Goal: Task Accomplishment & Management: Complete application form

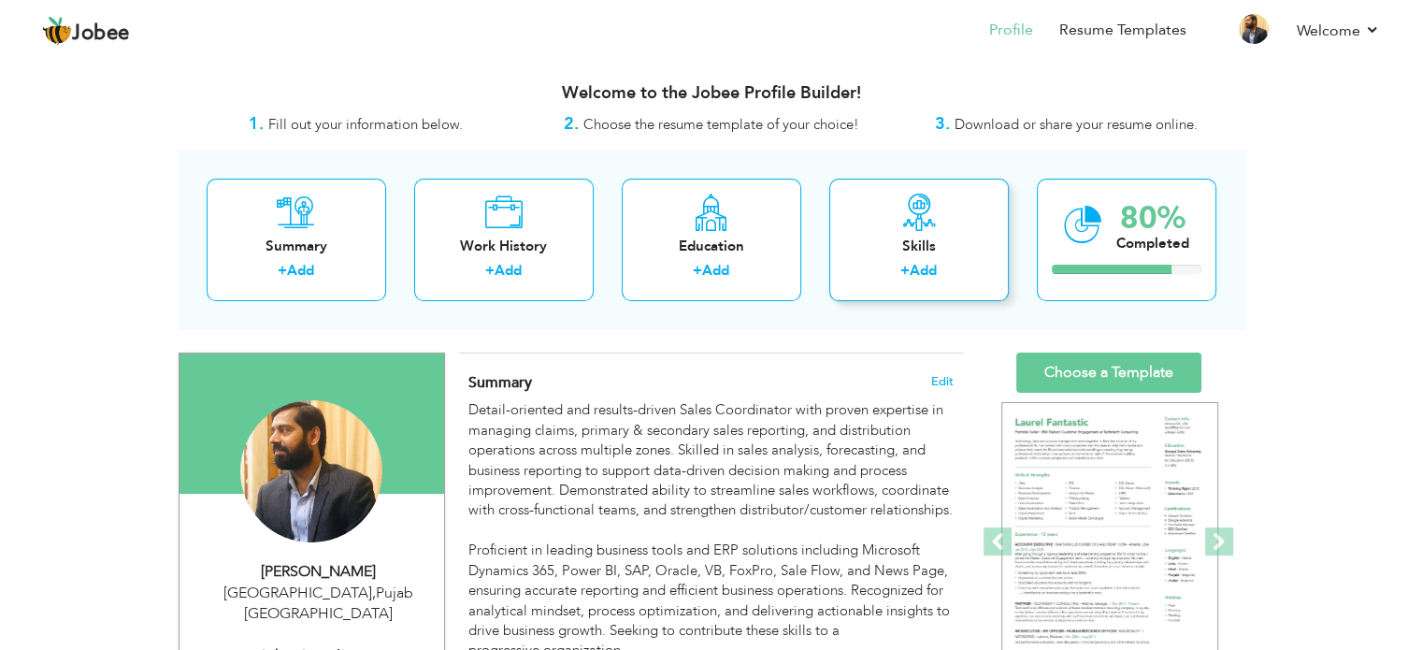
click at [919, 223] on icon at bounding box center [918, 211] width 37 height 37
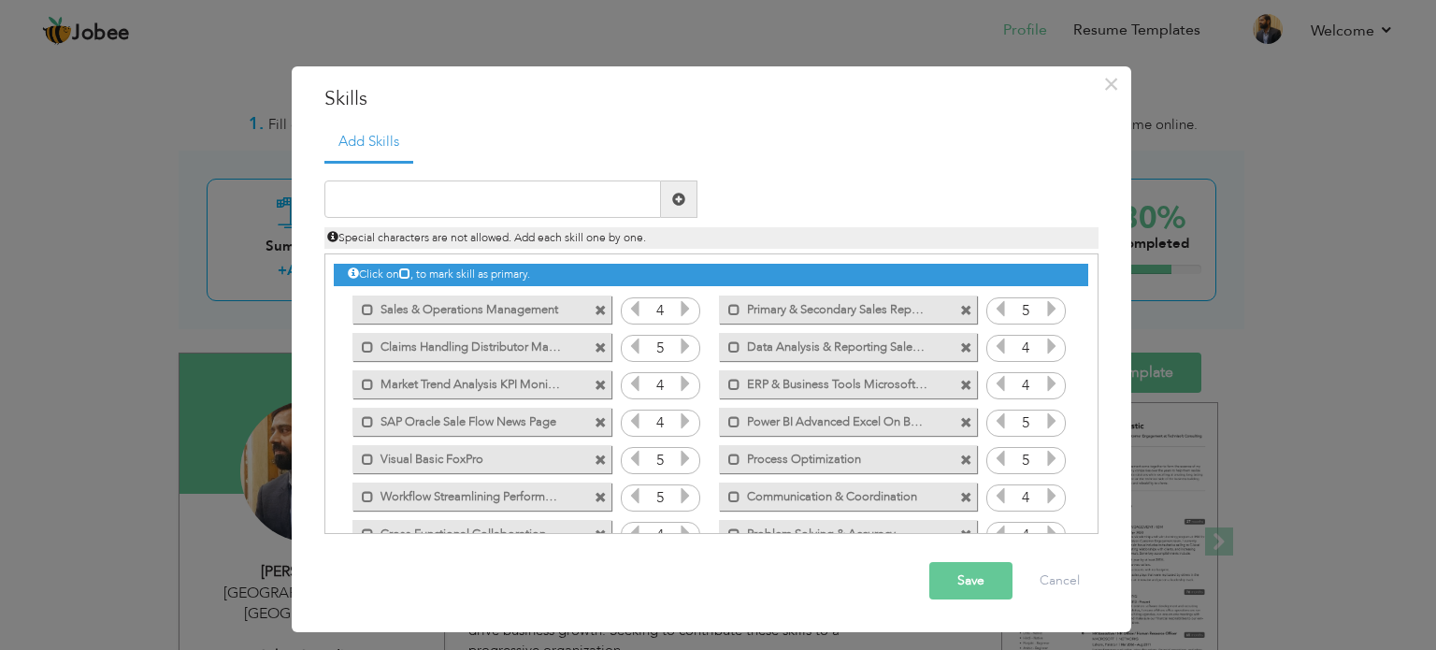
click at [682, 306] on icon at bounding box center [685, 308] width 17 height 17
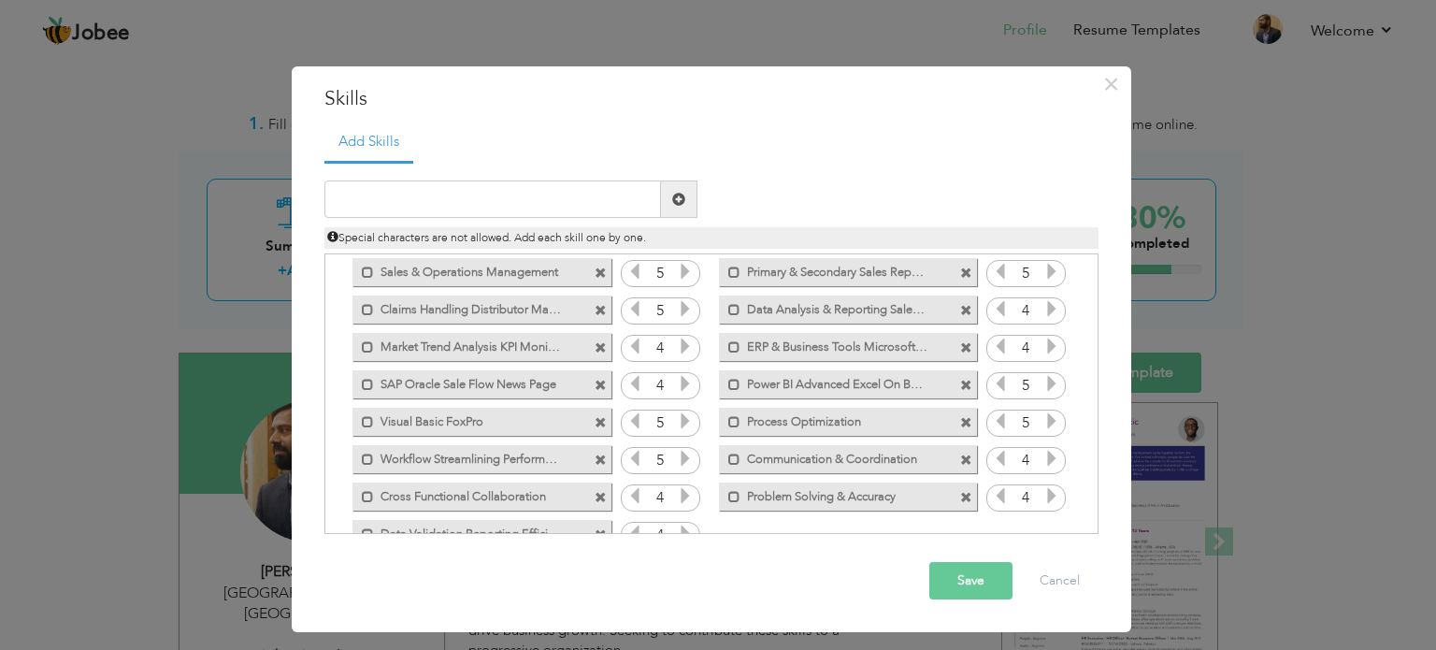
scroll to position [79, 0]
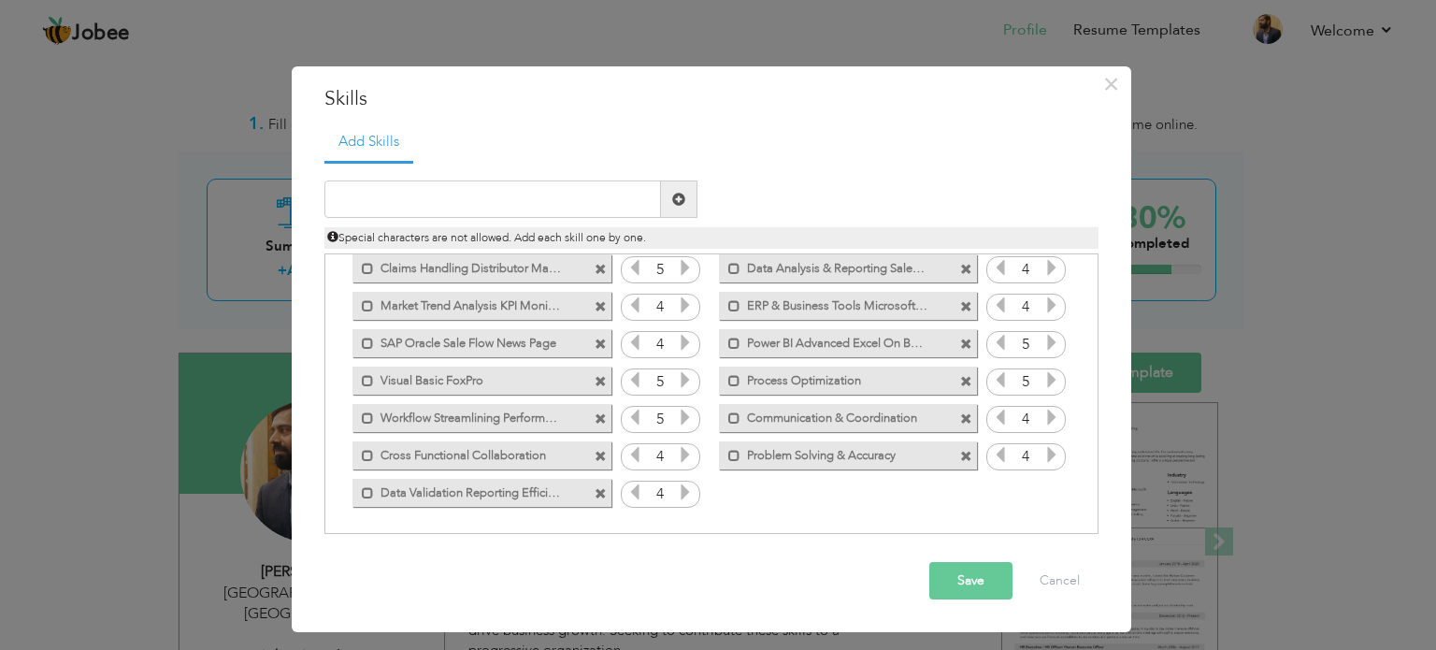
click at [680, 488] on icon at bounding box center [685, 491] width 17 height 17
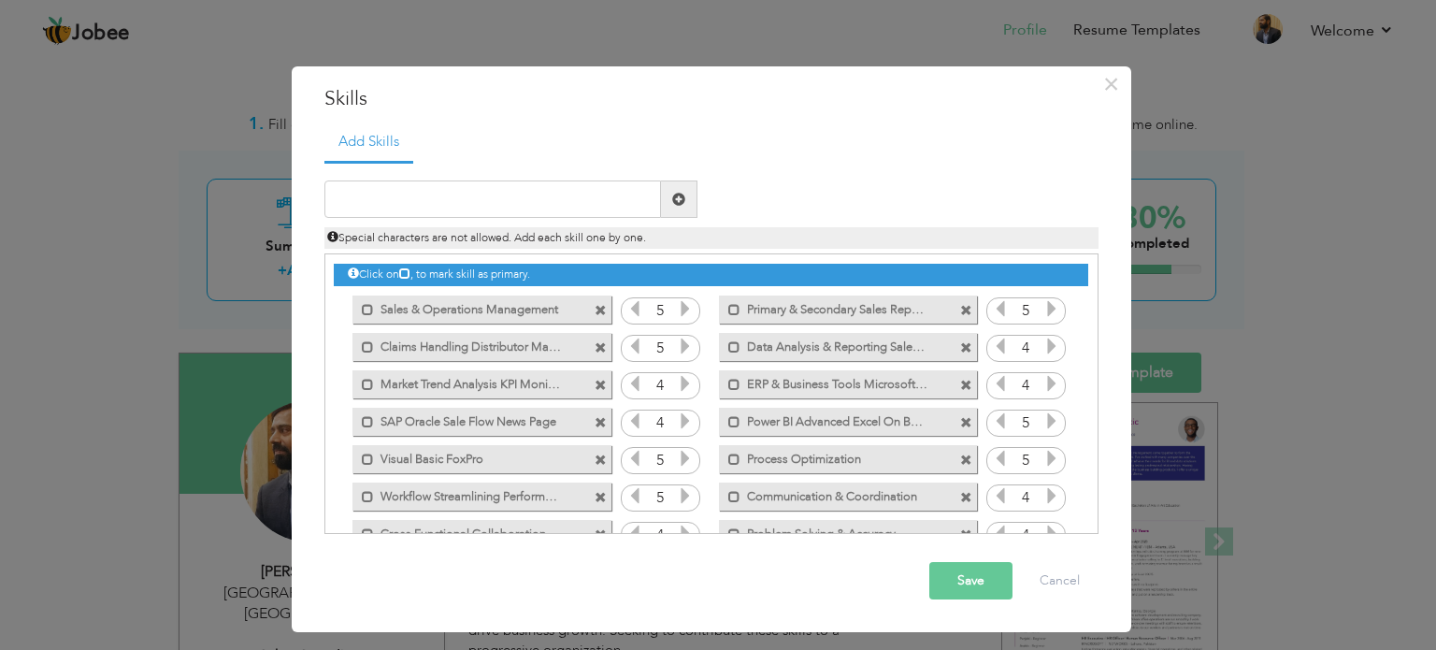
click at [1044, 346] on icon at bounding box center [1051, 345] width 17 height 17
click at [1045, 383] on icon at bounding box center [1051, 383] width 17 height 17
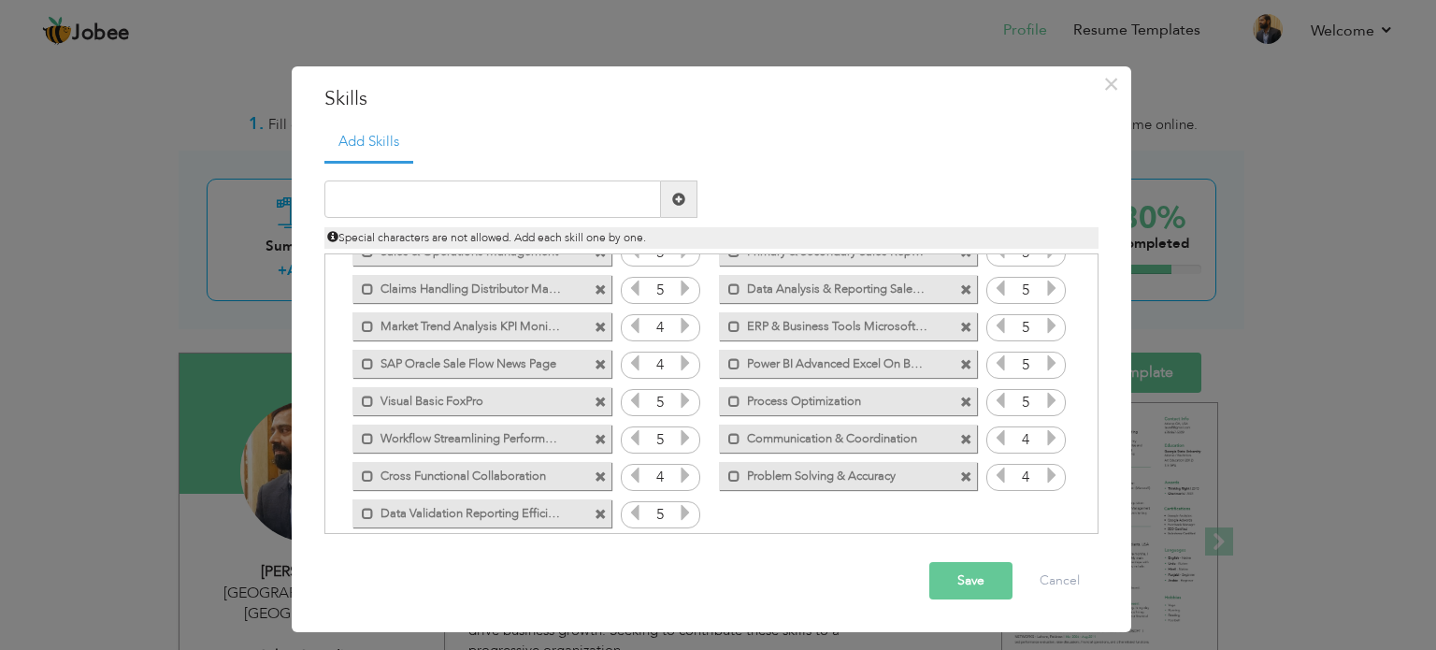
scroll to position [65, 0]
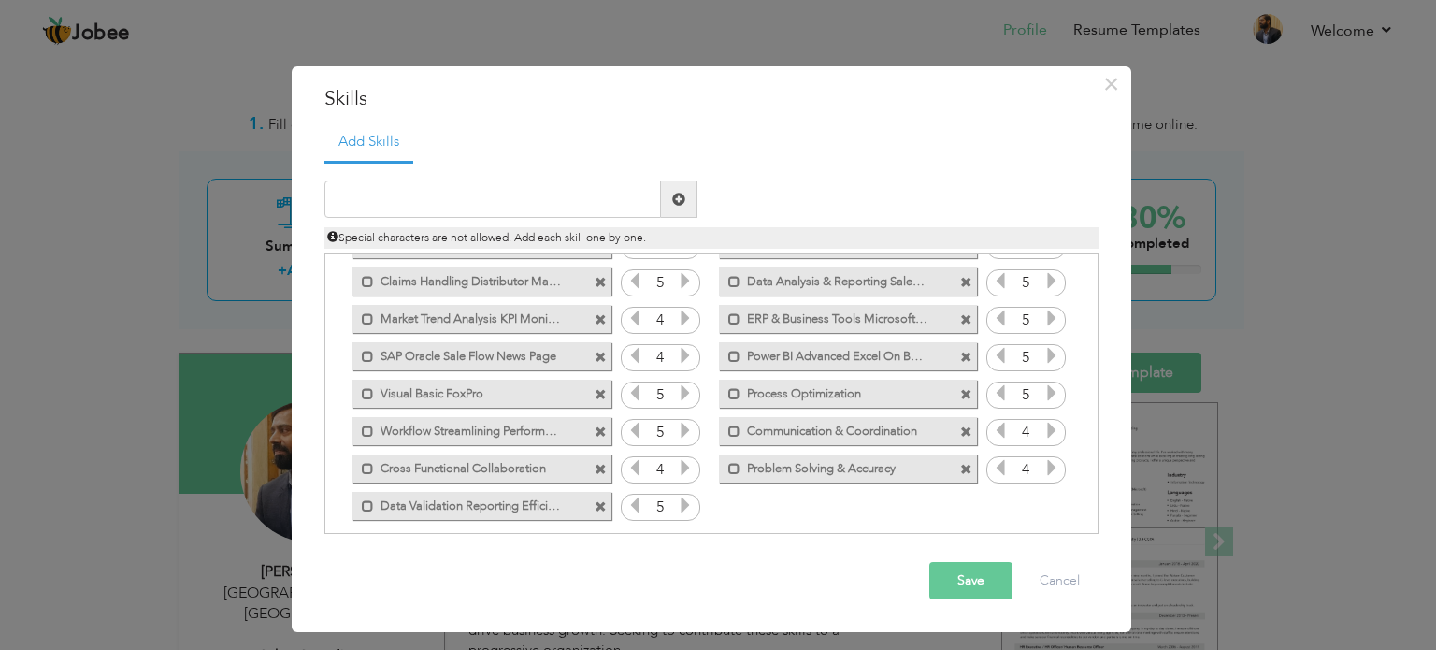
click at [963, 585] on button "Save" at bounding box center [970, 580] width 83 height 37
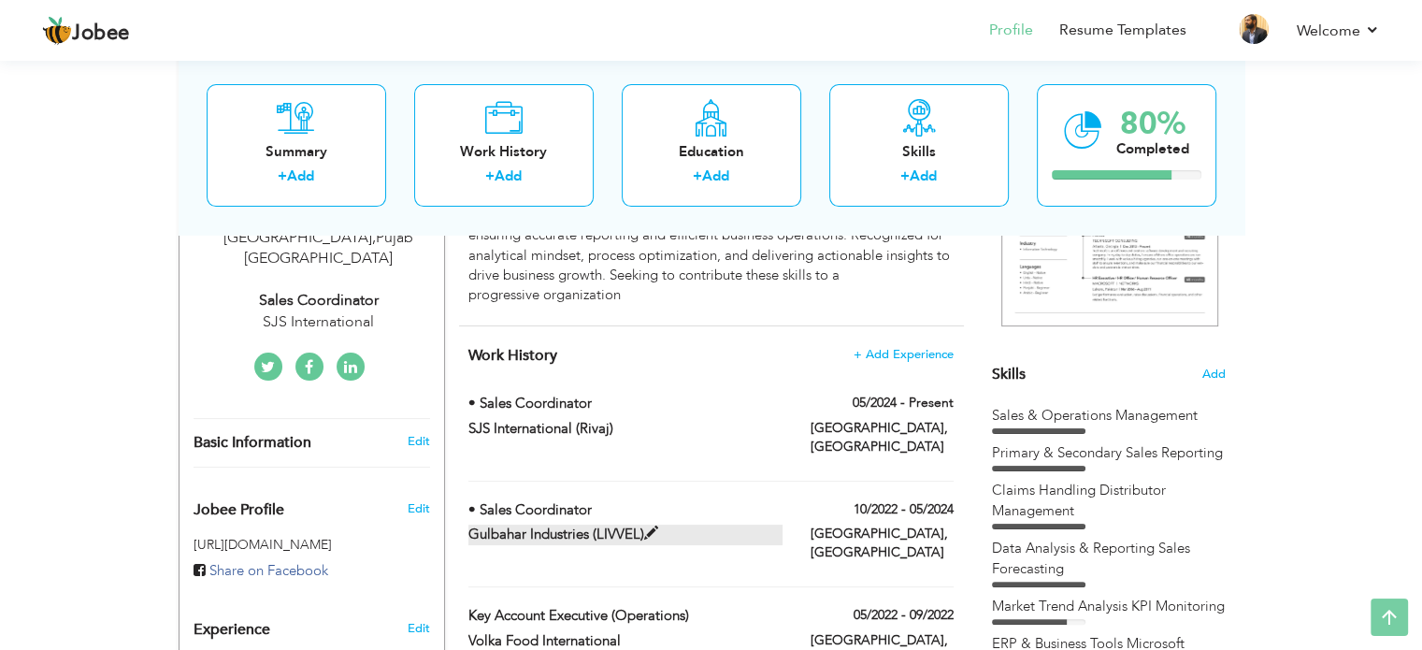
scroll to position [357, 0]
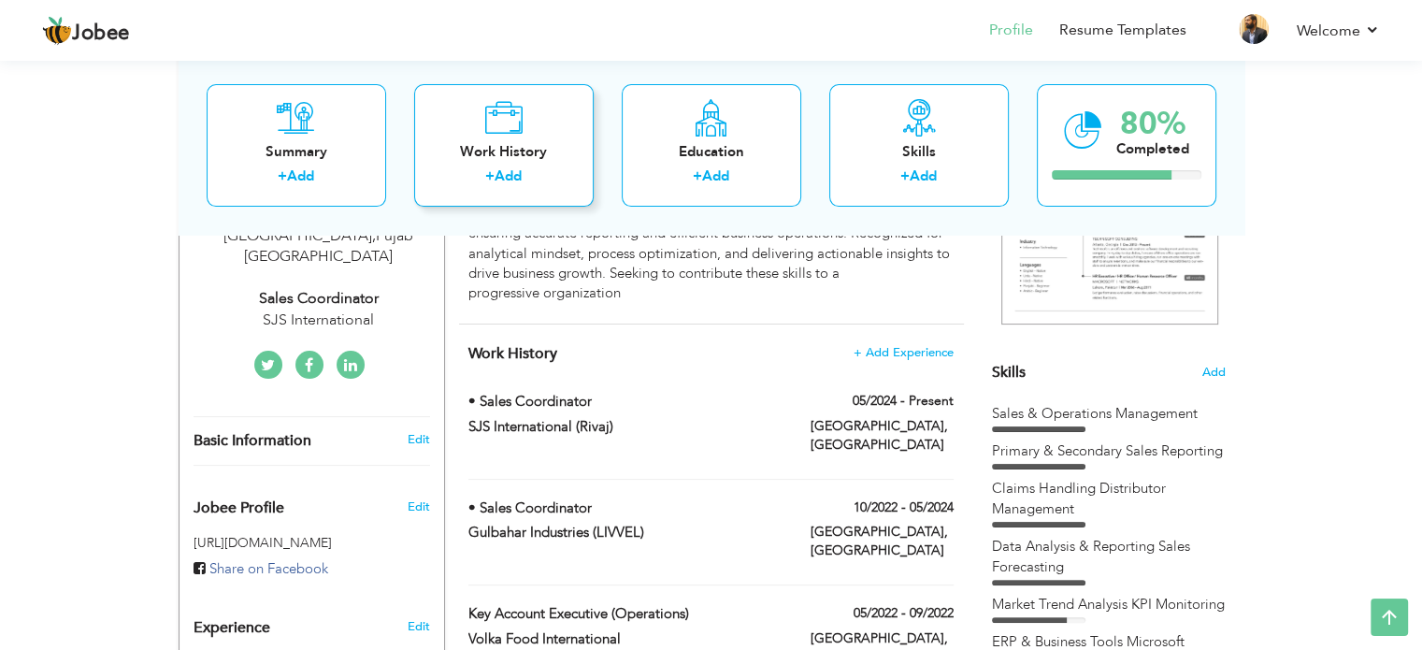
click at [517, 130] on icon at bounding box center [503, 117] width 38 height 37
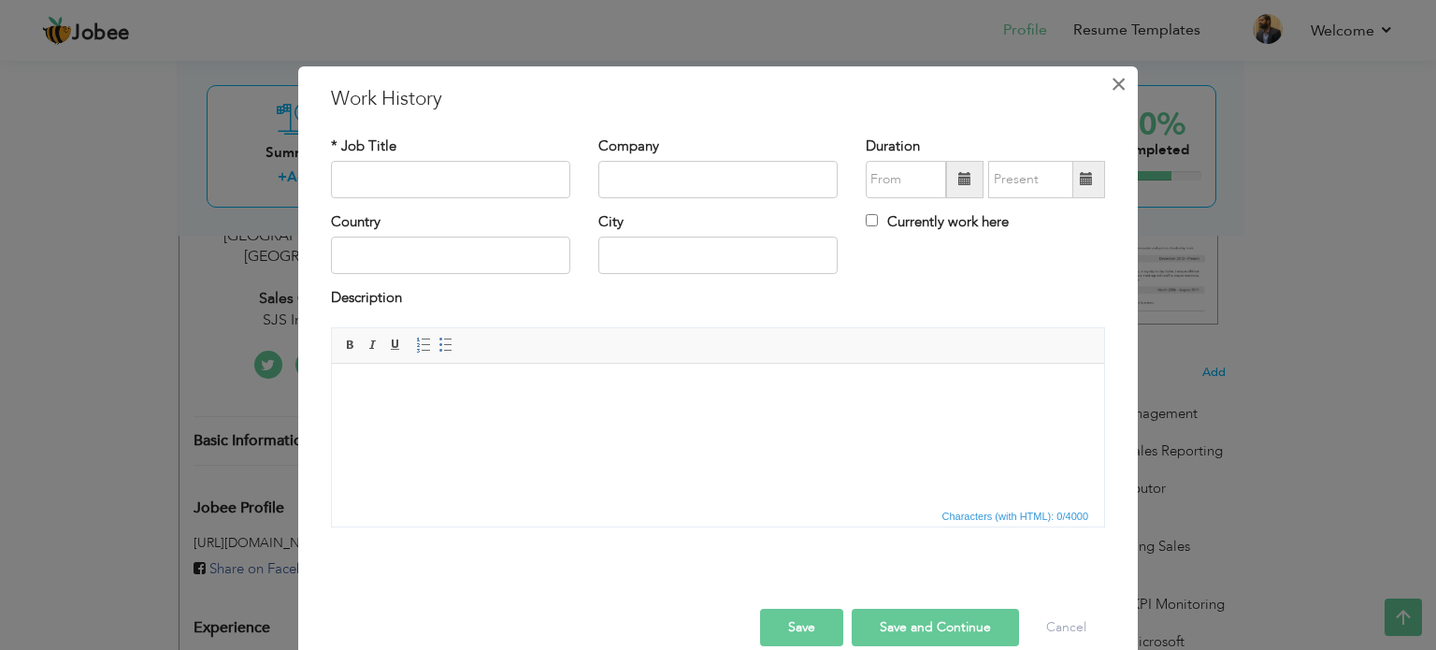
click at [1103, 80] on button "×" at bounding box center [1118, 84] width 30 height 30
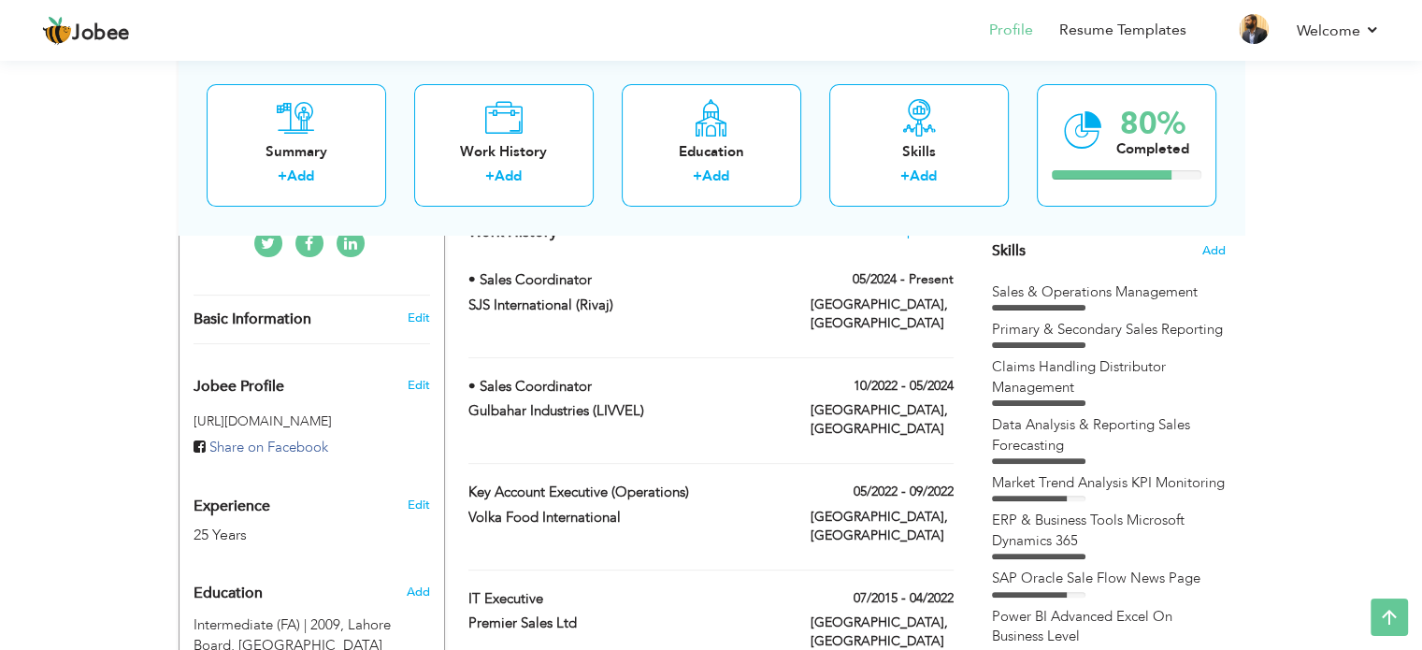
scroll to position [486, 0]
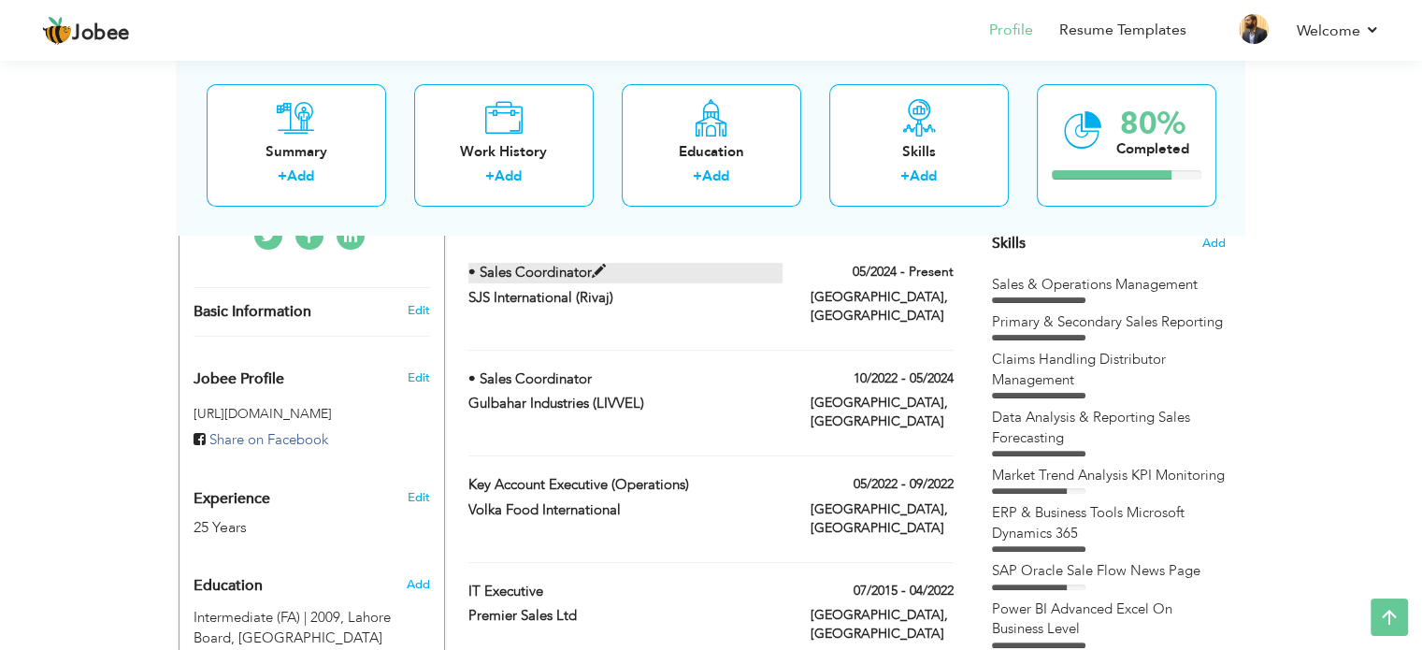
click at [557, 282] on label "• Sales Coordinator" at bounding box center [625, 273] width 314 height 20
type input "• Sales Coordinator"
type input "SJS International (Rivaj)"
type input "05/2024"
type input "[GEOGRAPHIC_DATA]"
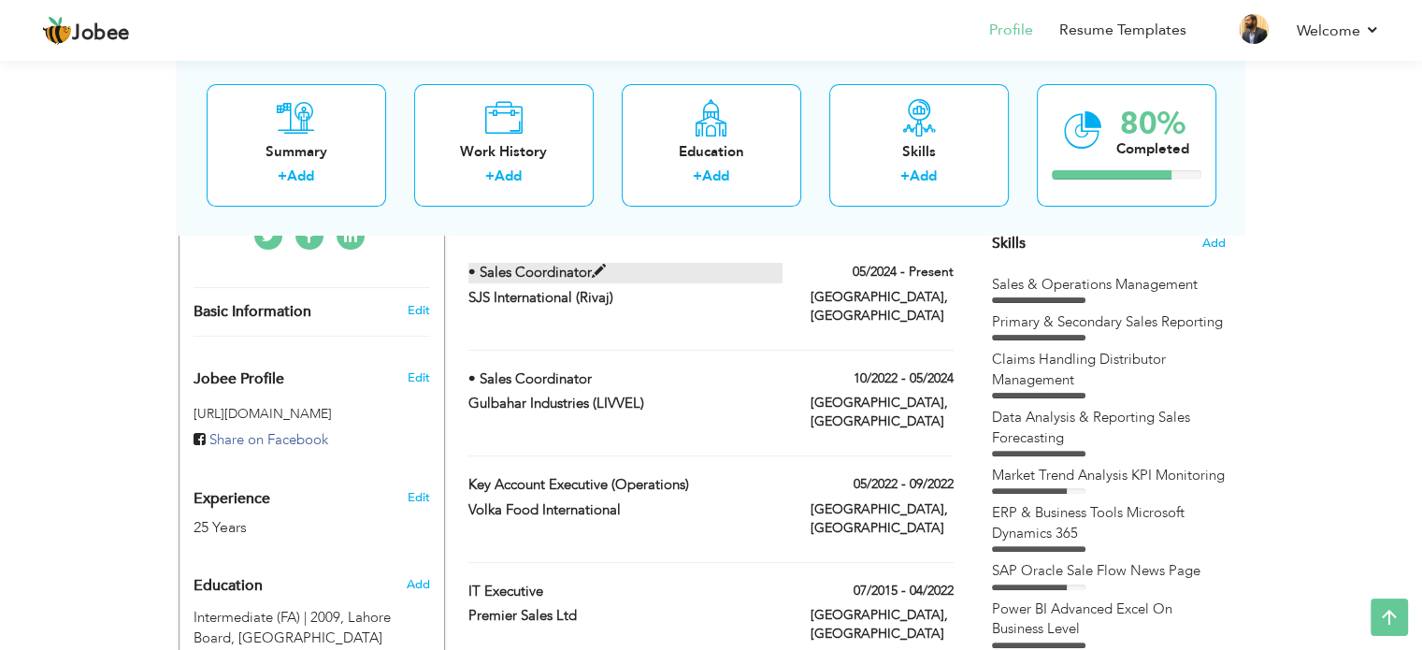
type input "[GEOGRAPHIC_DATA]"
checkbox input "true"
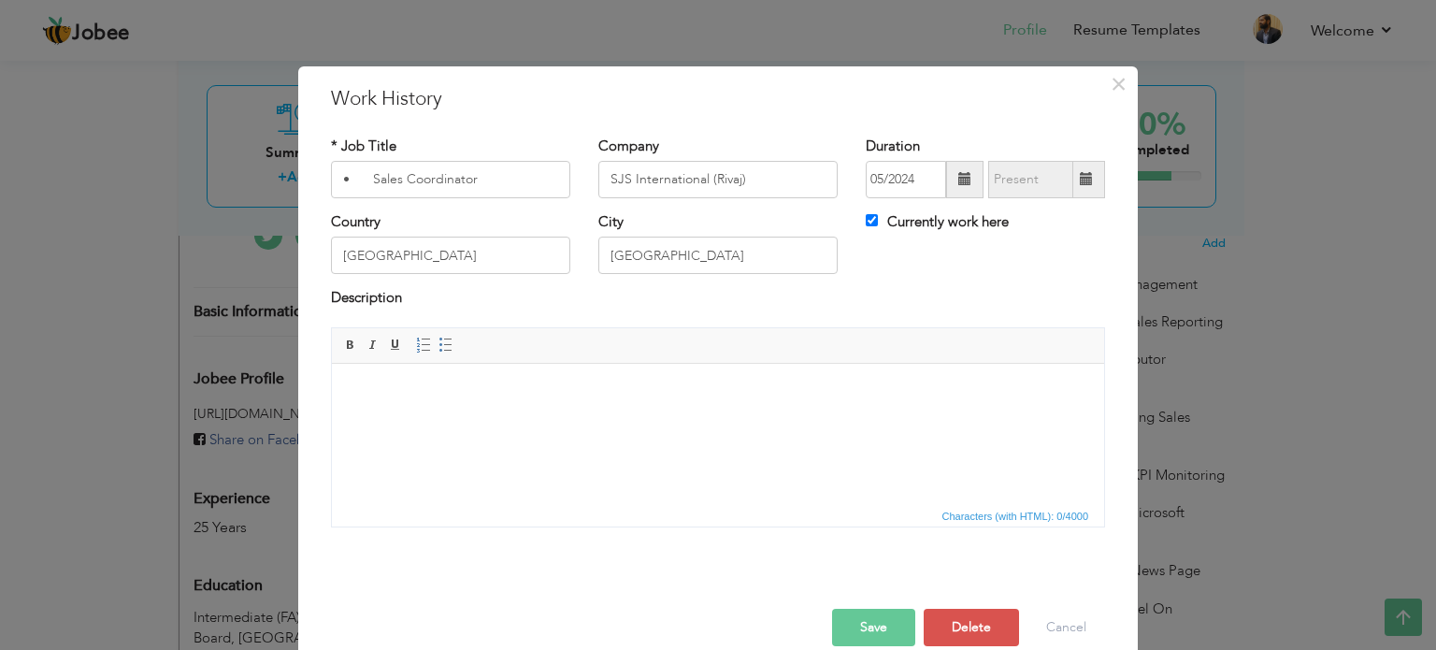
click at [445, 400] on body at bounding box center [717, 391] width 735 height 20
click at [1110, 88] on span "×" at bounding box center [1118, 84] width 16 height 34
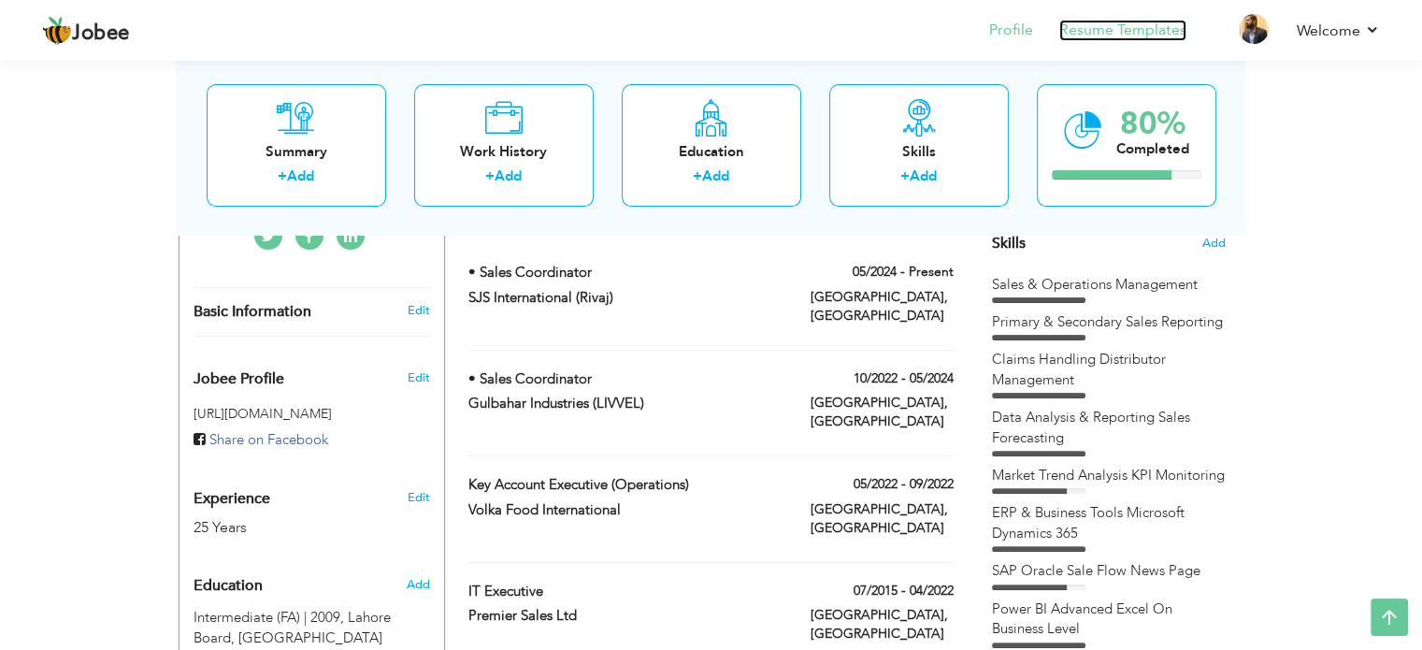
click at [1136, 35] on link "Resume Templates" at bounding box center [1122, 30] width 127 height 21
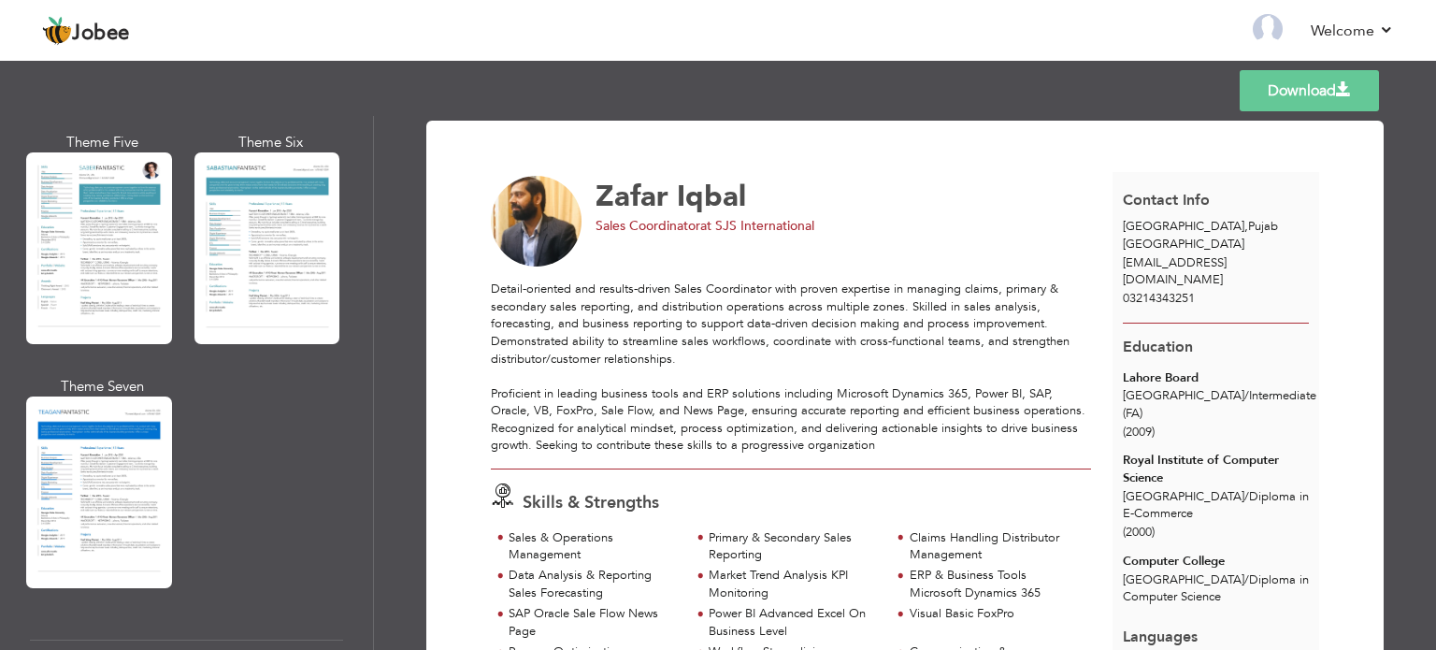
scroll to position [3280, 0]
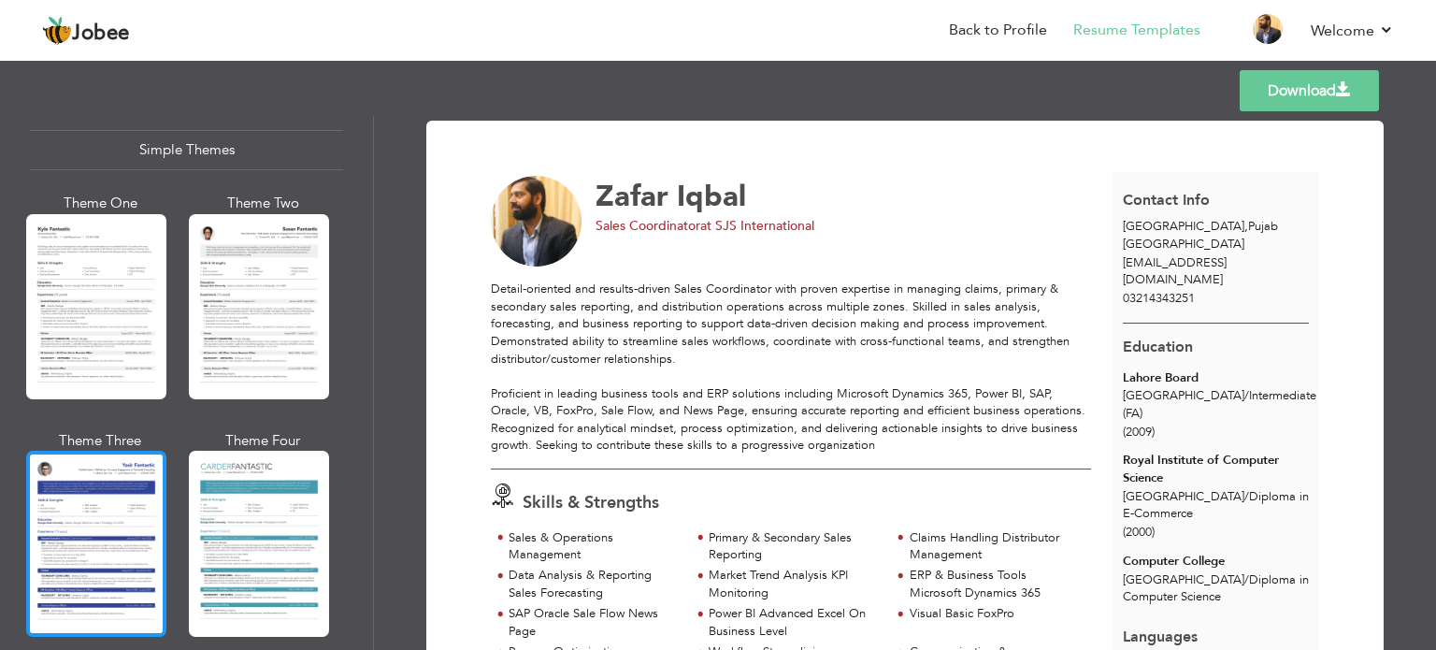
click at [104, 529] on div at bounding box center [96, 542] width 140 height 185
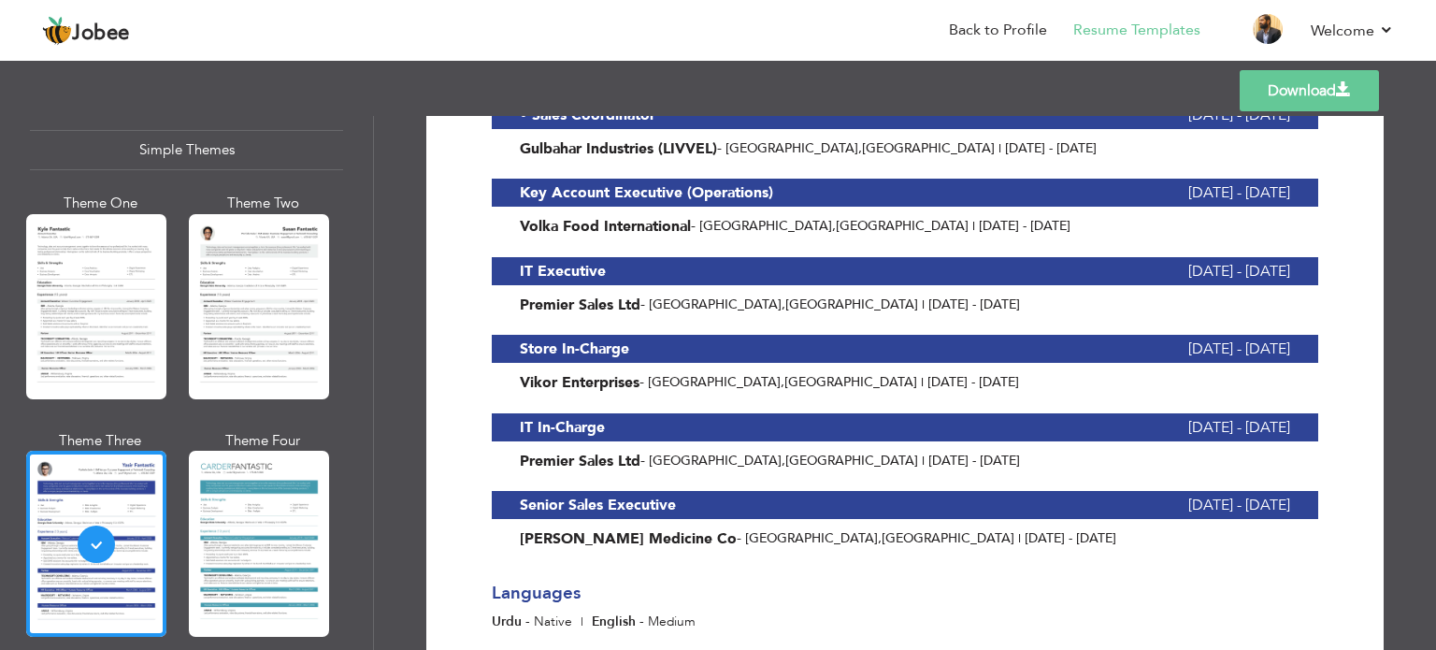
scroll to position [1054, 0]
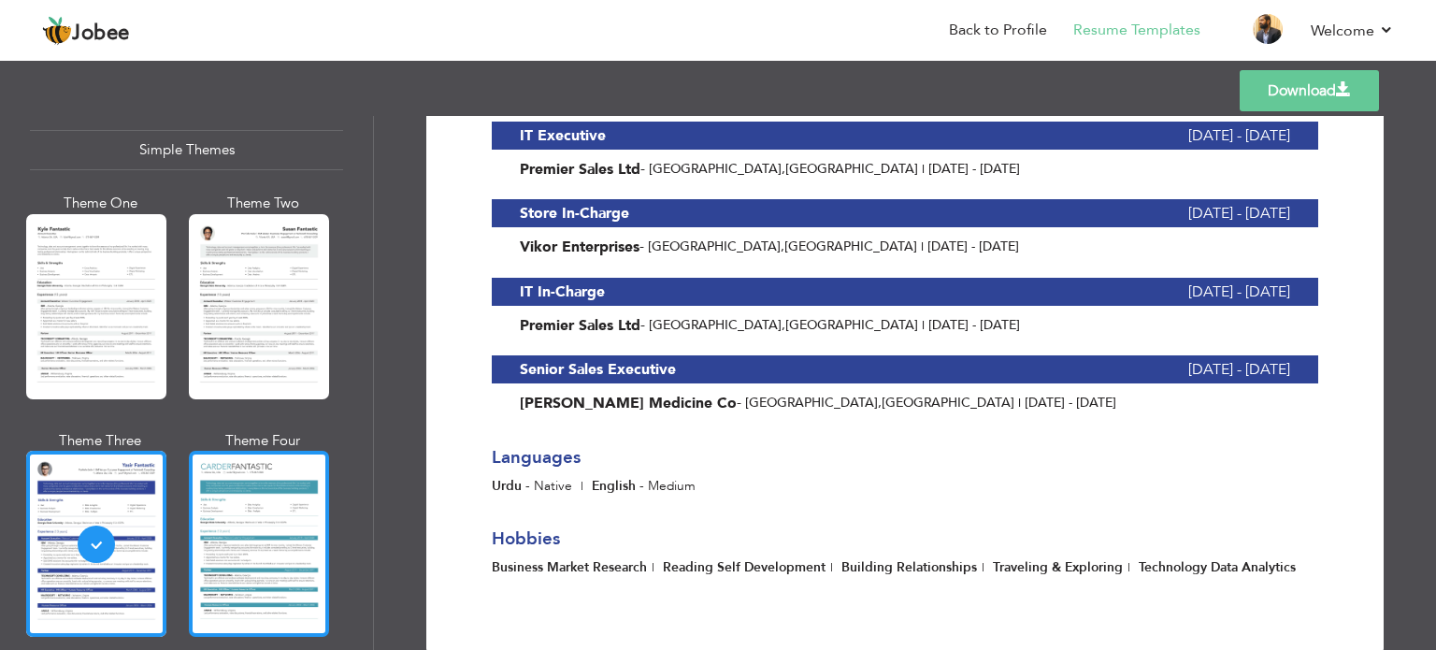
click at [284, 467] on div at bounding box center [259, 542] width 140 height 185
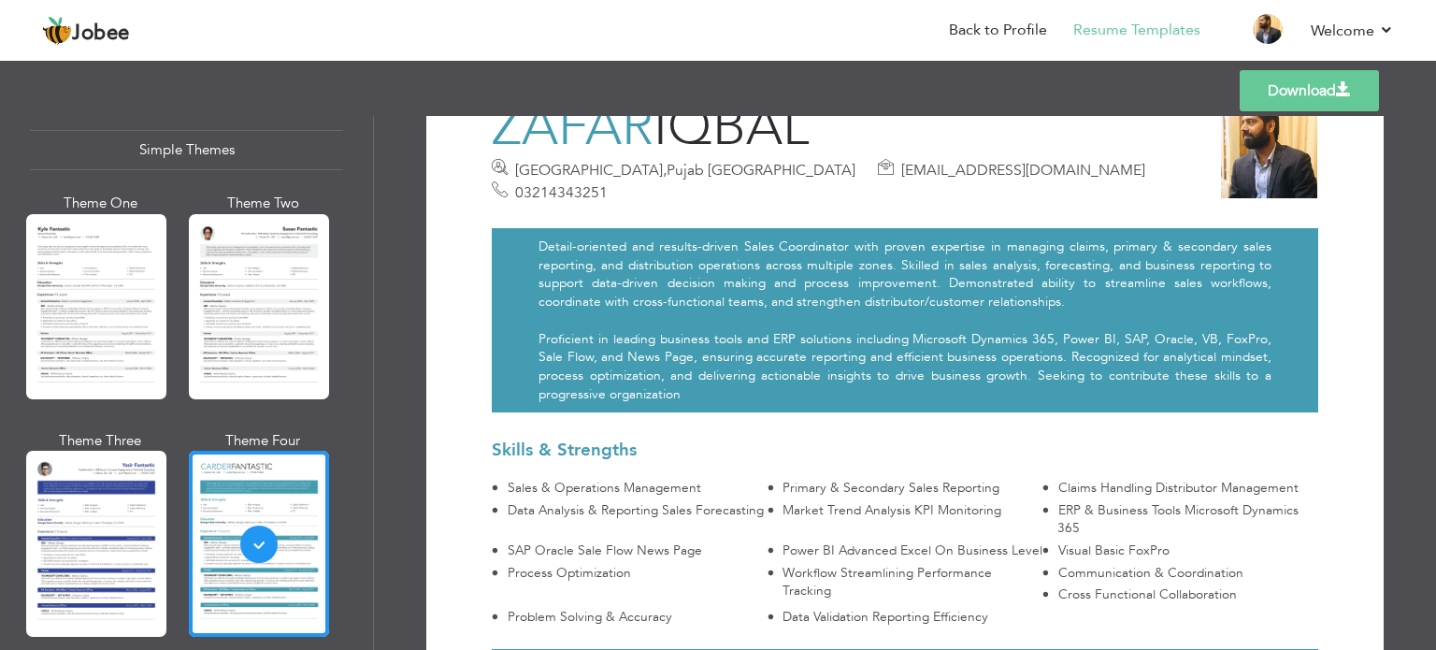
scroll to position [0, 0]
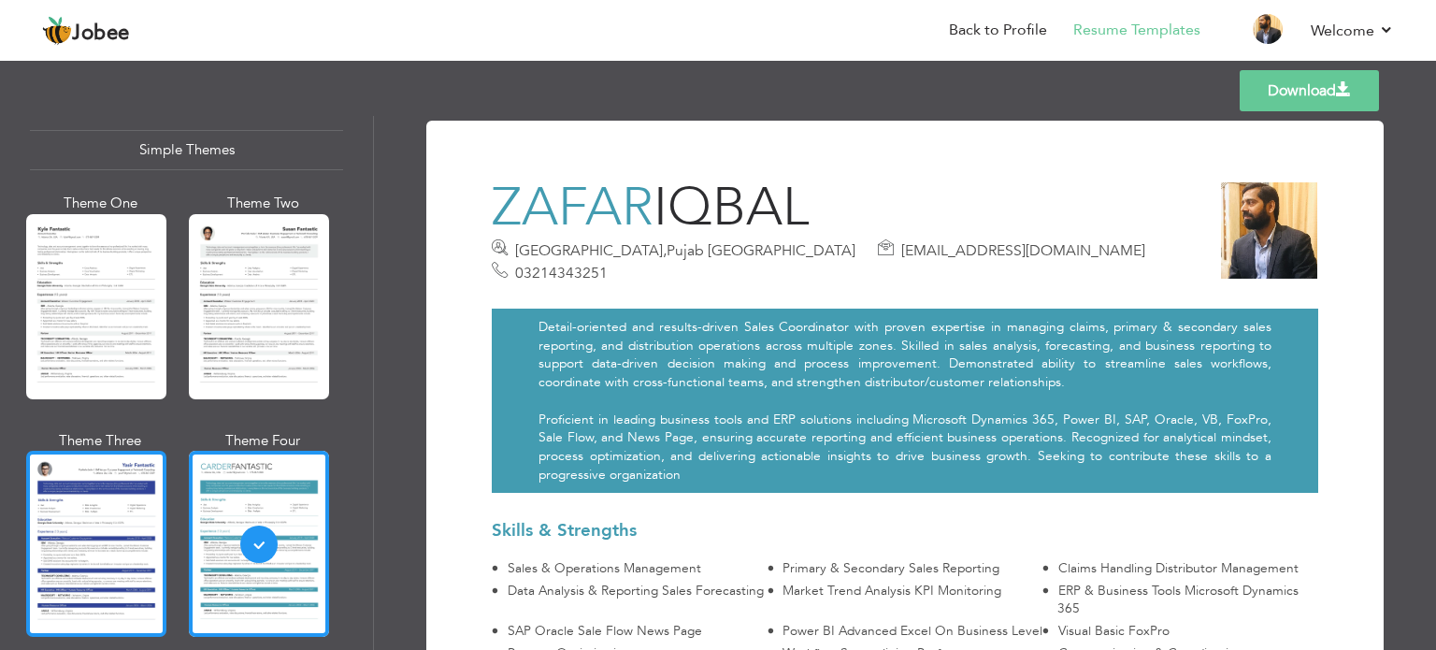
click at [124, 474] on div at bounding box center [96, 542] width 140 height 185
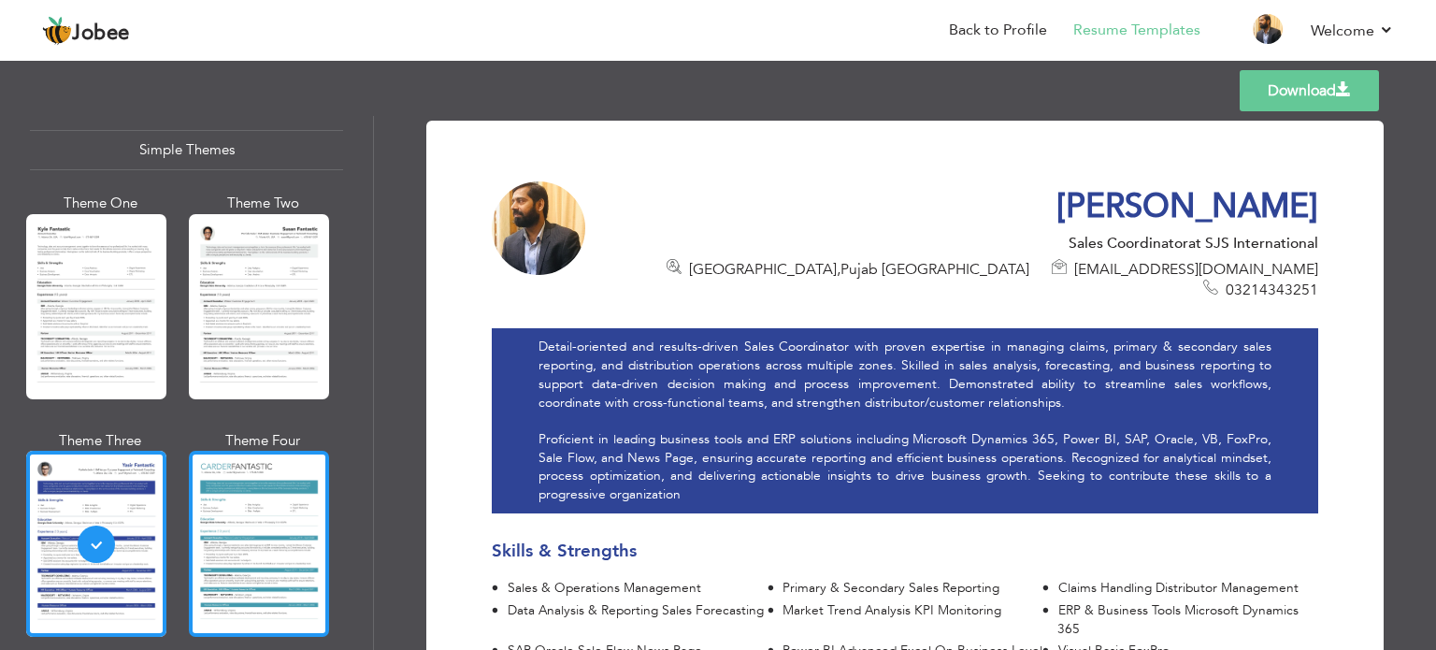
click at [256, 496] on div at bounding box center [259, 542] width 140 height 185
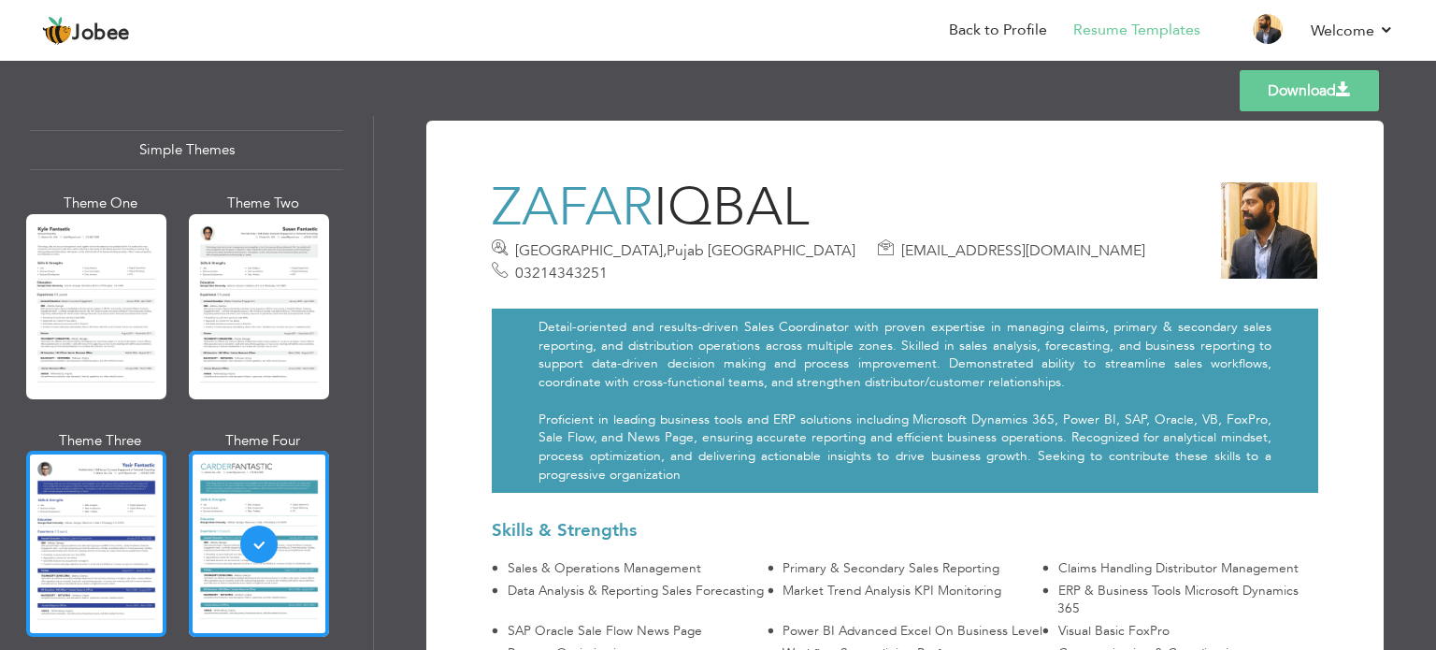
click at [125, 534] on div at bounding box center [96, 542] width 140 height 185
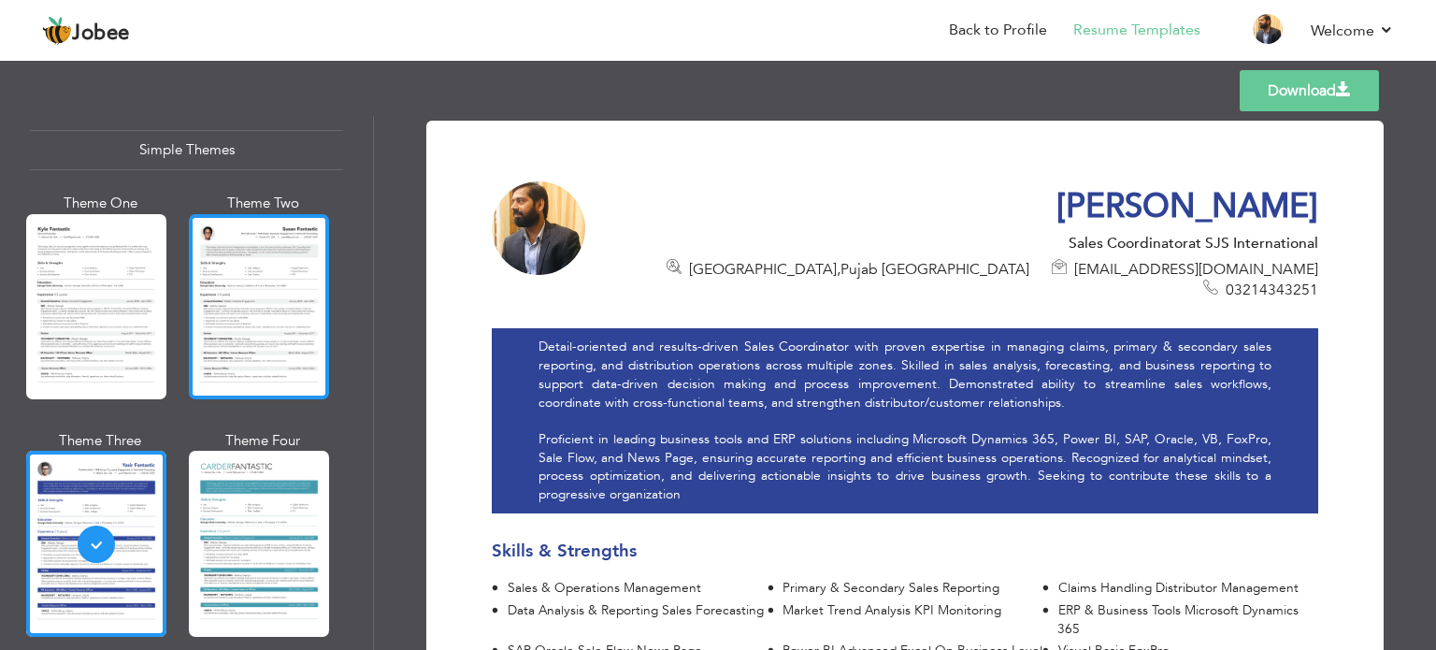
click at [292, 290] on div at bounding box center [259, 306] width 140 height 185
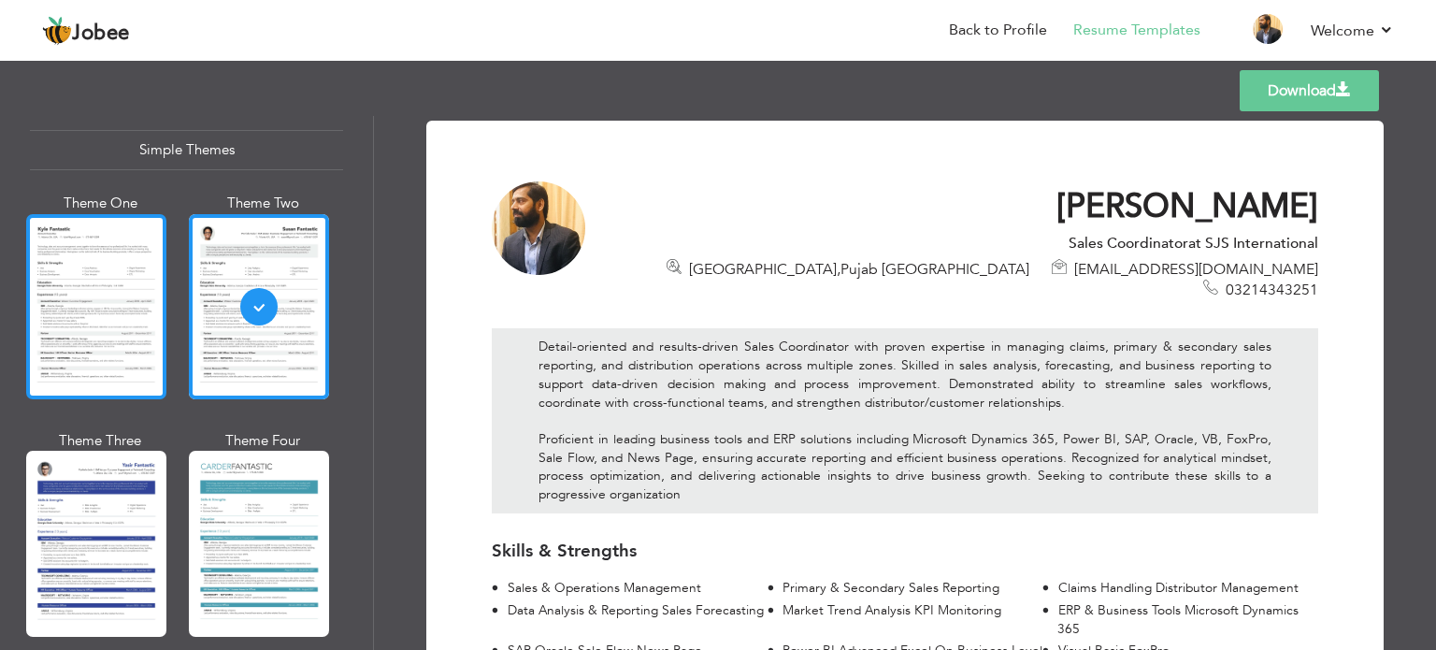
click at [123, 276] on div at bounding box center [96, 306] width 140 height 185
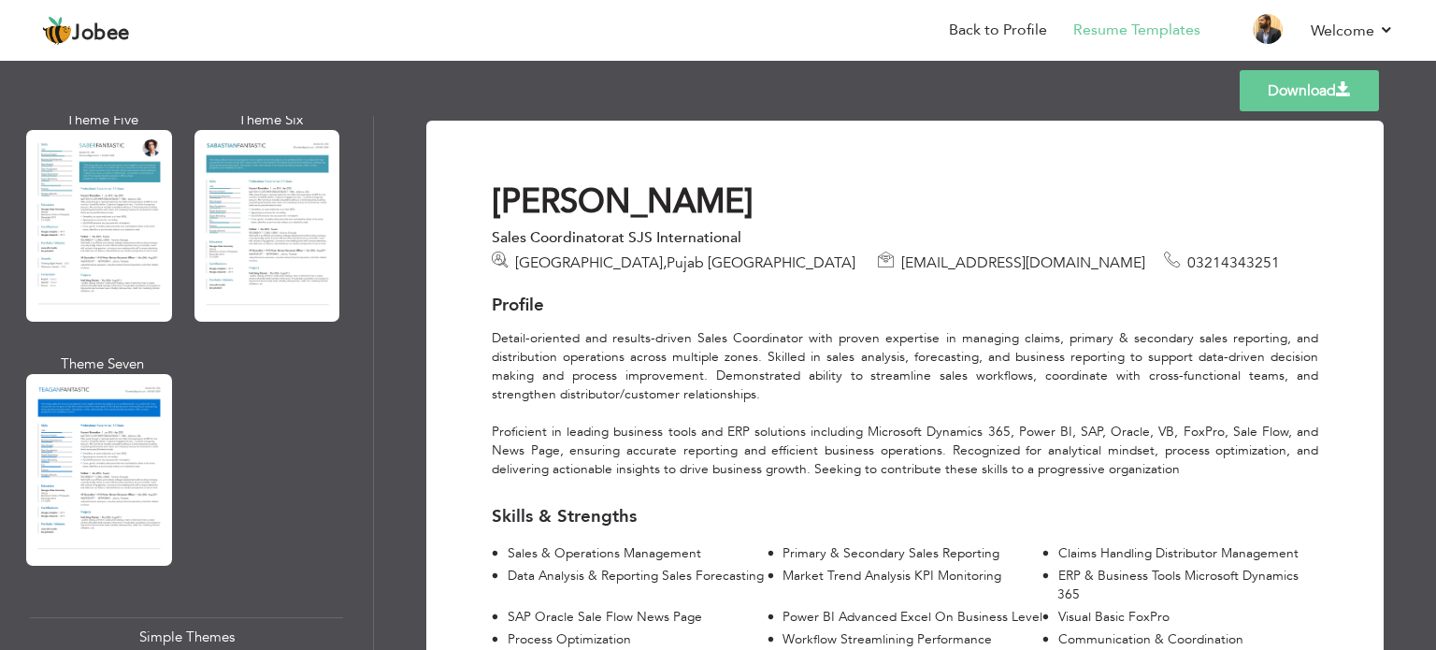
scroll to position [2789, 0]
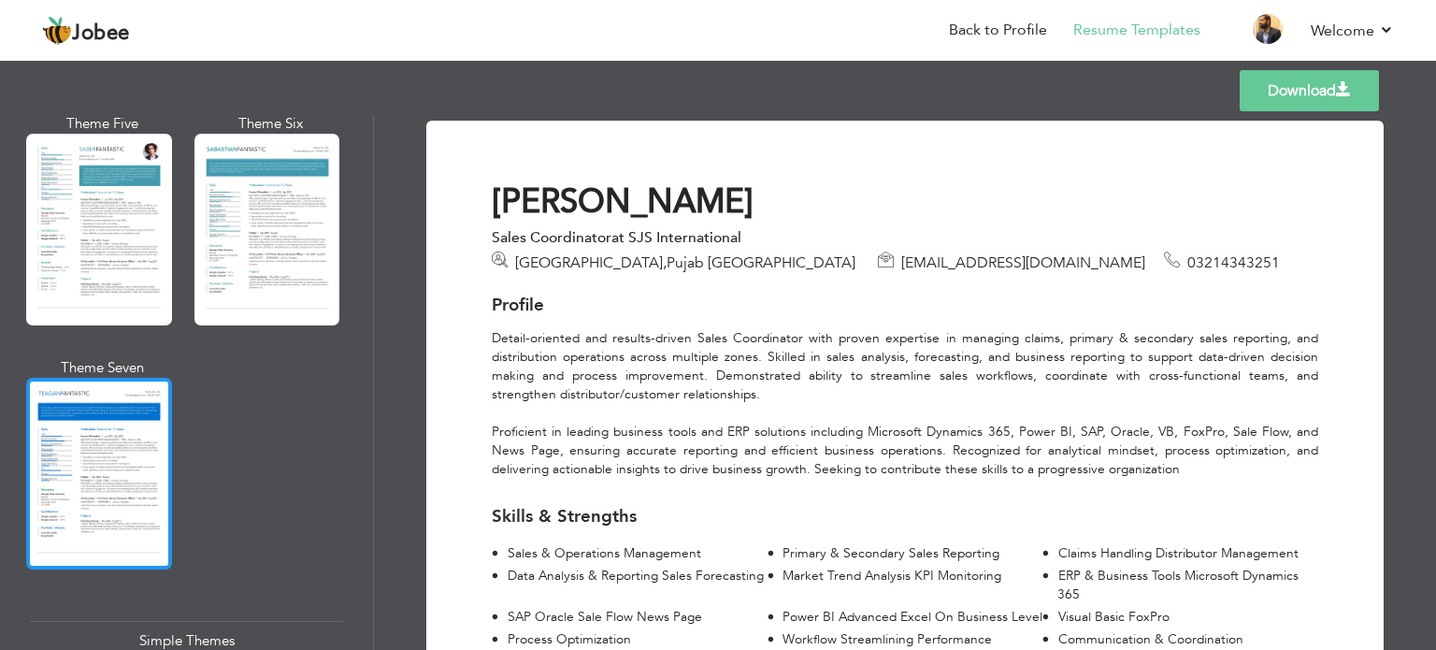
click at [133, 434] on div at bounding box center [99, 474] width 146 height 192
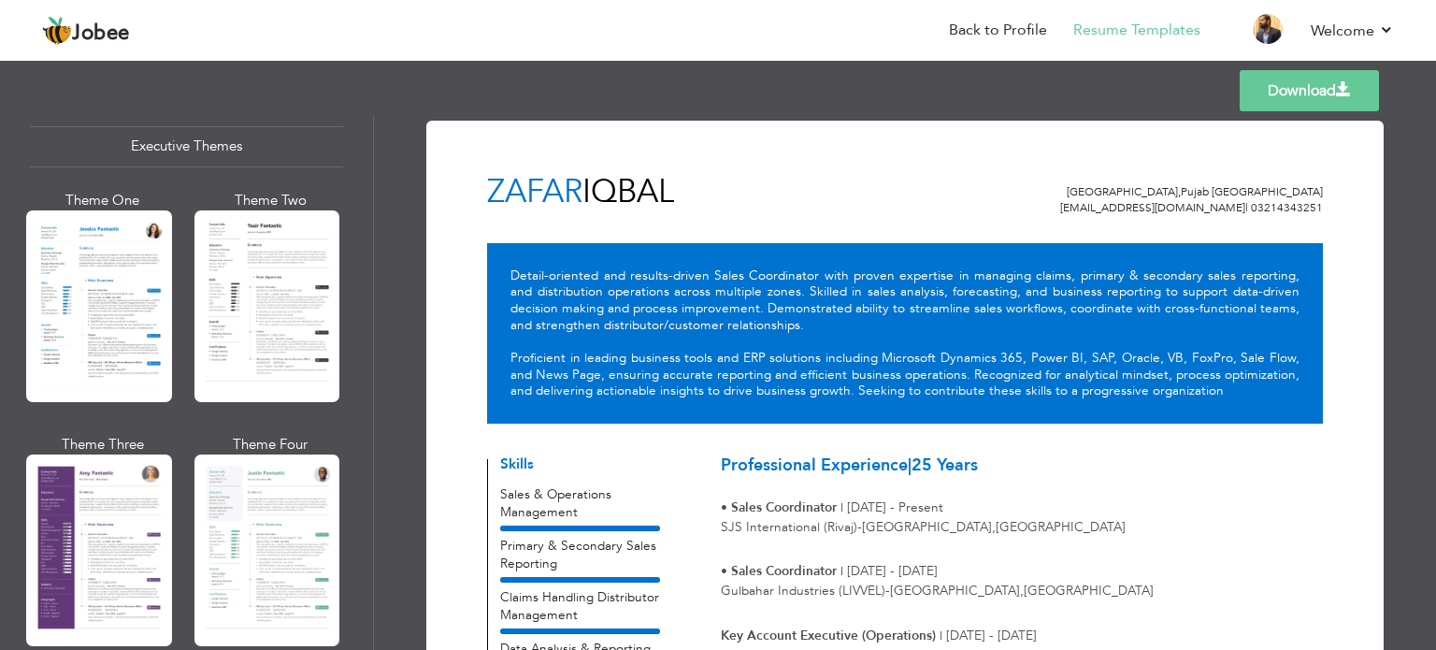
scroll to position [1357, 0]
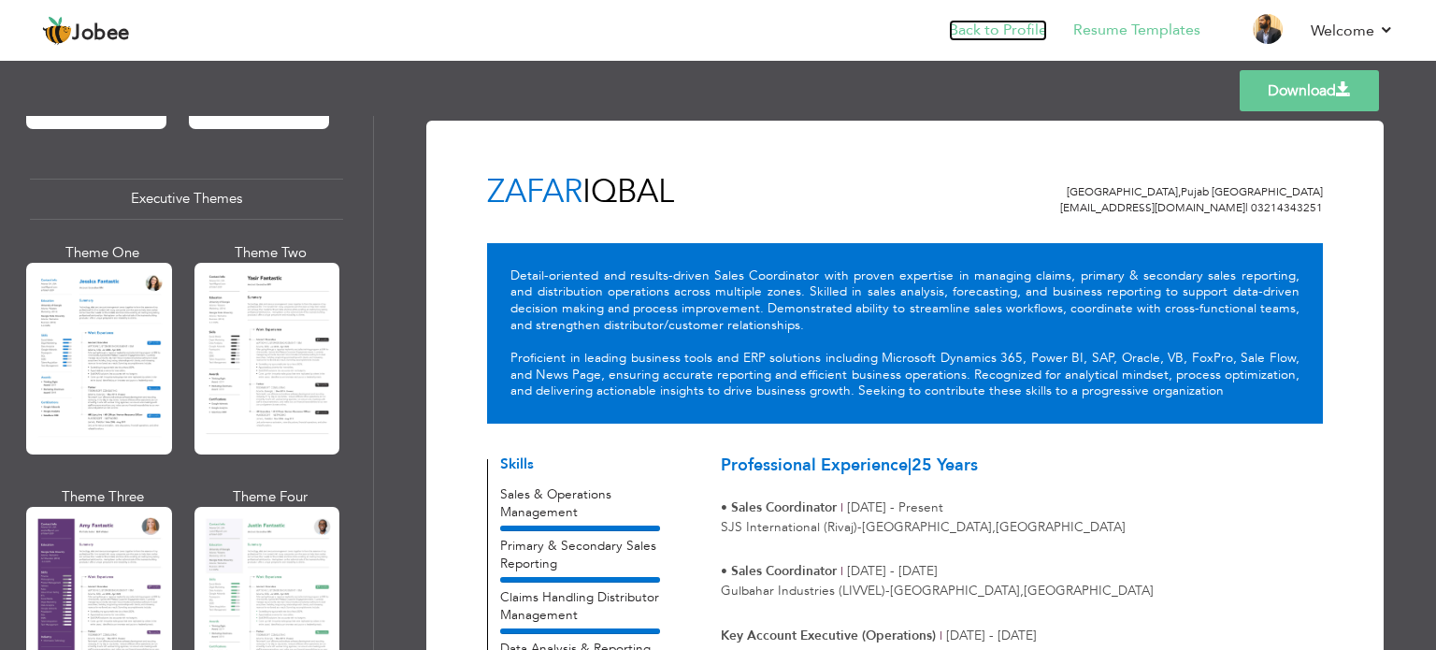
click at [1021, 33] on link "Back to Profile" at bounding box center [998, 30] width 98 height 21
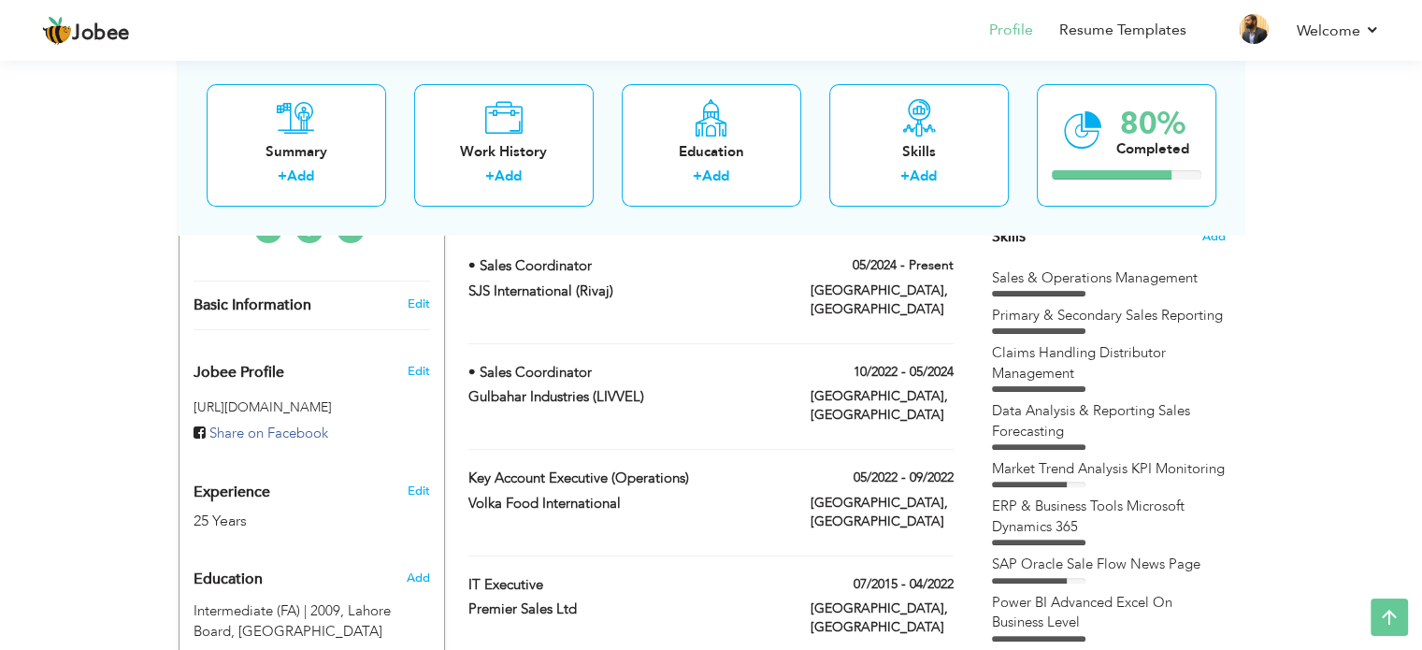
scroll to position [492, 0]
click at [411, 364] on span "Edit" at bounding box center [418, 372] width 22 height 17
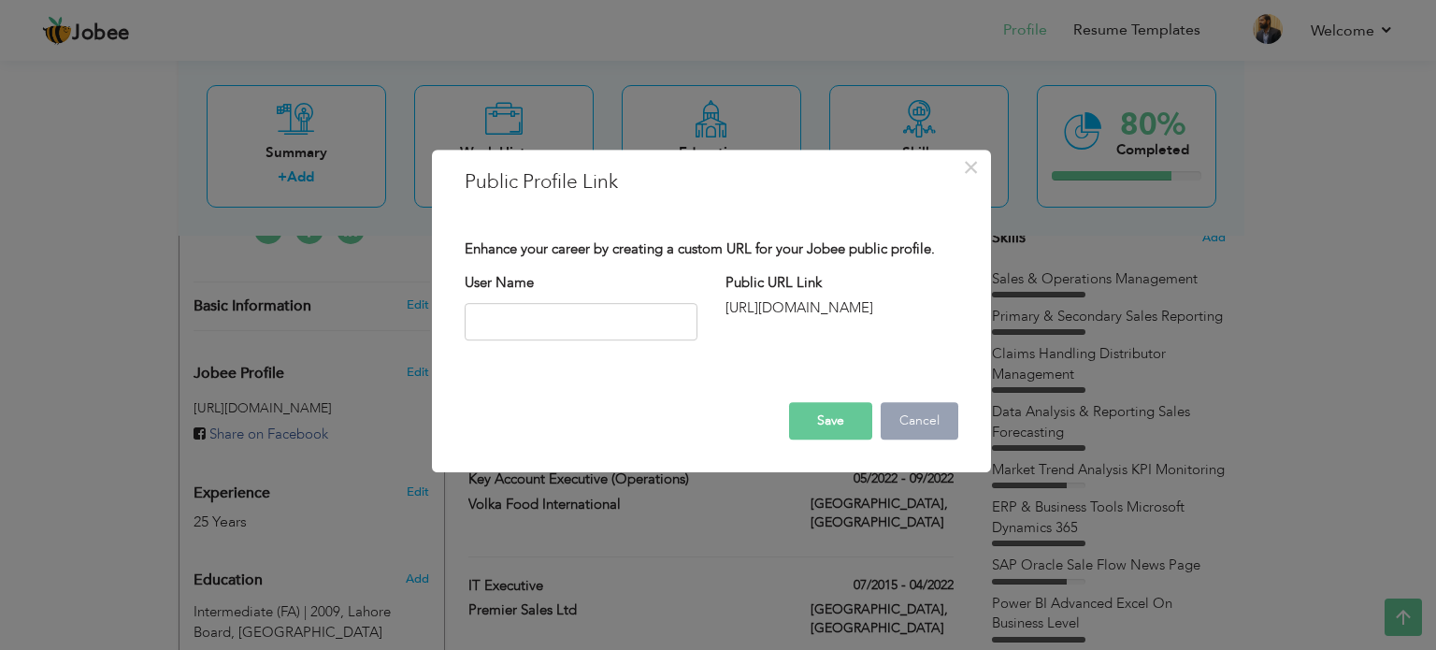
click at [908, 422] on button "Cancel" at bounding box center [919, 420] width 78 height 37
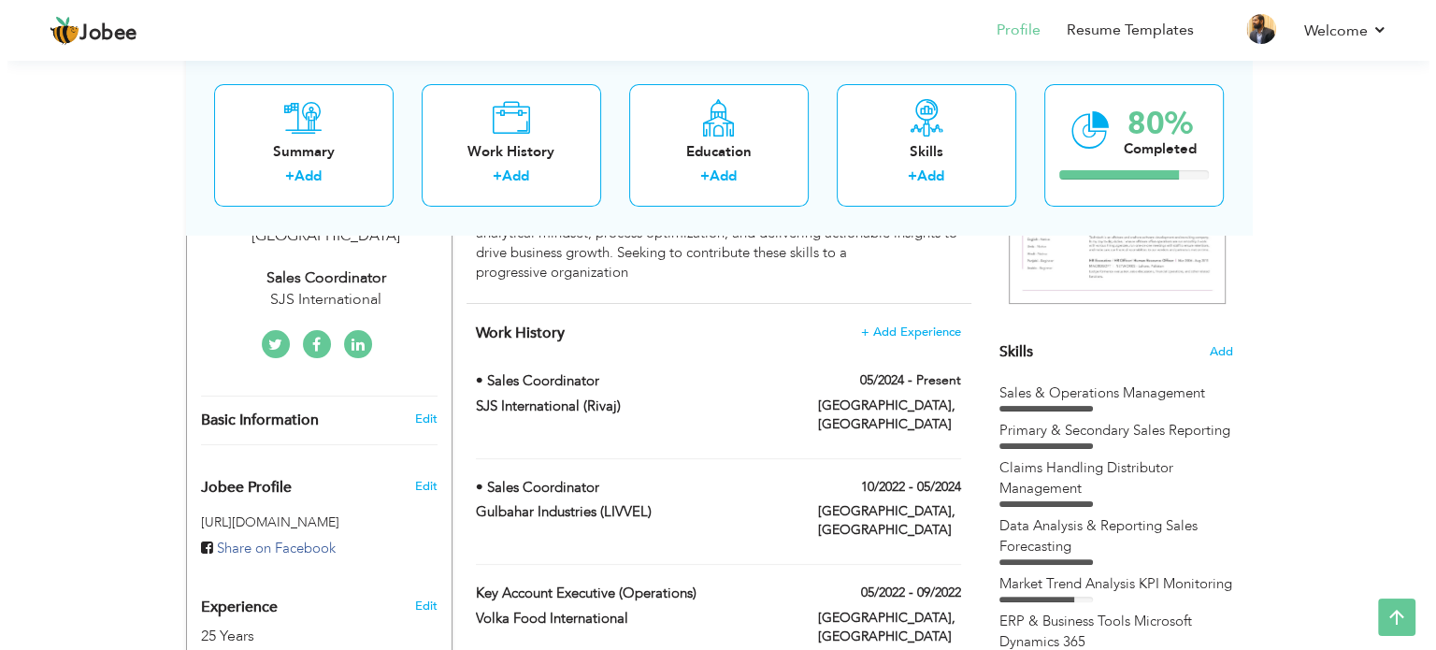
scroll to position [325, 0]
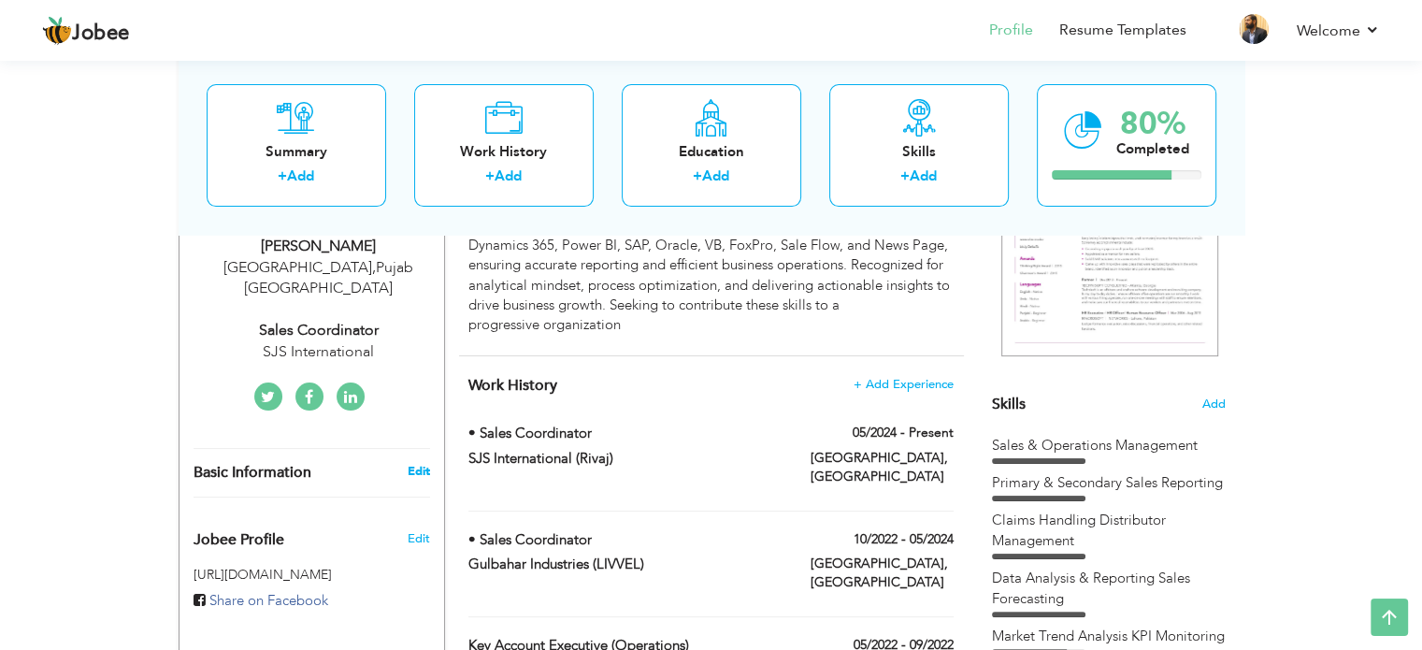
click at [415, 463] on link "Edit" at bounding box center [418, 471] width 22 height 17
type input "Zafar"
type input "Iqbal"
type input "03214343251"
select select "number:166"
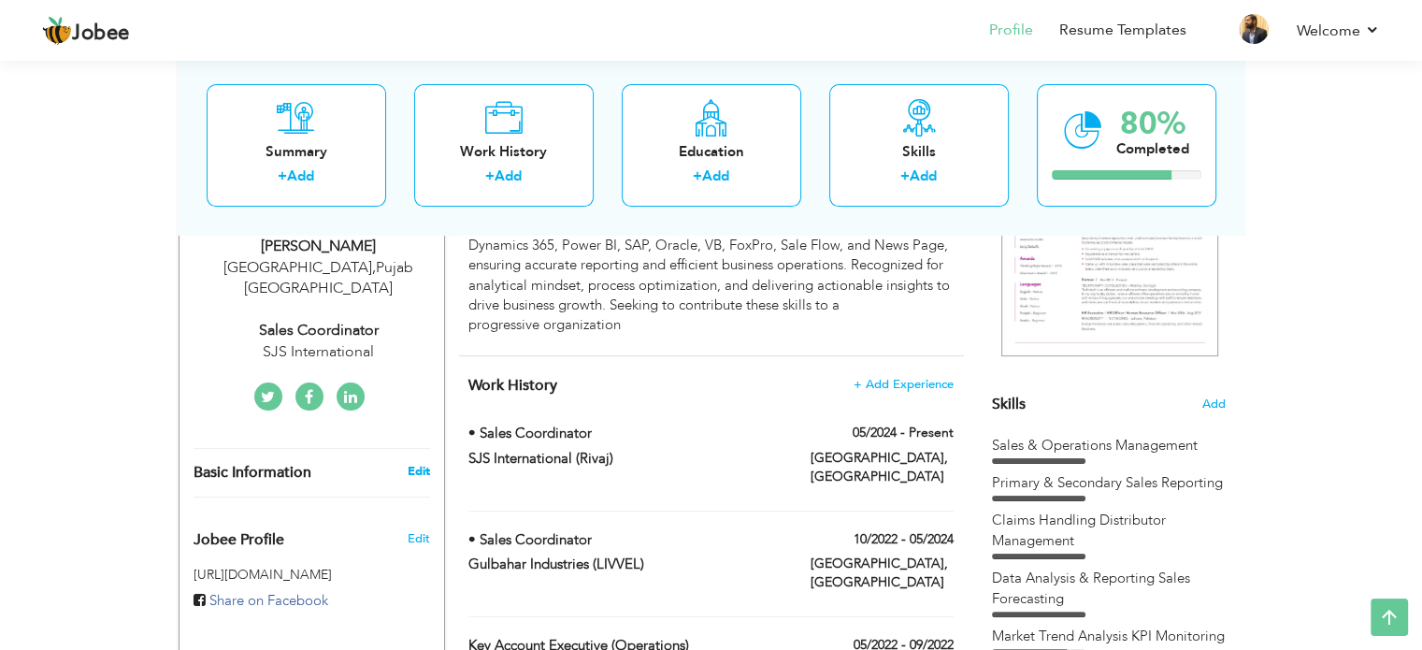
type input "Pujab"
type input "[GEOGRAPHIC_DATA]"
select select "number:27"
type input "SJS International"
type input "Sales Coordinator"
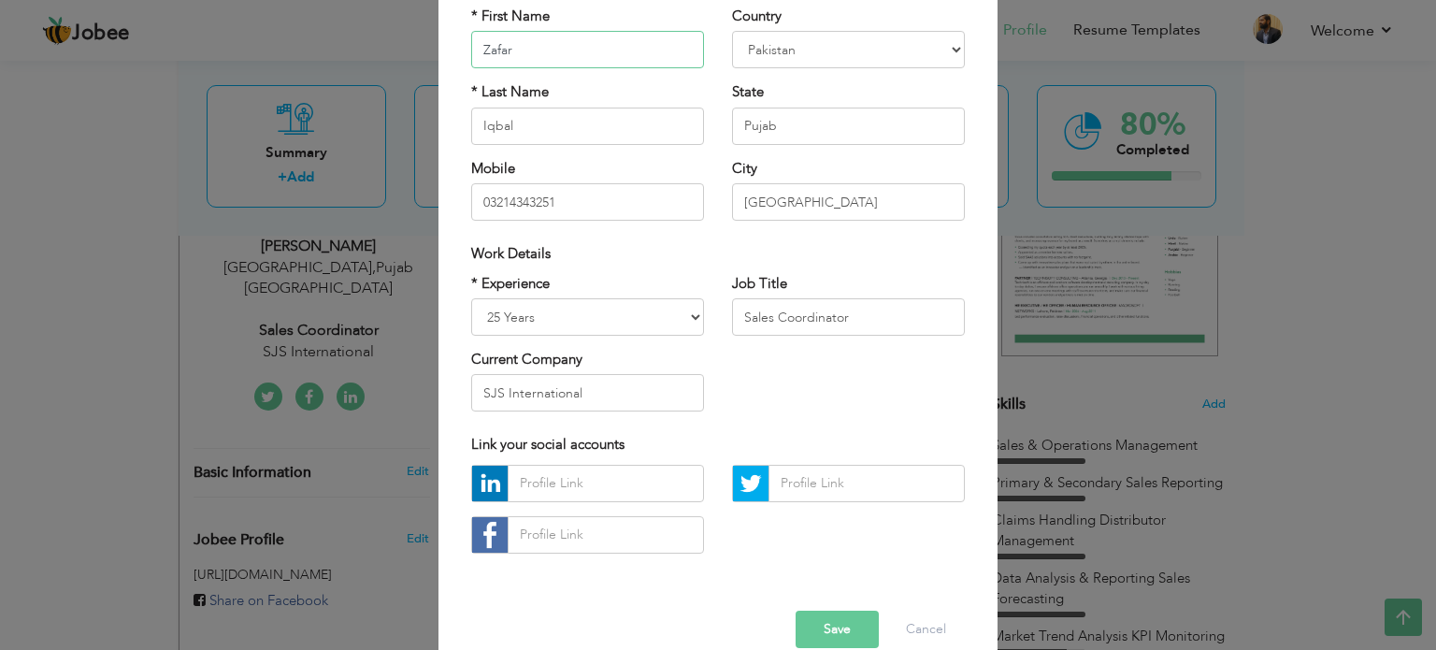
scroll to position [198, 0]
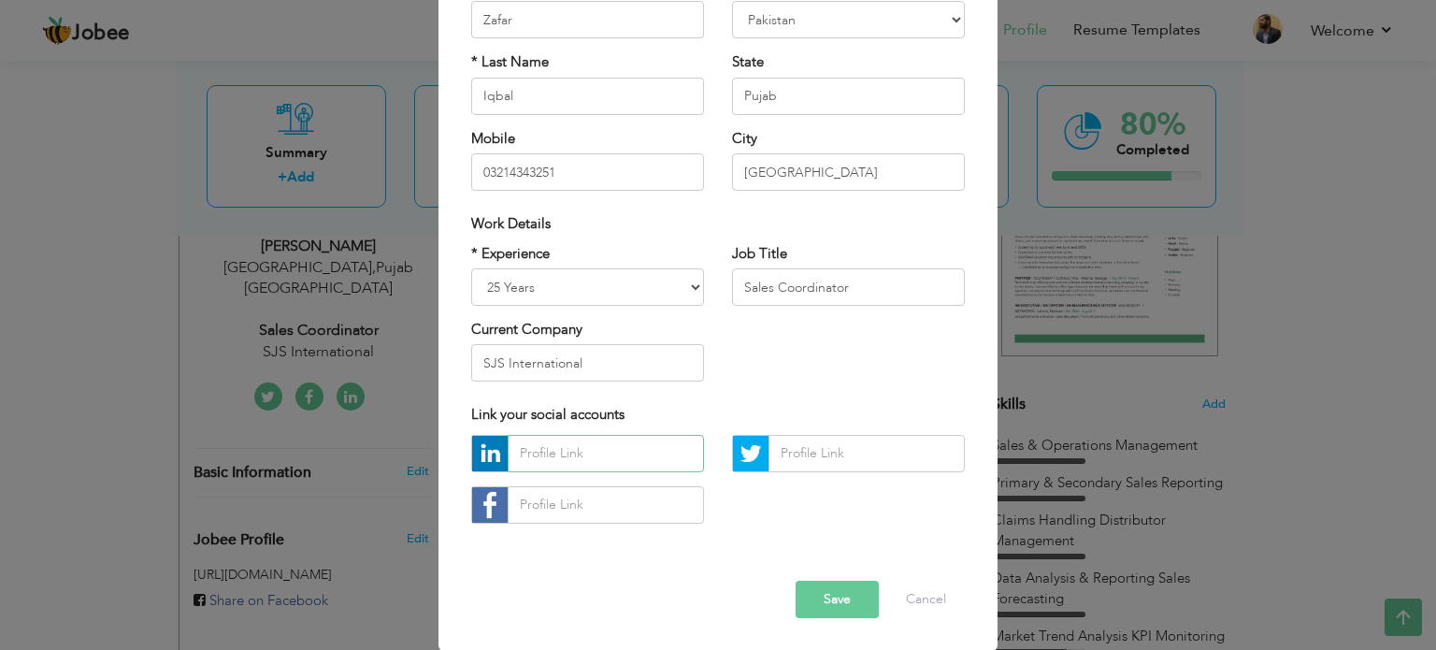
click at [561, 443] on input "text" at bounding box center [605, 453] width 196 height 37
paste input "https://www.linkedin.com/in/zafar-iqbal-867b3118/"
type input "https://www.linkedin.com/in/zafar-iqbal-867b3118/"
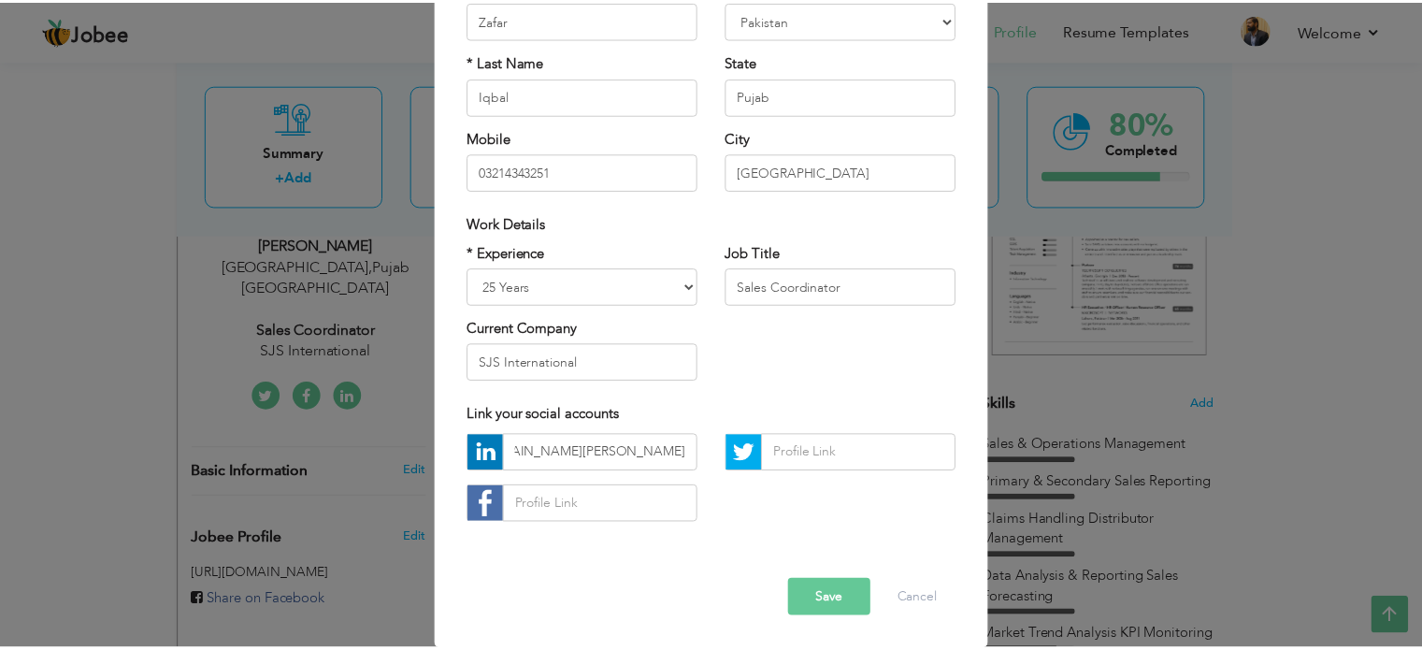
scroll to position [0, 0]
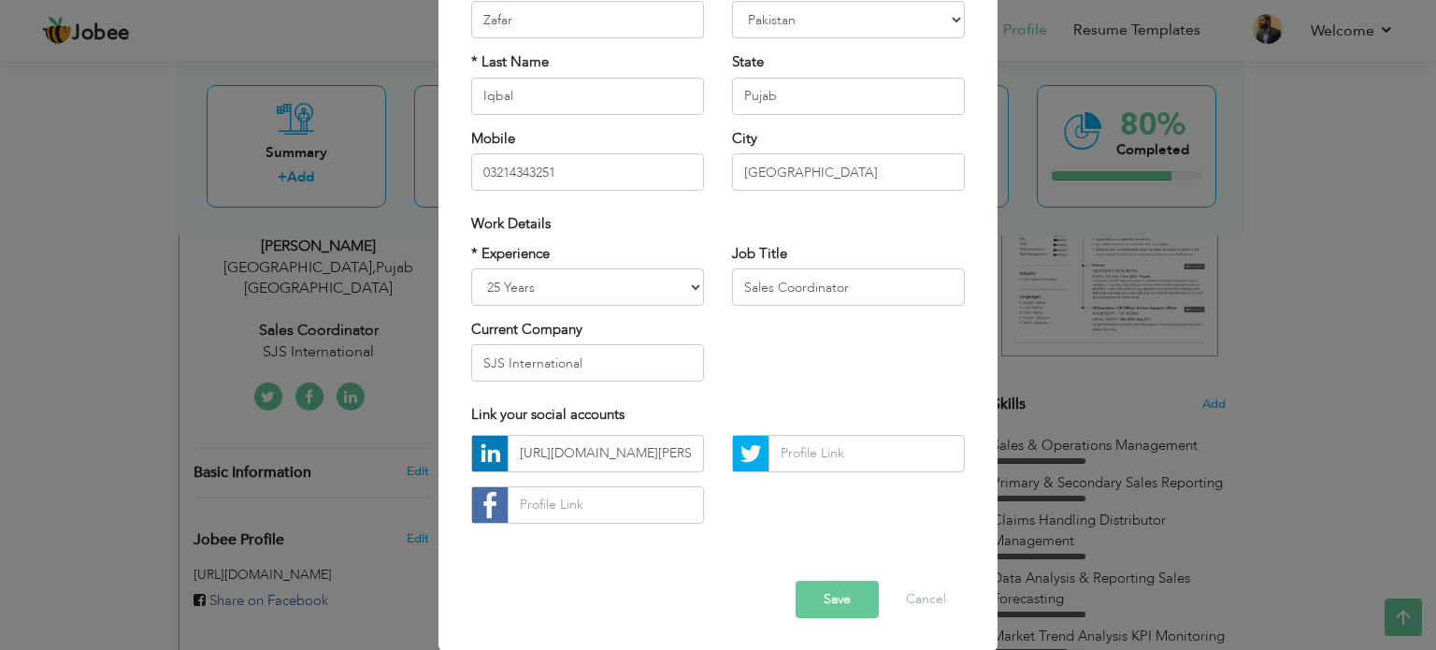
click at [823, 590] on button "Save" at bounding box center [836, 598] width 83 height 37
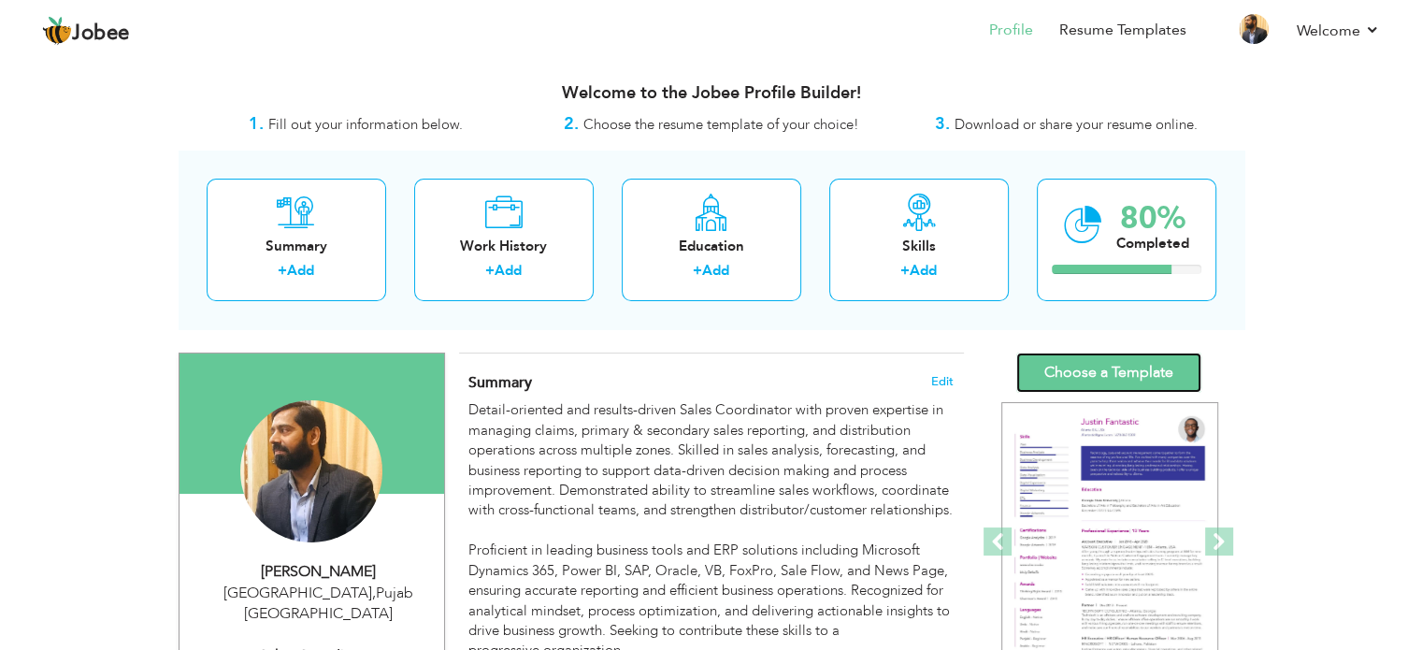
click at [1112, 369] on link "Choose a Template" at bounding box center [1108, 372] width 185 height 40
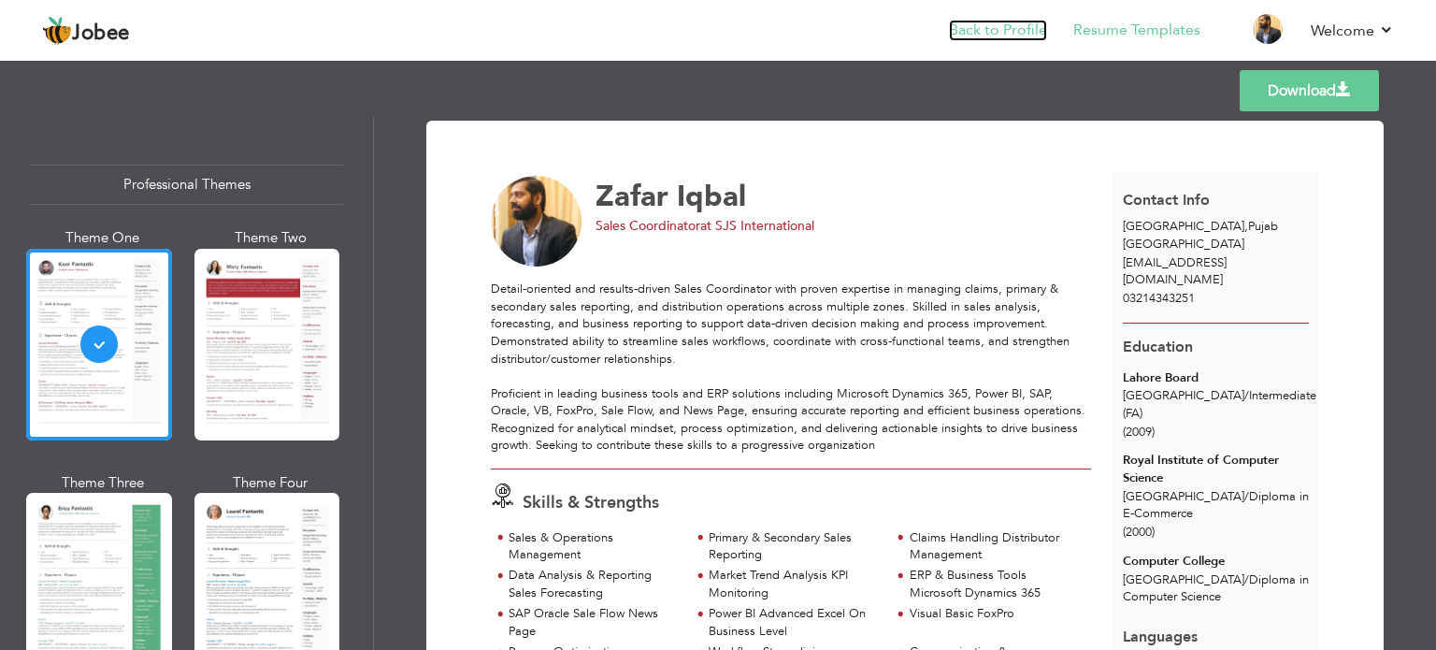
click at [979, 30] on link "Back to Profile" at bounding box center [998, 30] width 98 height 21
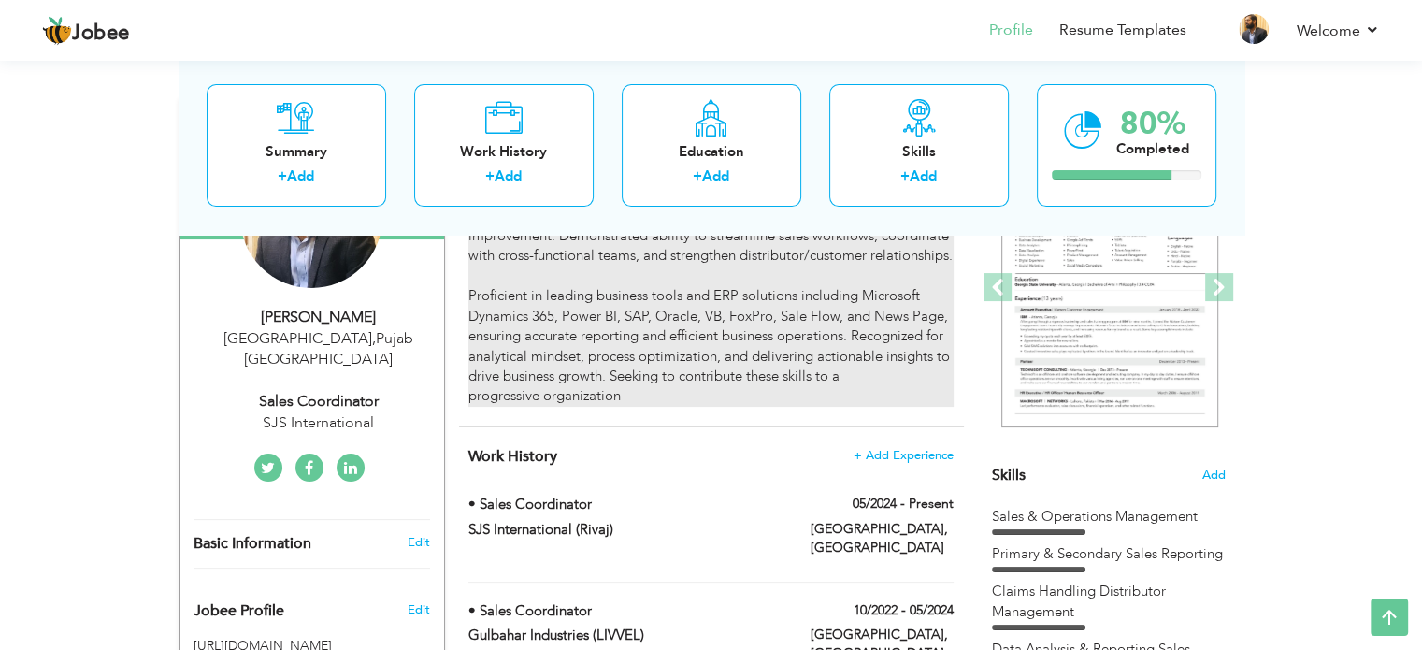
scroll to position [239, 0]
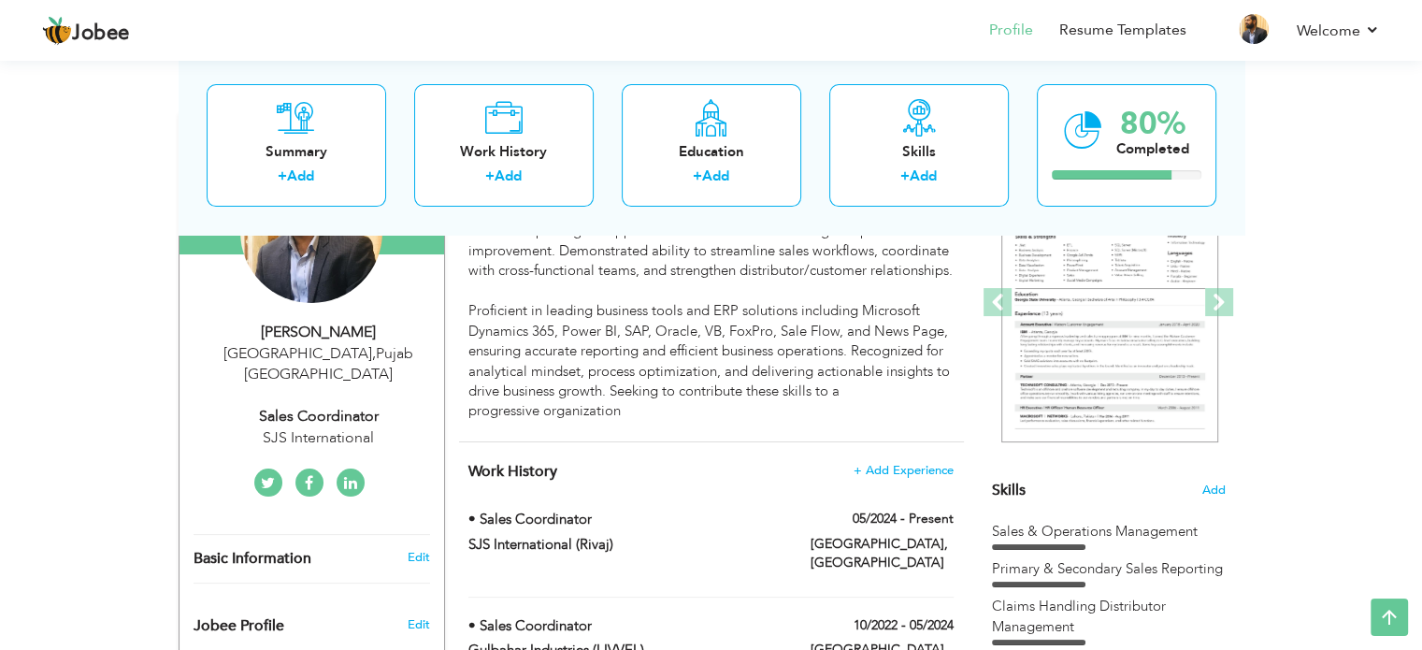
click at [351, 476] on icon at bounding box center [350, 483] width 13 height 15
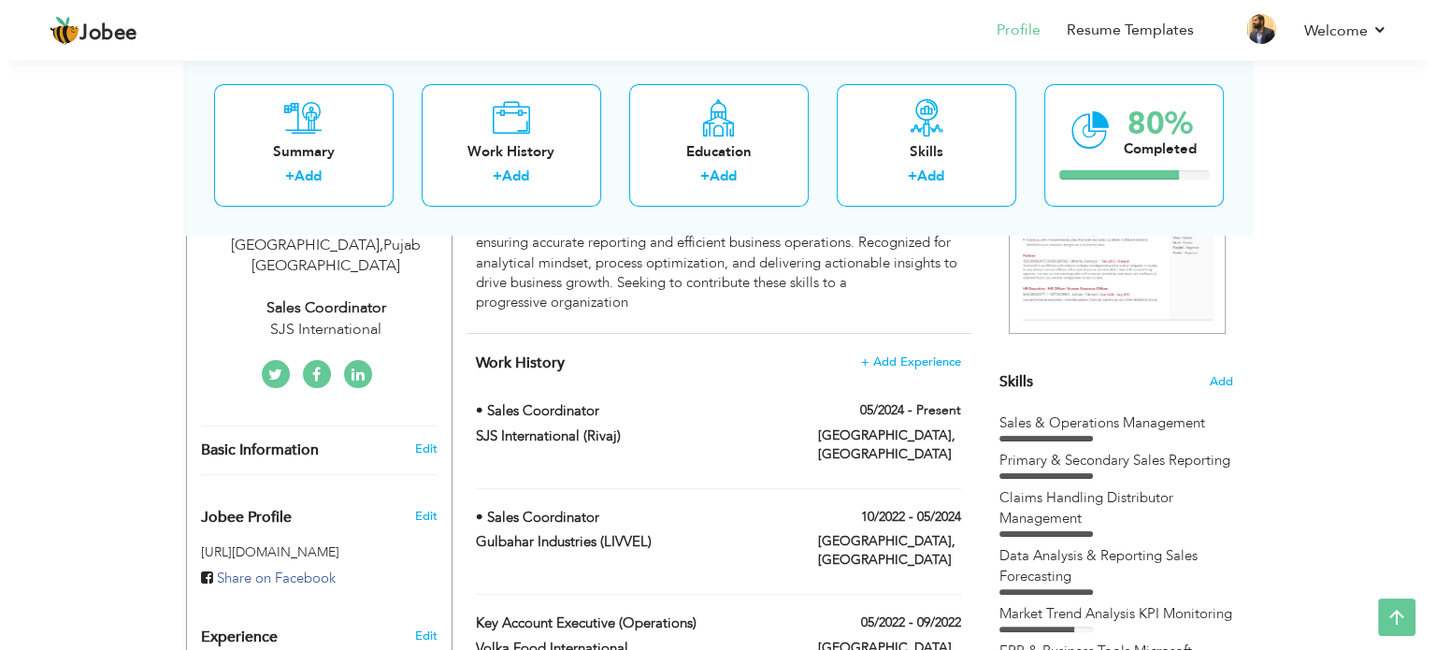
scroll to position [346, 0]
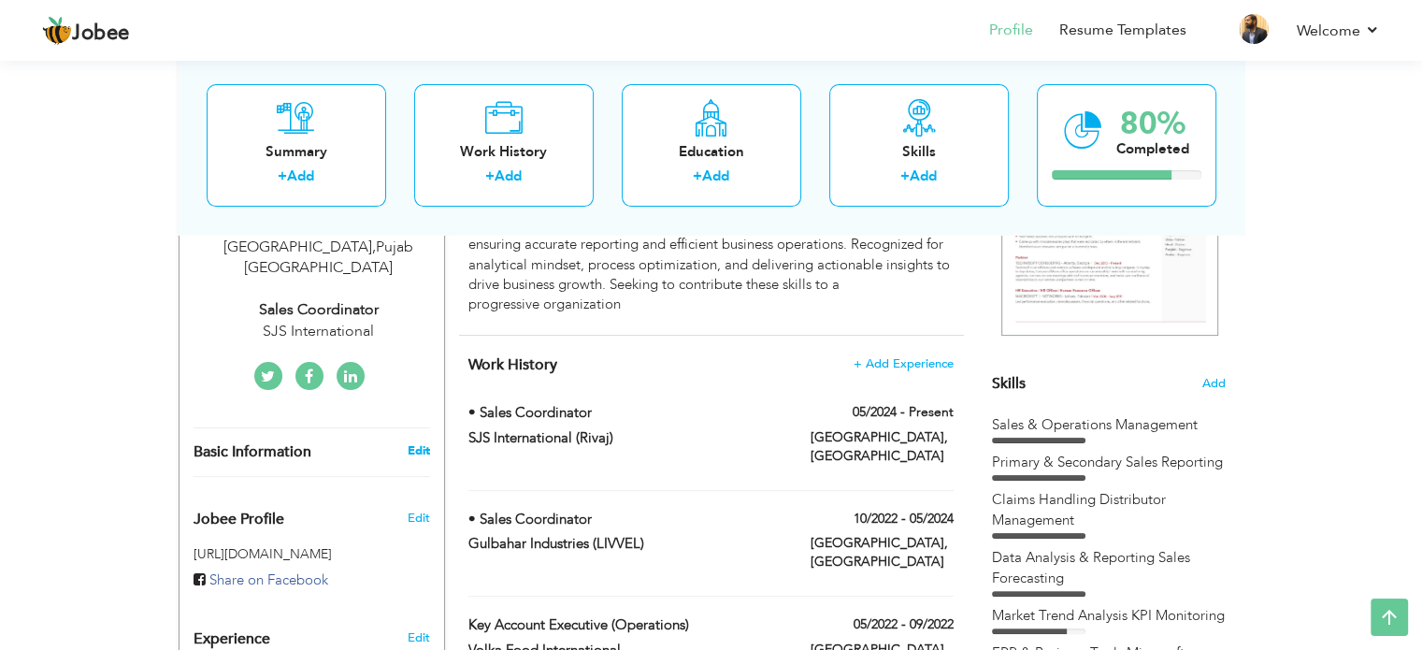
click at [419, 442] on link "Edit" at bounding box center [418, 450] width 22 height 17
type input "Zafar"
type input "Iqbal"
type input "03214343251"
select select "number:166"
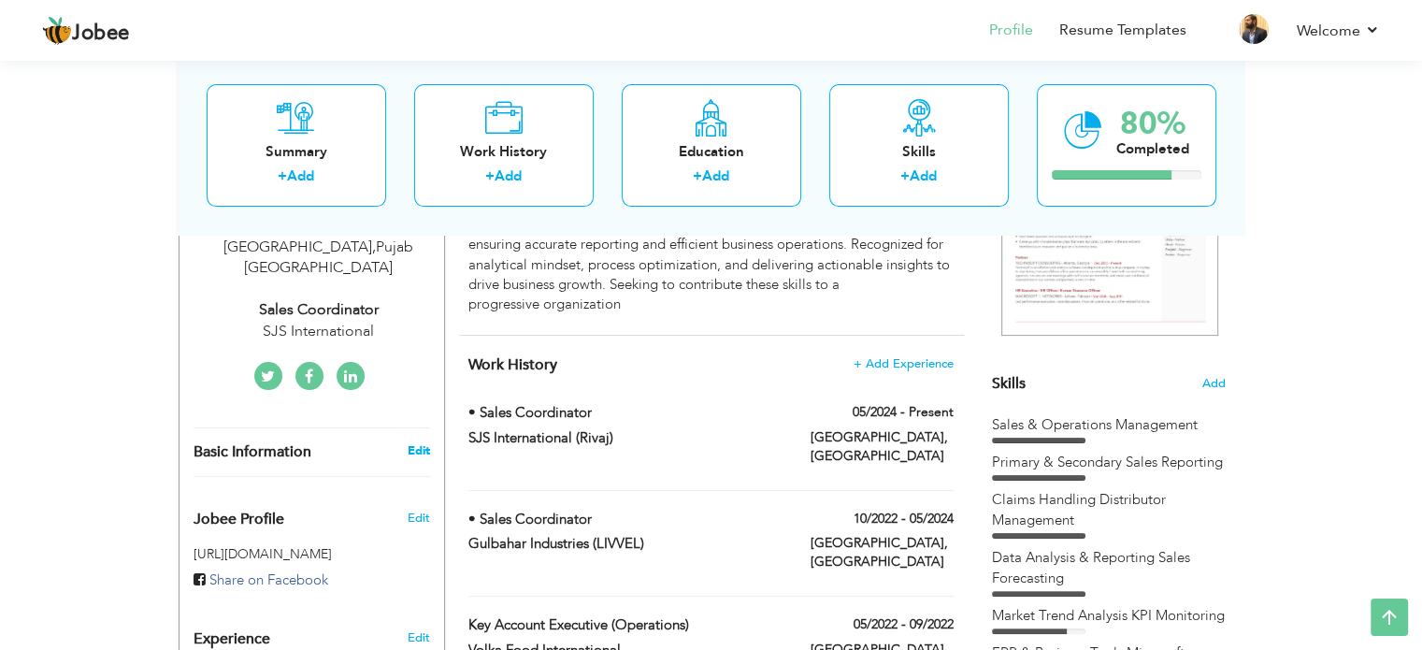
type input "Pujab"
type input "[GEOGRAPHIC_DATA]"
select select "number:27"
type input "SJS International"
type input "Sales Coordinator"
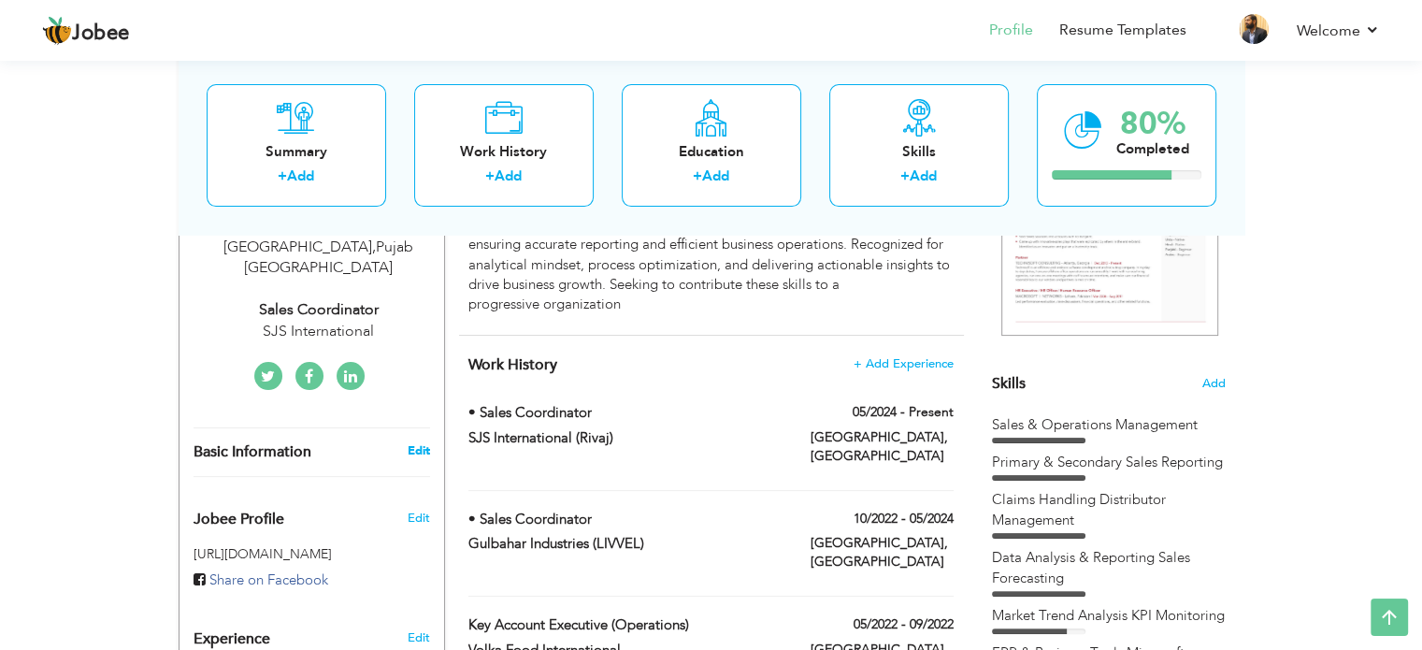
type input "https://www.linkedin.com/in/zafar-iqbal-867b3118/"
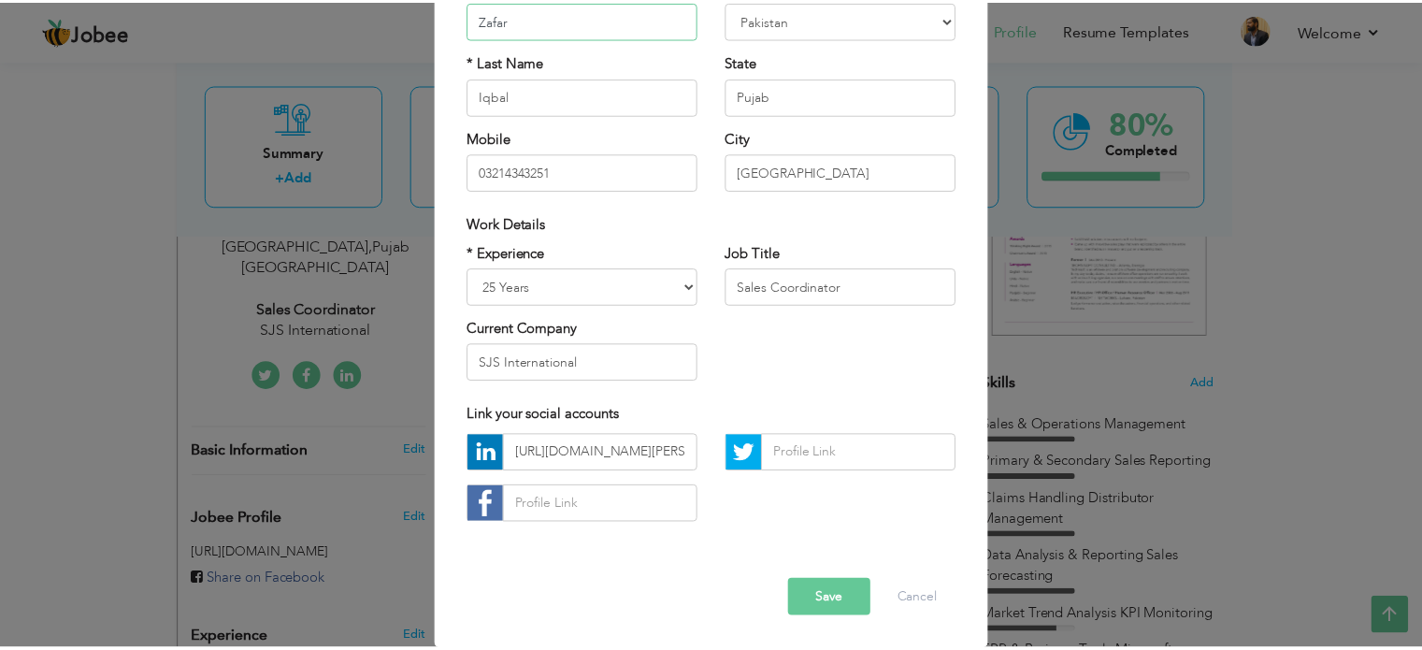
scroll to position [0, 0]
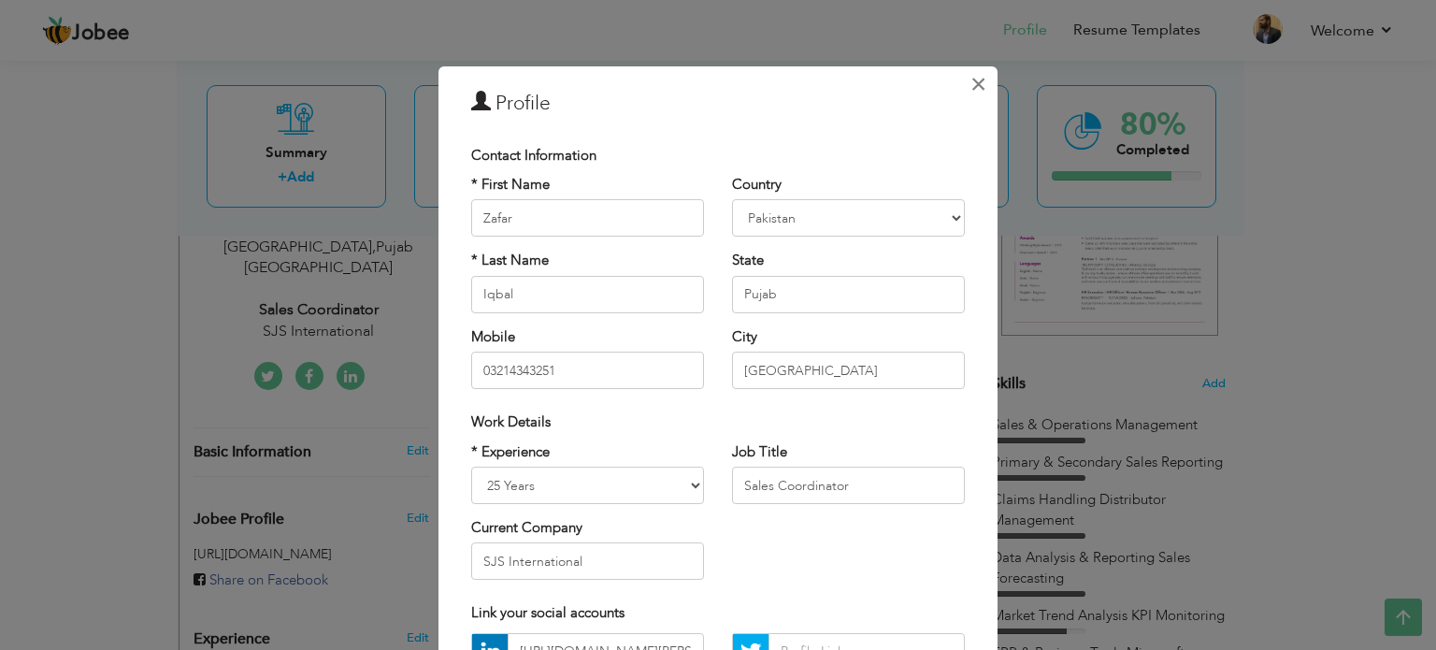
click at [974, 79] on span "×" at bounding box center [978, 84] width 16 height 34
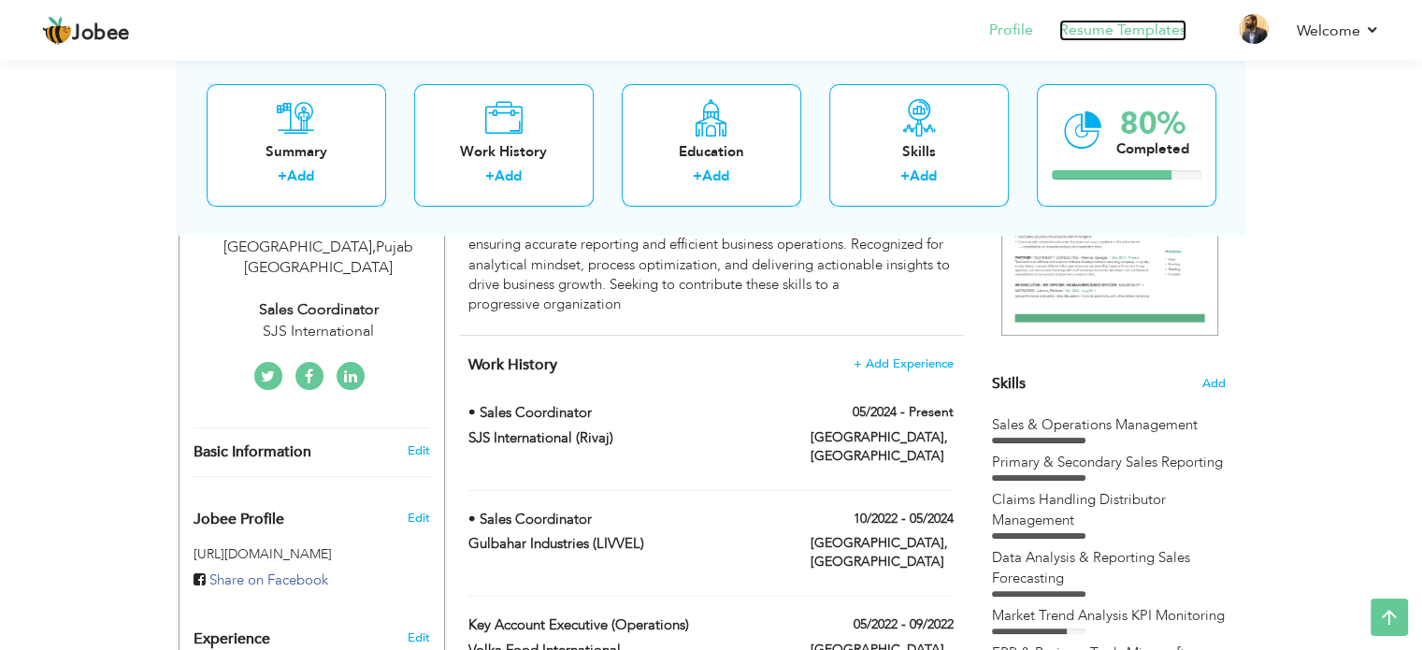
click at [1162, 37] on link "Resume Templates" at bounding box center [1122, 30] width 127 height 21
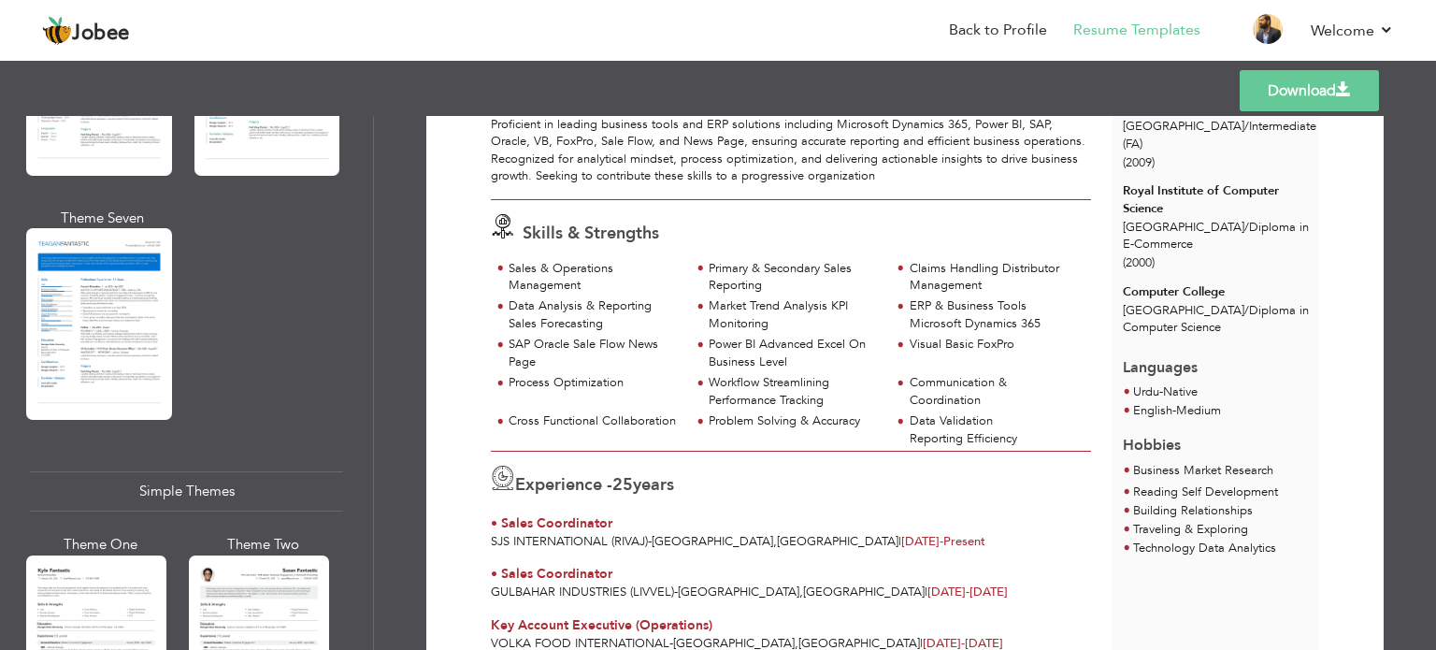
scroll to position [3280, 0]
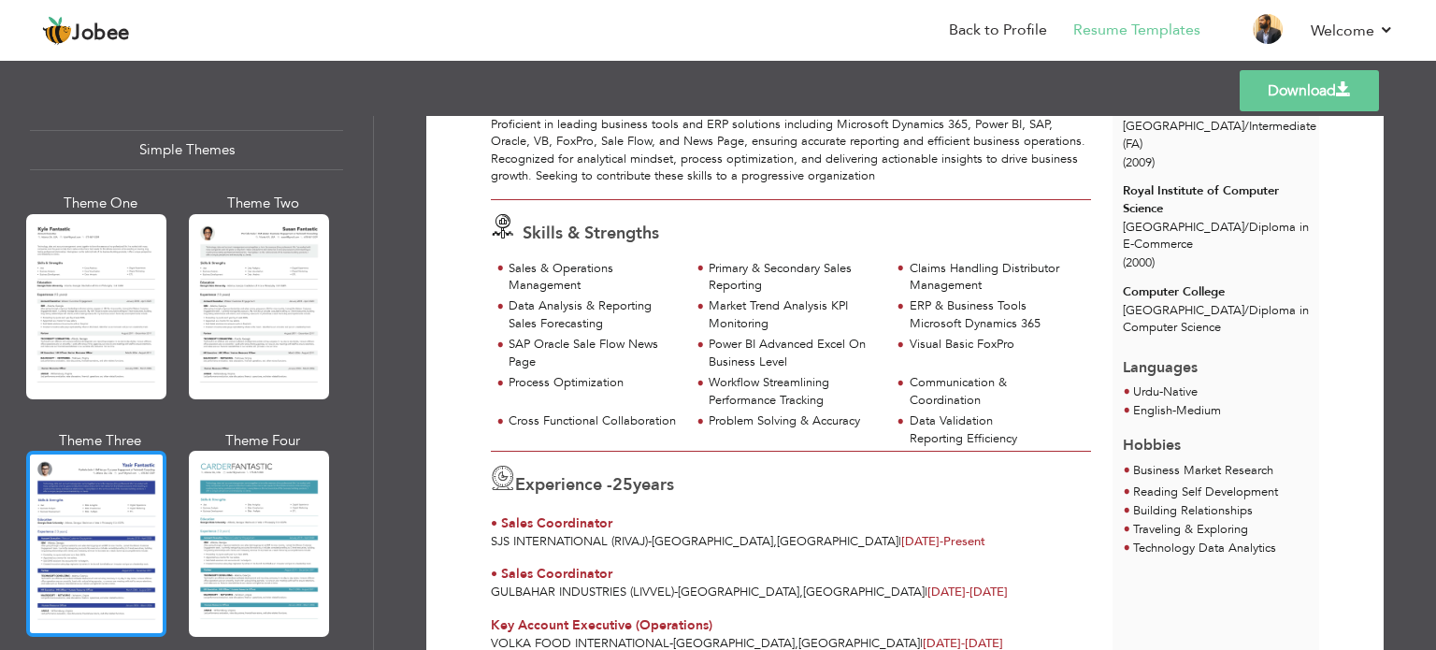
click at [108, 472] on div at bounding box center [96, 542] width 140 height 185
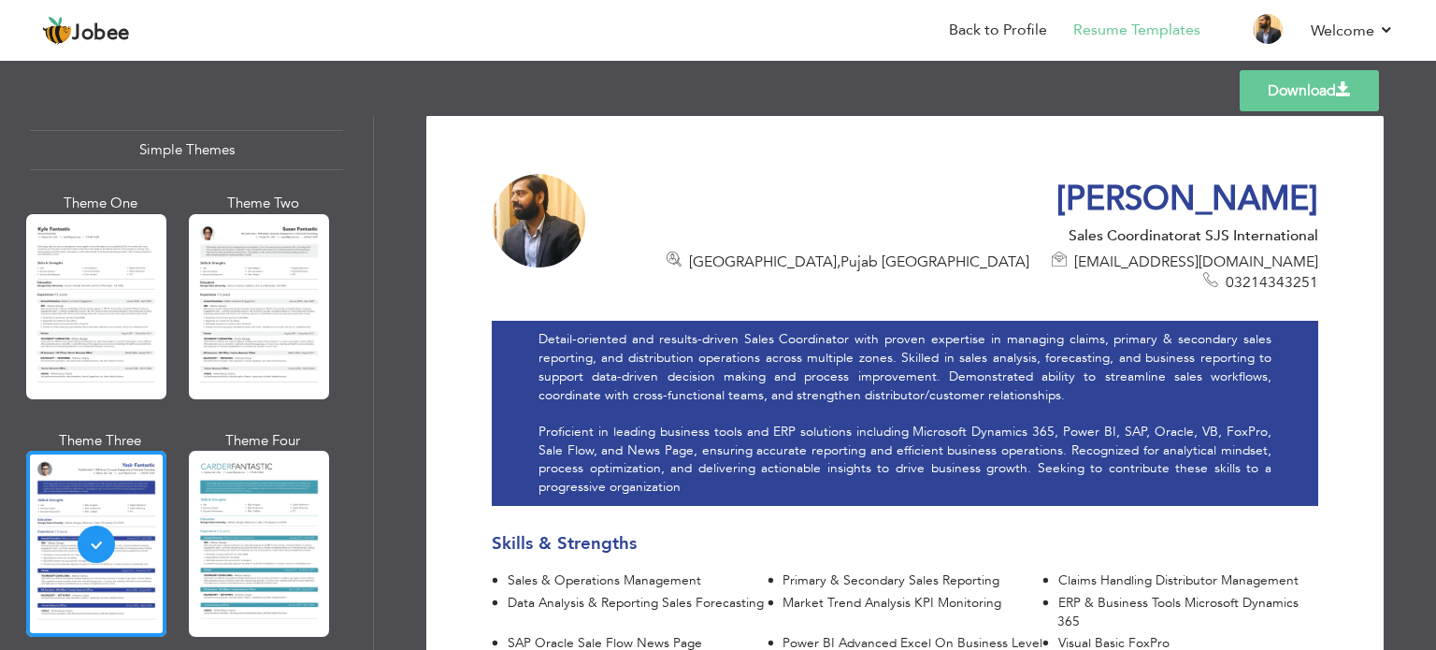
scroll to position [0, 0]
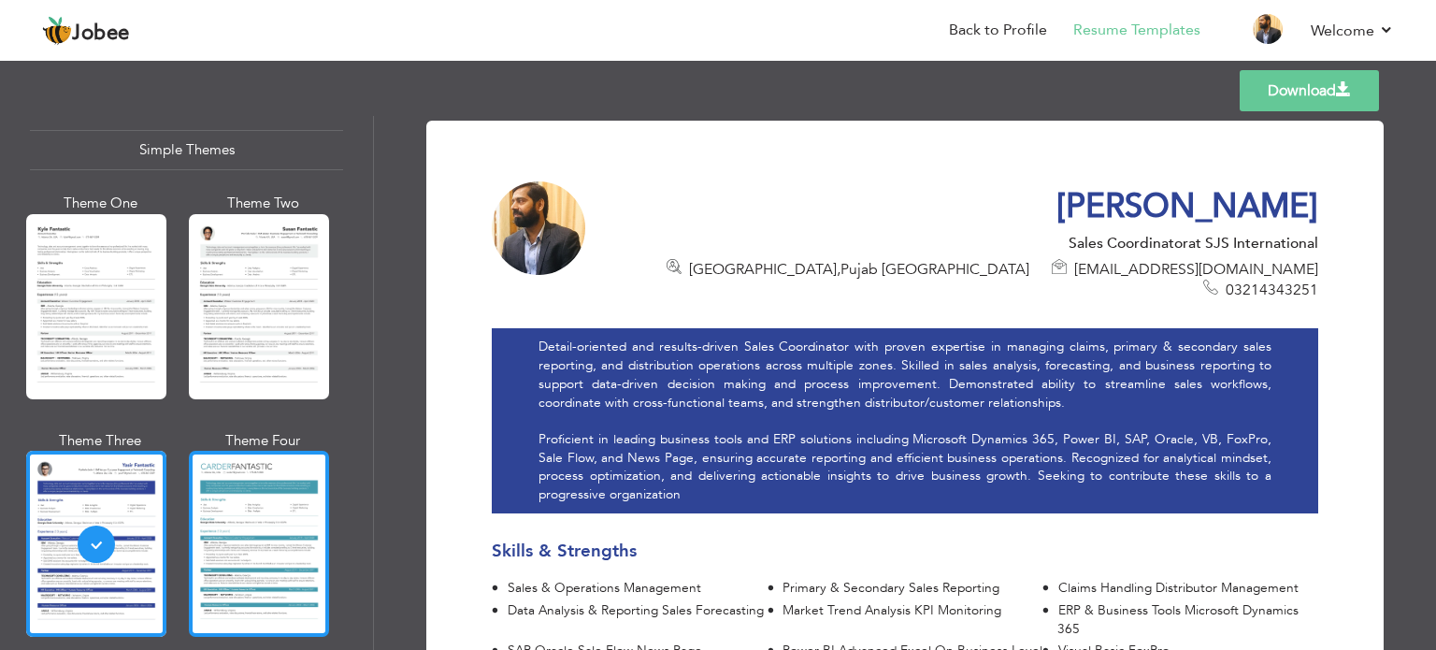
click at [284, 494] on div at bounding box center [259, 542] width 140 height 185
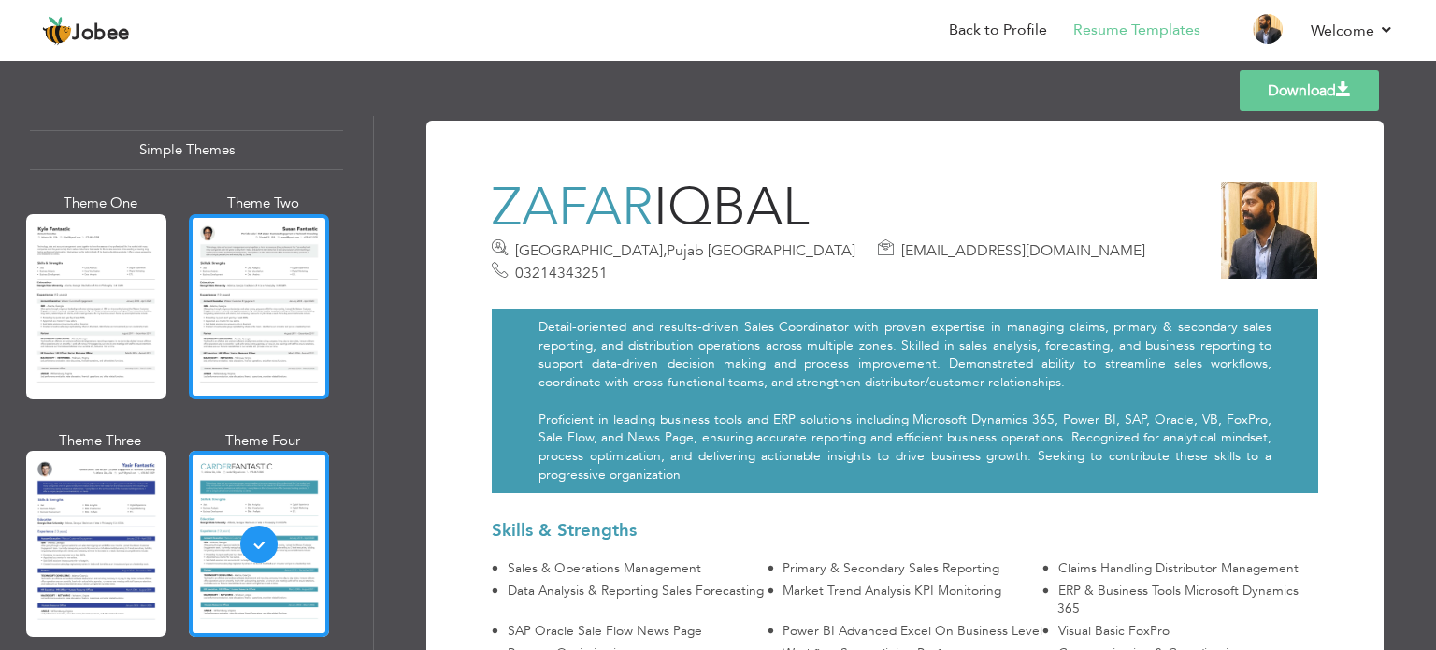
click at [265, 268] on div at bounding box center [259, 306] width 140 height 185
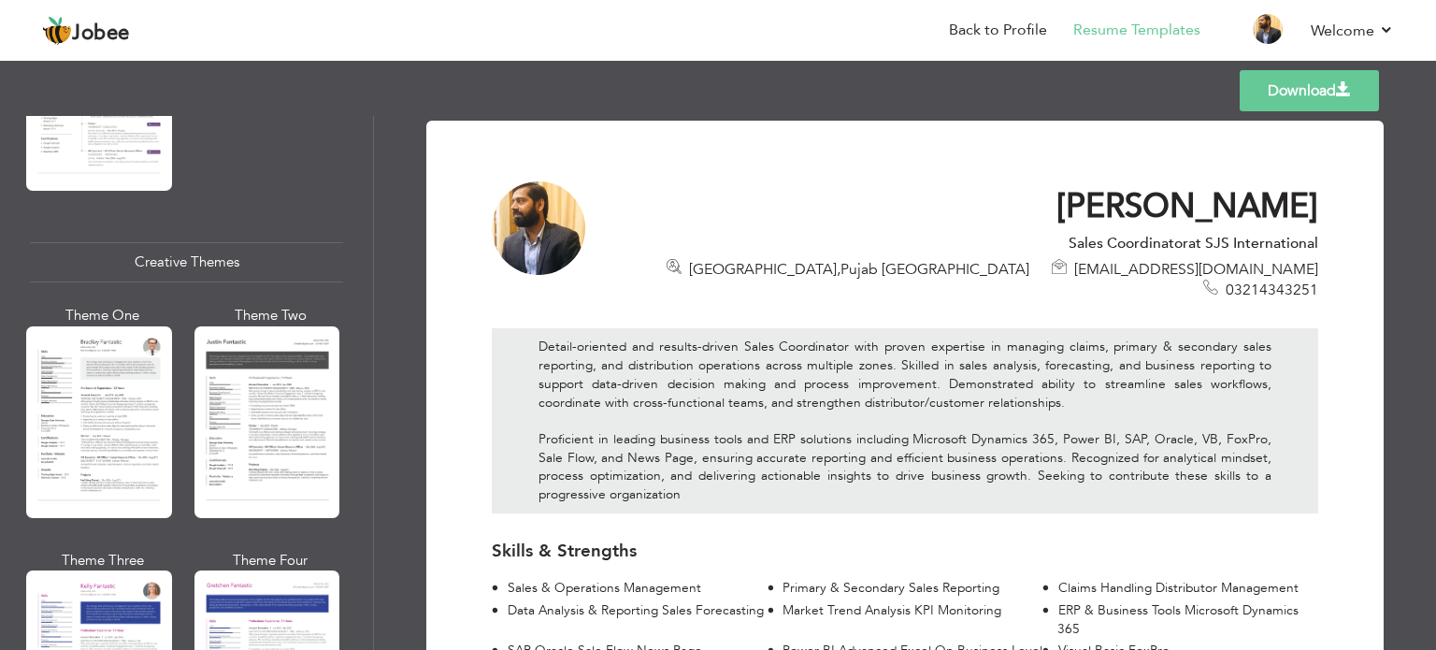
scroll to position [1613, 0]
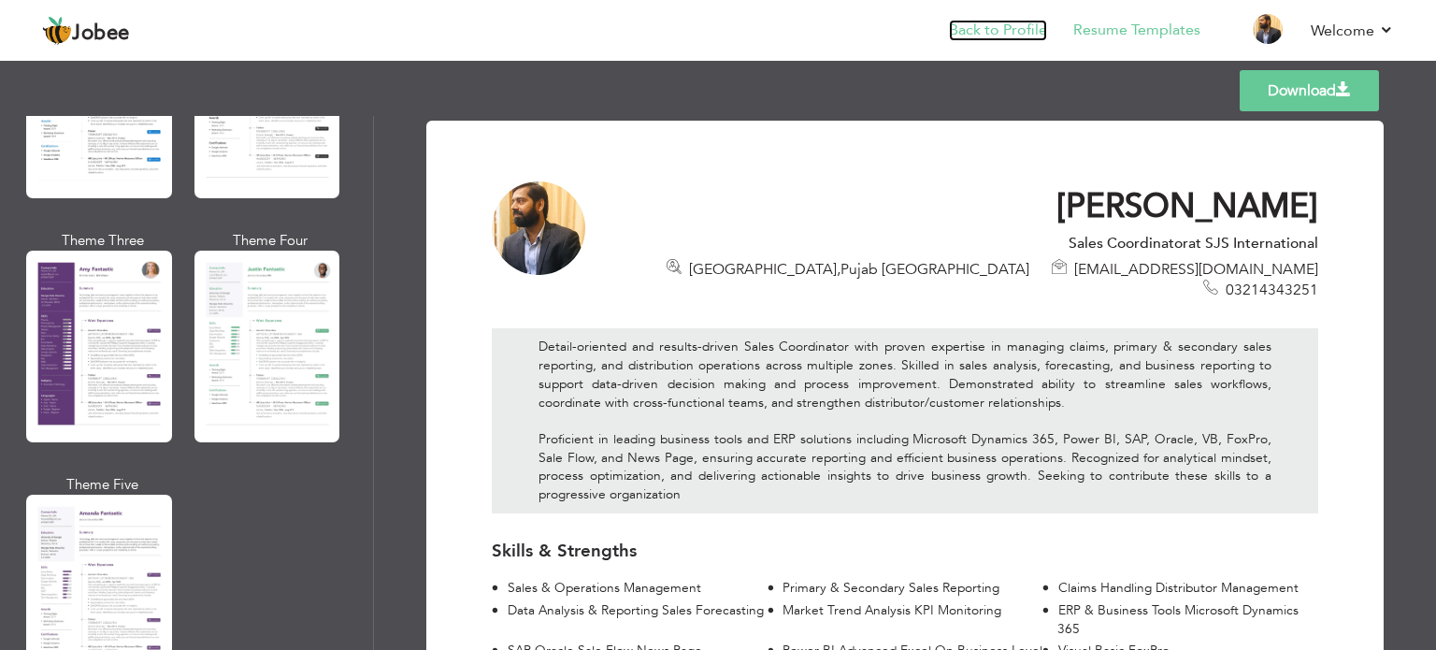
click at [1013, 21] on link "Back to Profile" at bounding box center [998, 30] width 98 height 21
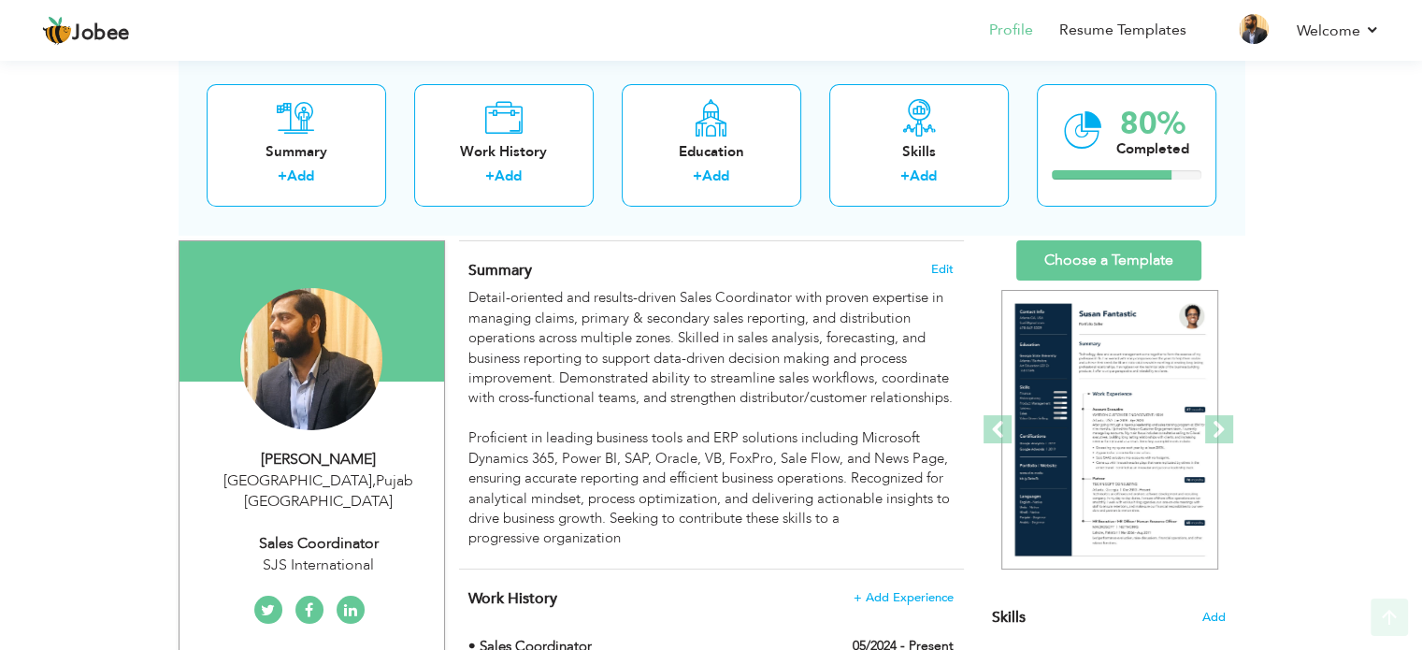
scroll to position [123, 0]
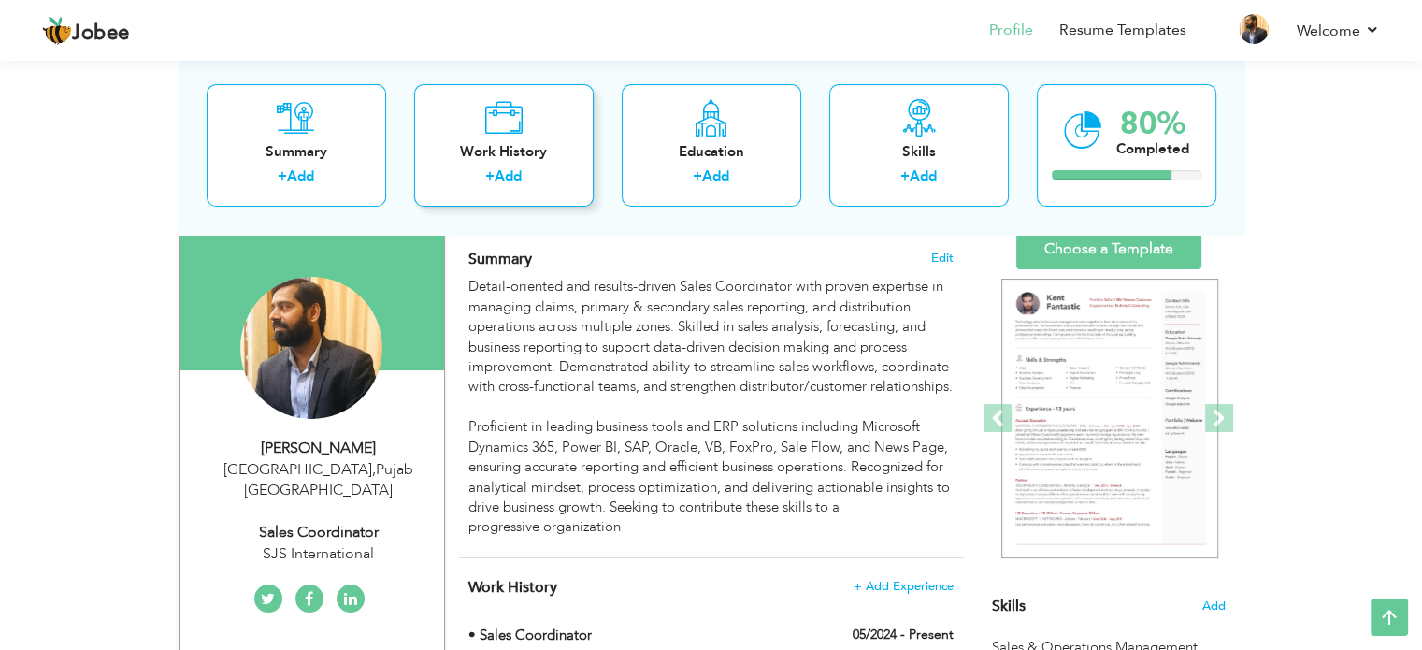
click at [513, 153] on div "Work History" at bounding box center [504, 152] width 150 height 20
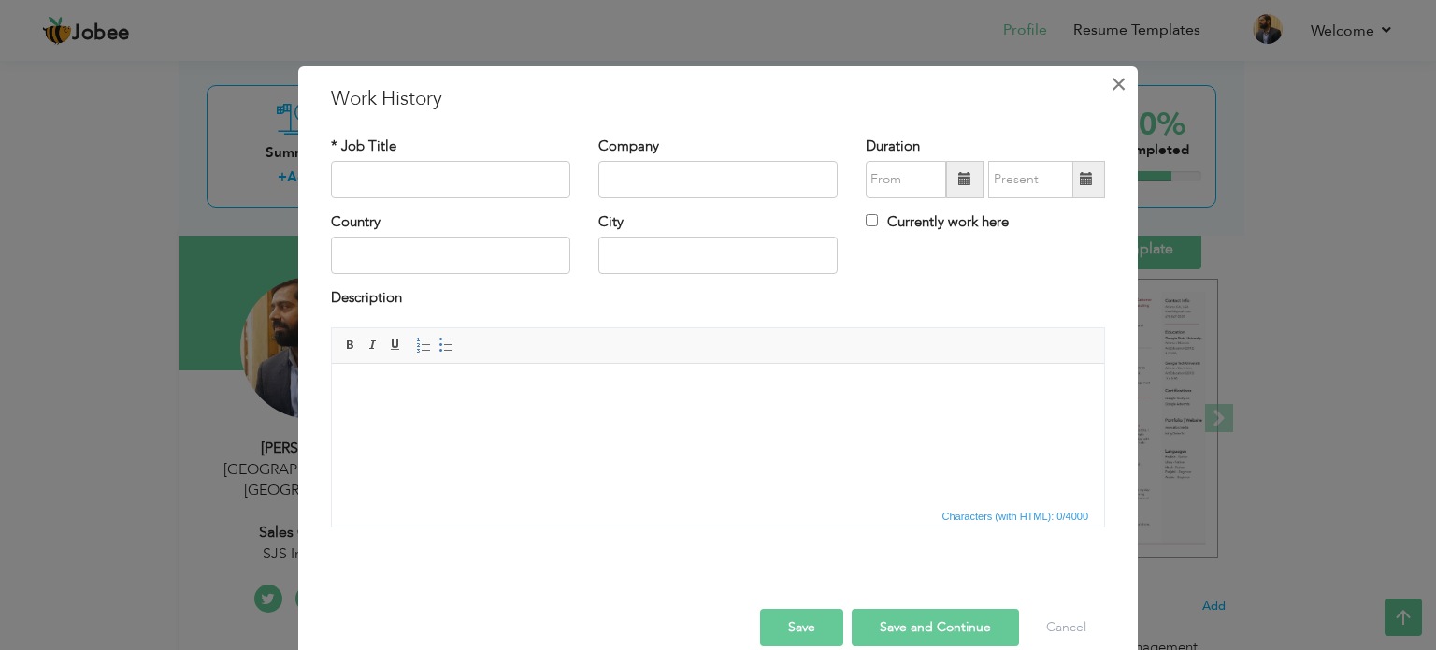
click at [1110, 78] on span "×" at bounding box center [1118, 84] width 16 height 34
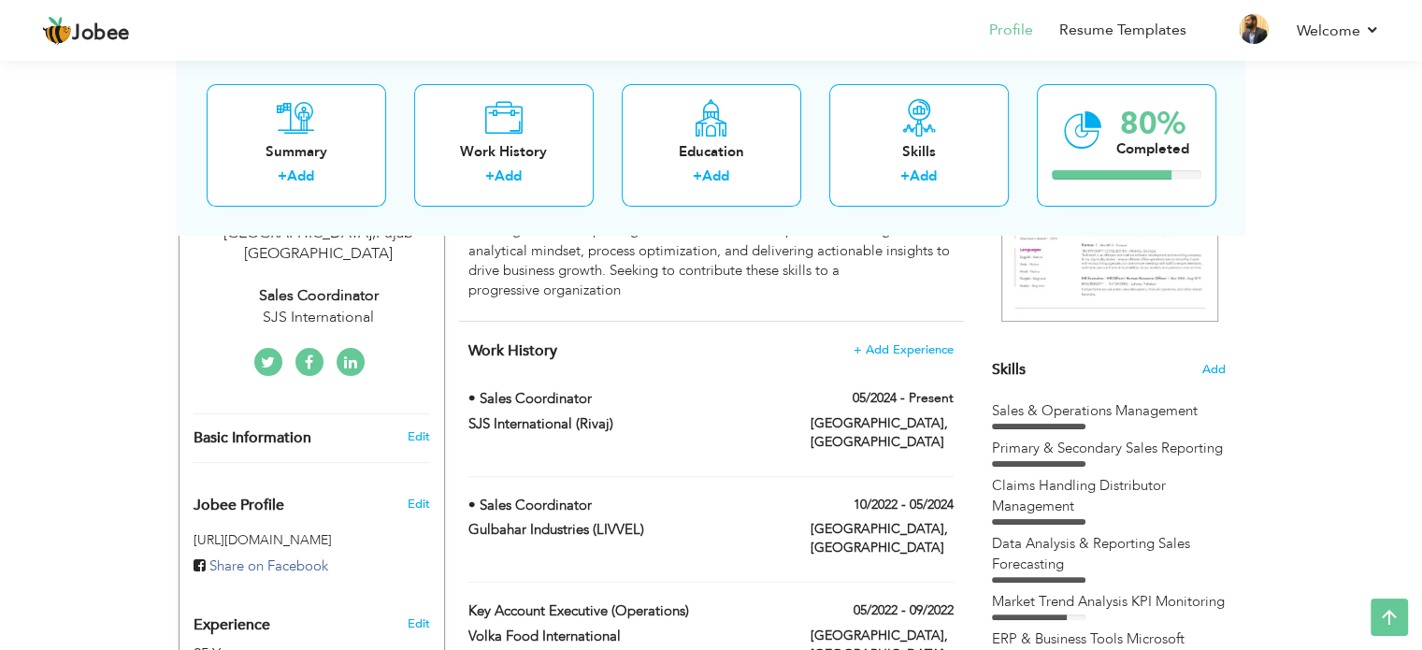
scroll to position [421, 0]
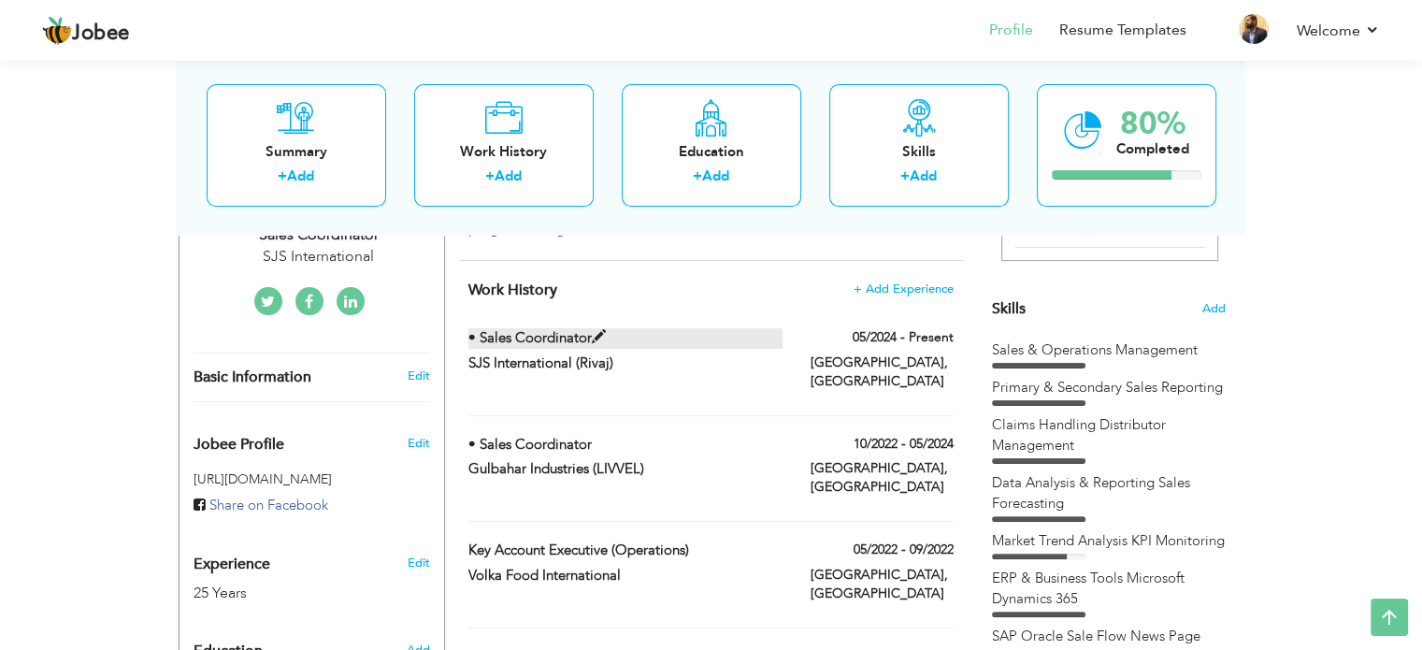
click at [593, 344] on span at bounding box center [599, 337] width 14 height 14
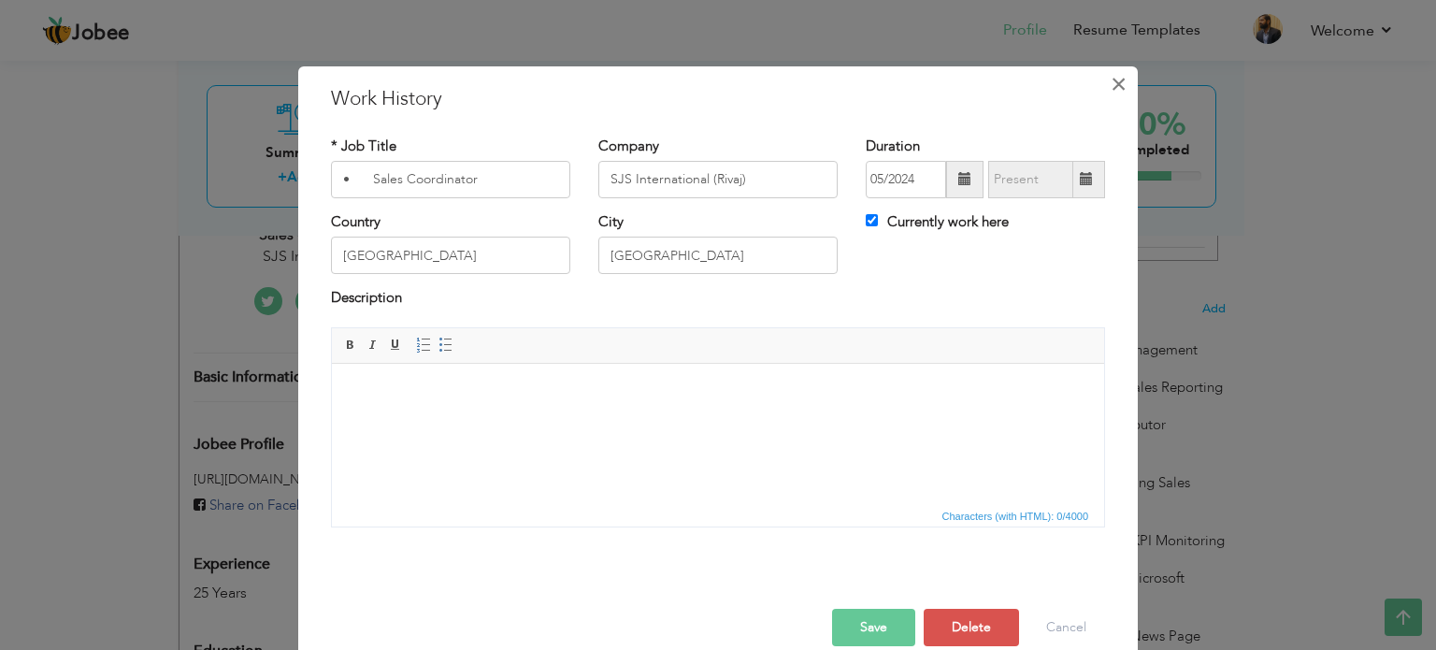
click at [1113, 76] on span "×" at bounding box center [1118, 84] width 16 height 34
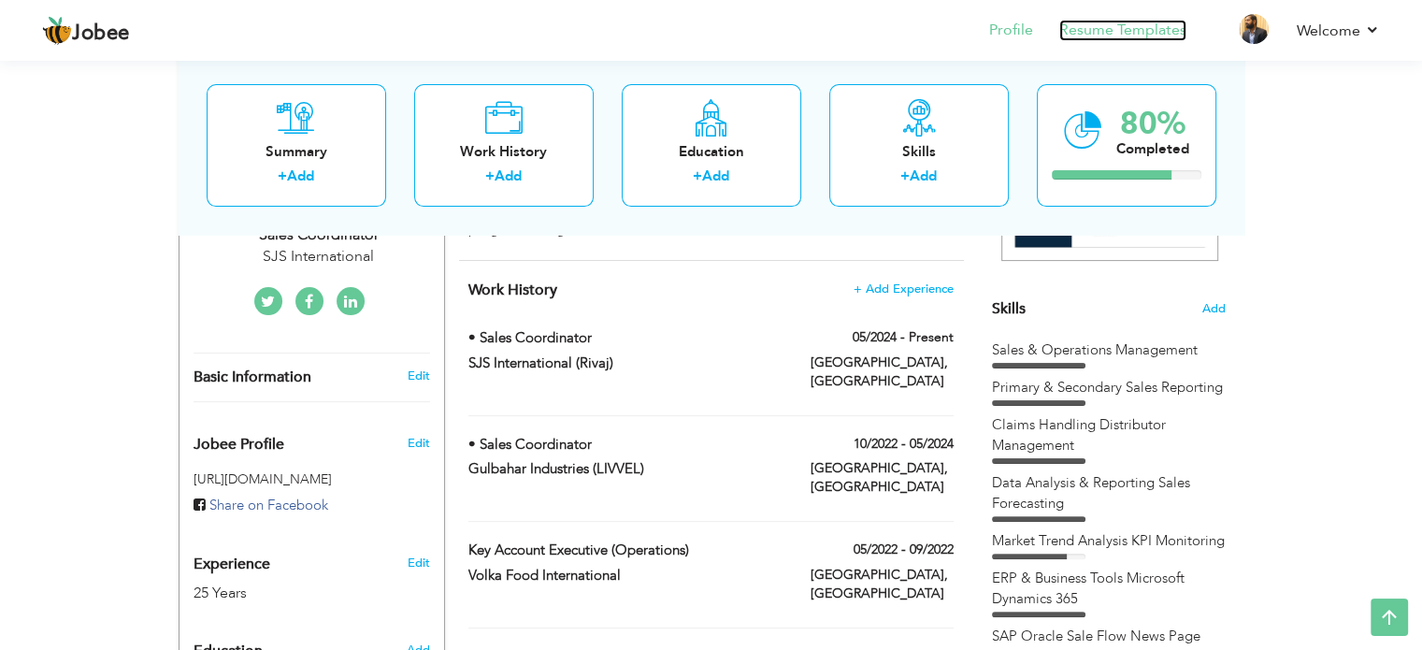
click at [1145, 38] on link "Resume Templates" at bounding box center [1122, 30] width 127 height 21
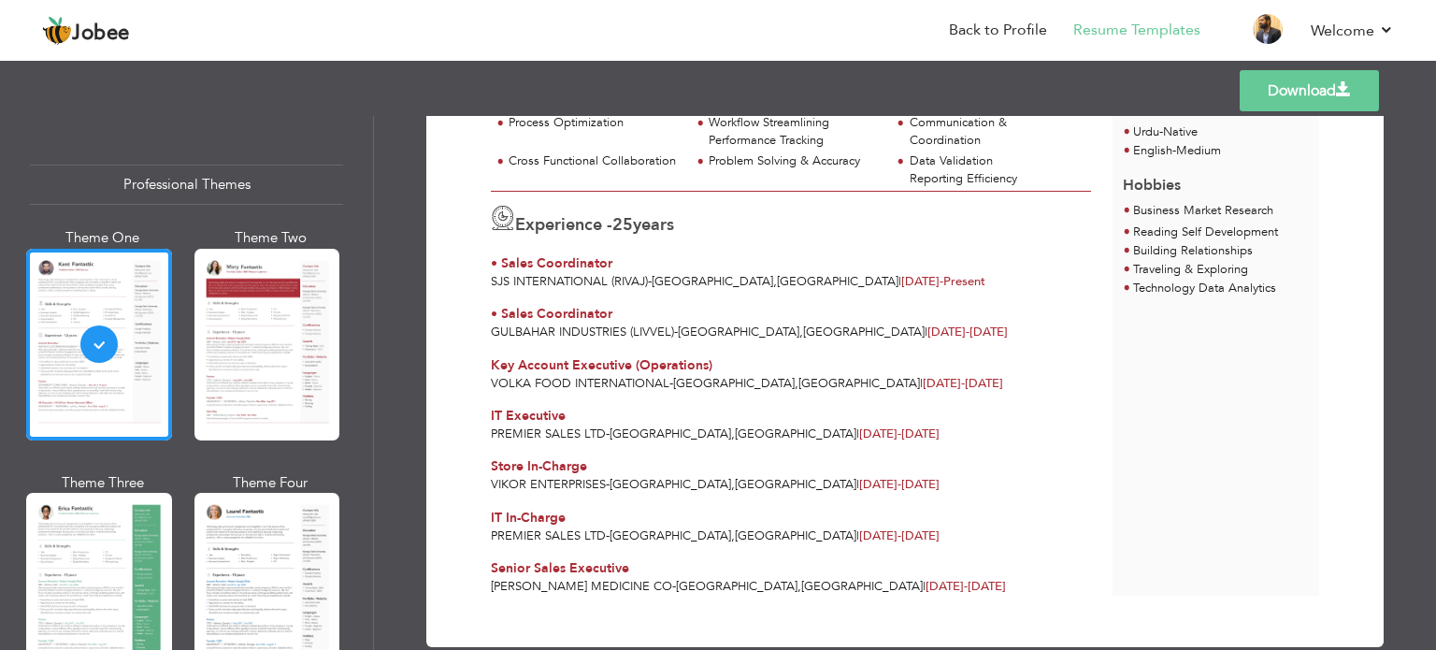
scroll to position [523, 0]
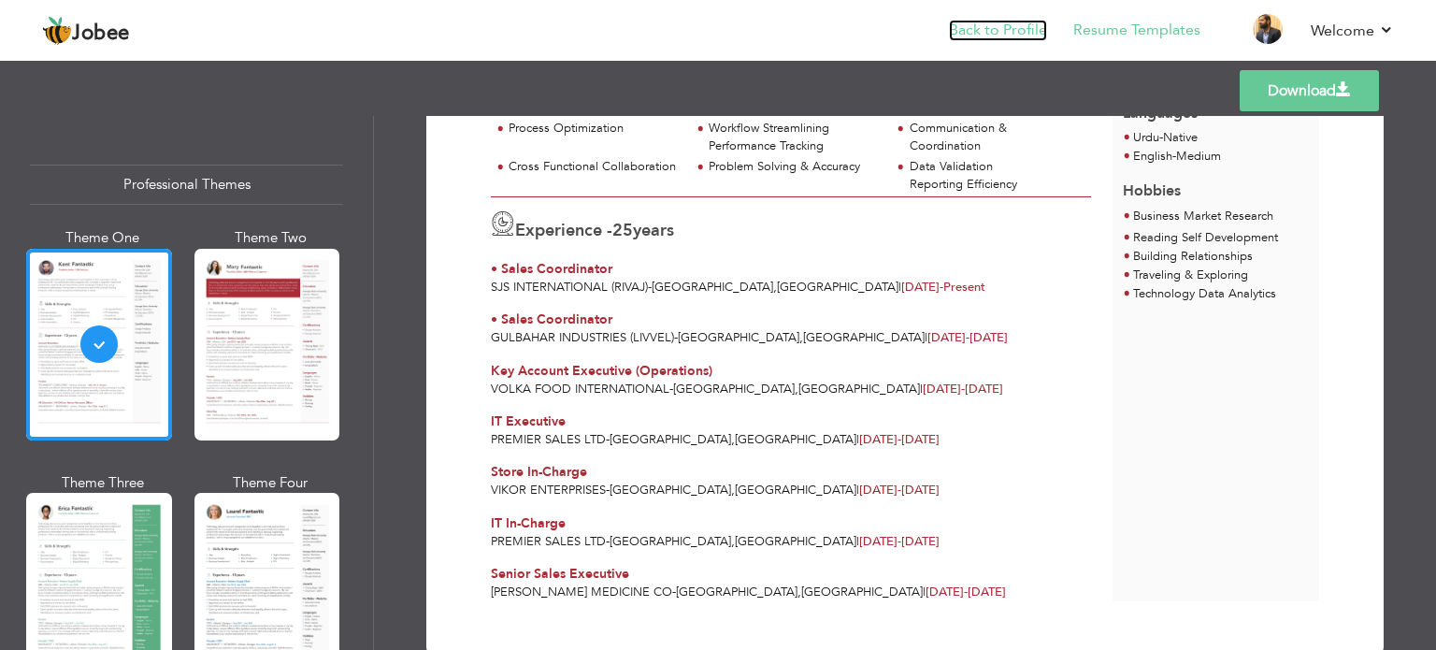
click at [991, 28] on link "Back to Profile" at bounding box center [998, 30] width 98 height 21
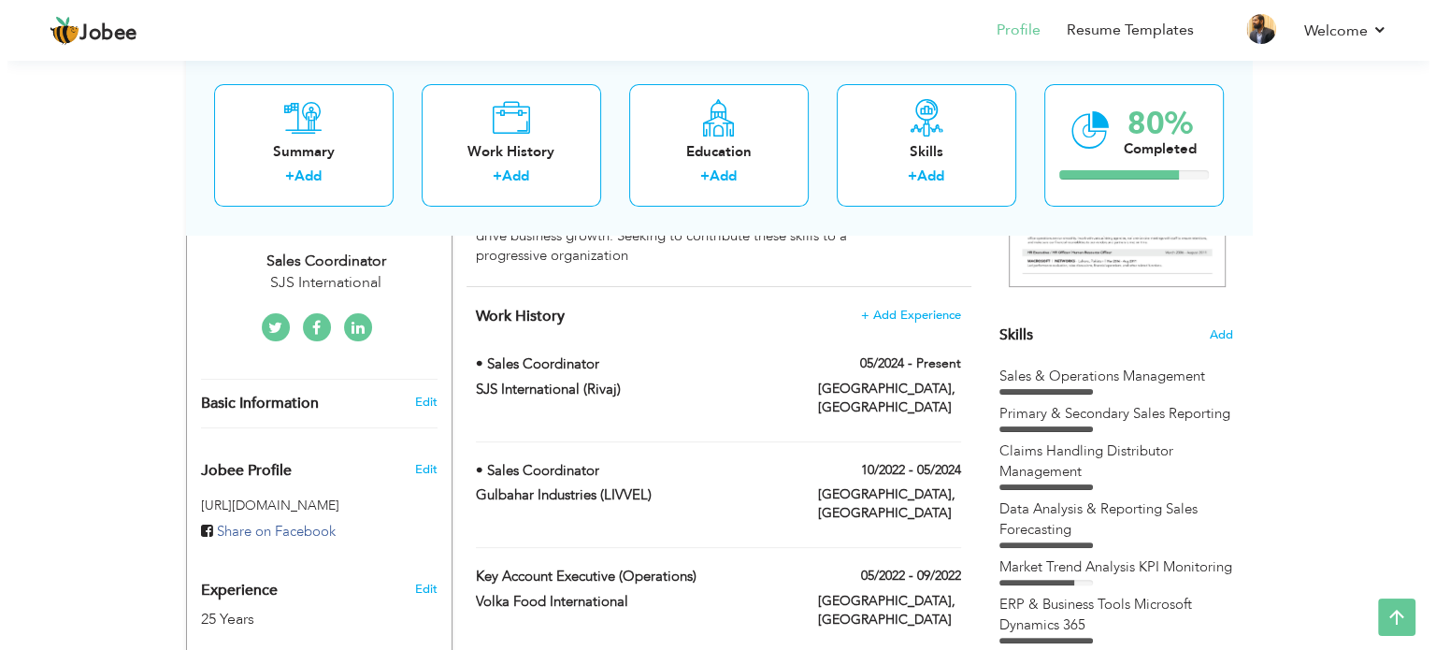
scroll to position [406, 0]
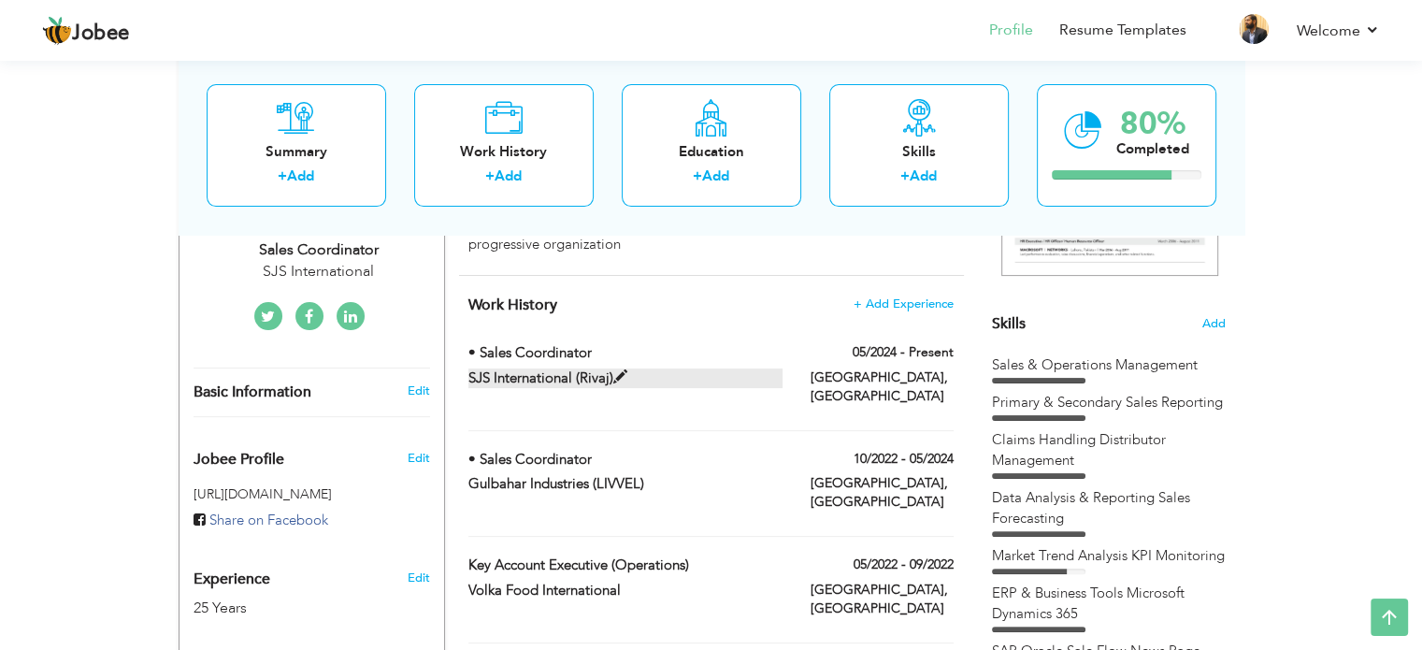
click at [622, 384] on span at bounding box center [620, 377] width 14 height 14
type input "• Sales Coordinator"
type input "SJS International (Rivaj)"
type input "05/2024"
type input "[GEOGRAPHIC_DATA]"
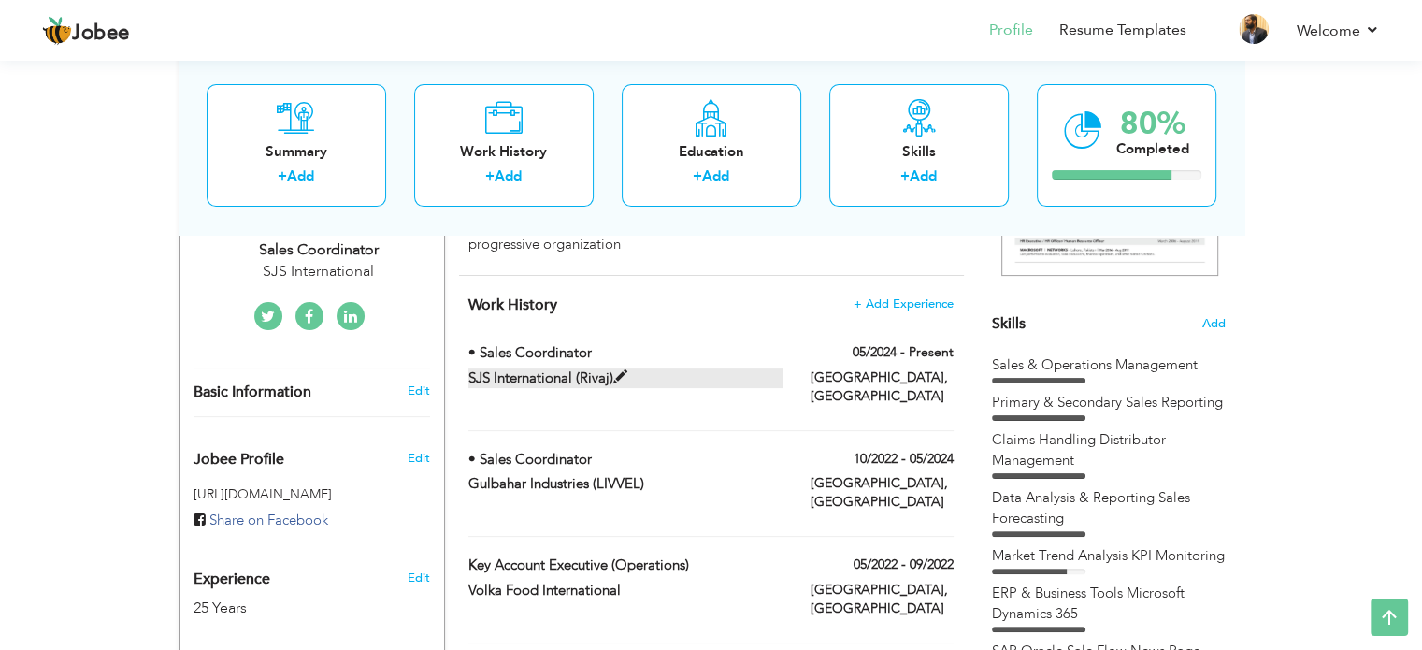
type input "[GEOGRAPHIC_DATA]"
checkbox input "true"
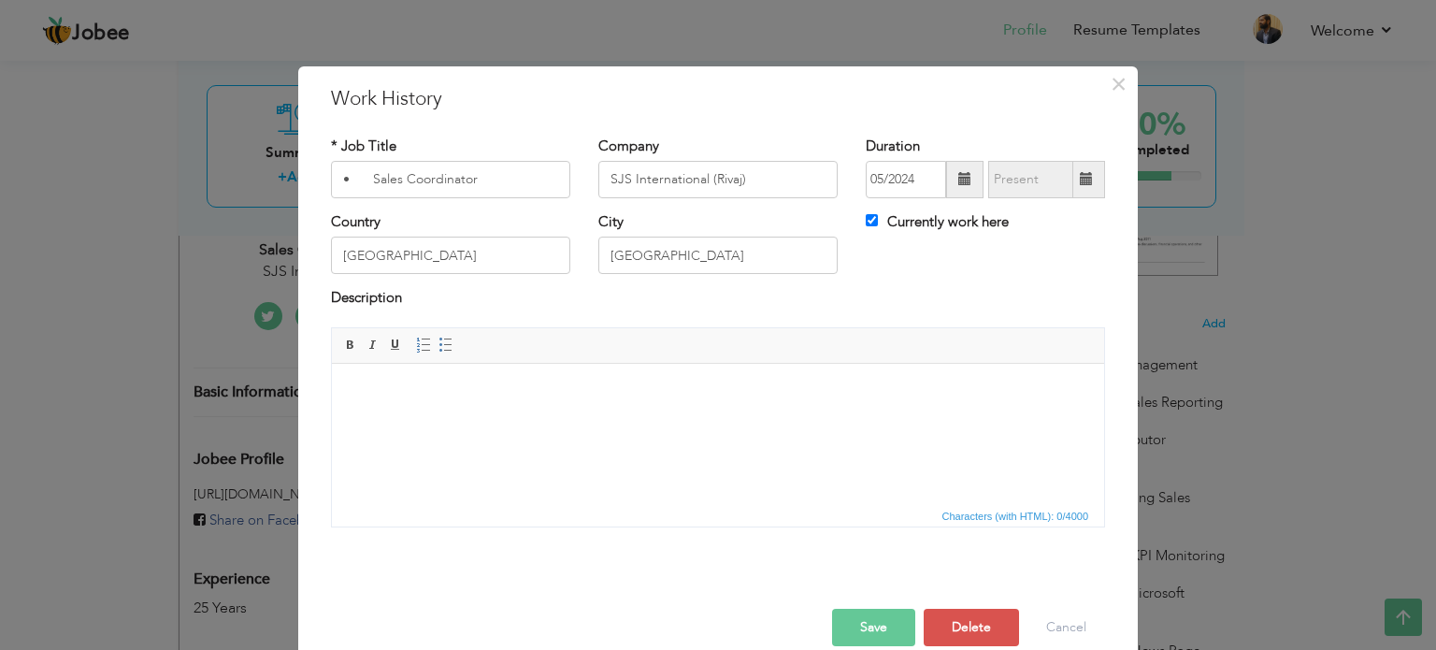
click at [412, 404] on html at bounding box center [718, 391] width 772 height 57
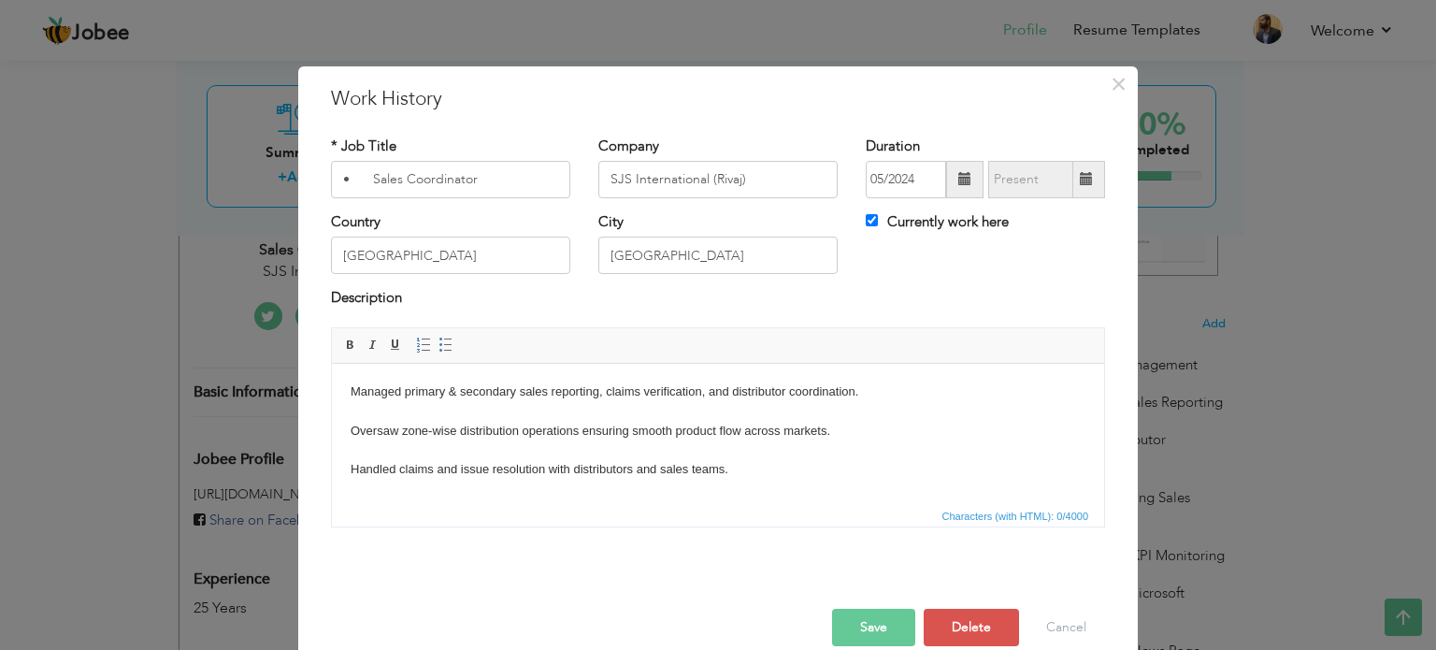
scroll to position [11, 0]
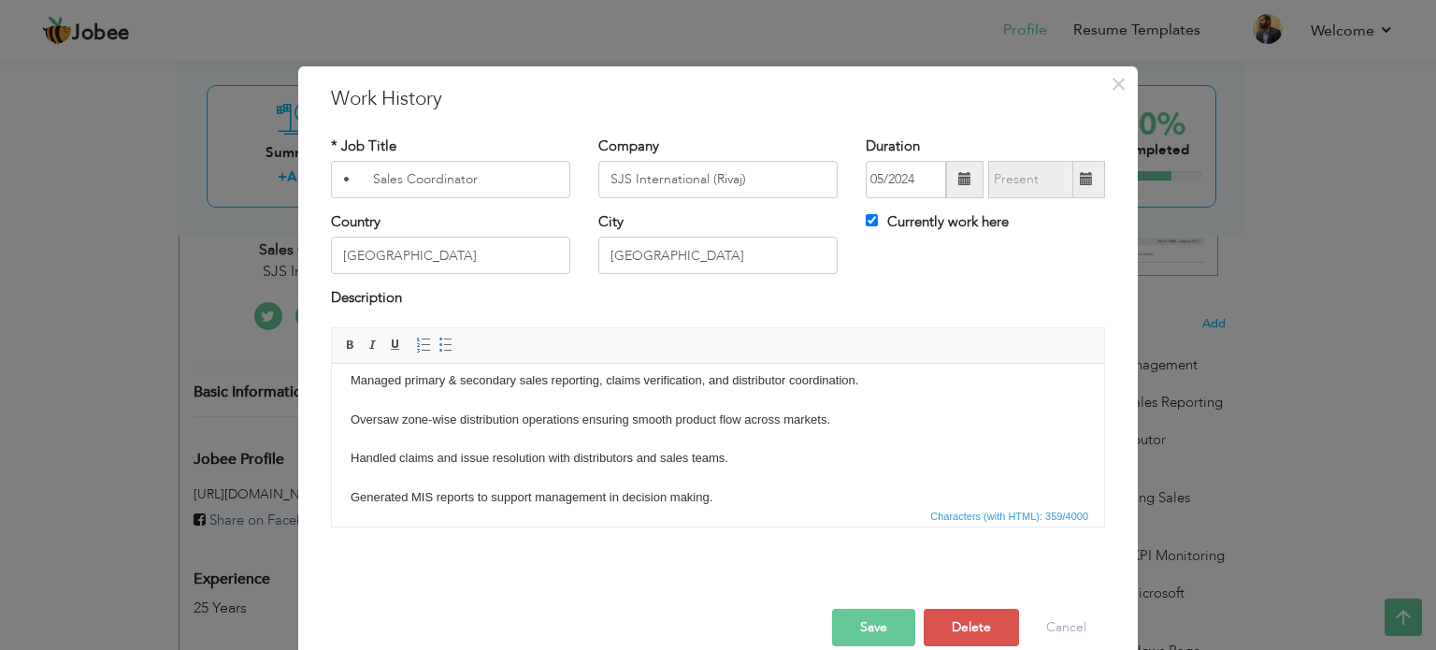
click at [826, 416] on body "Managed primary & secondary sales reporting, claims verification, and distribut…" at bounding box center [717, 438] width 735 height 136
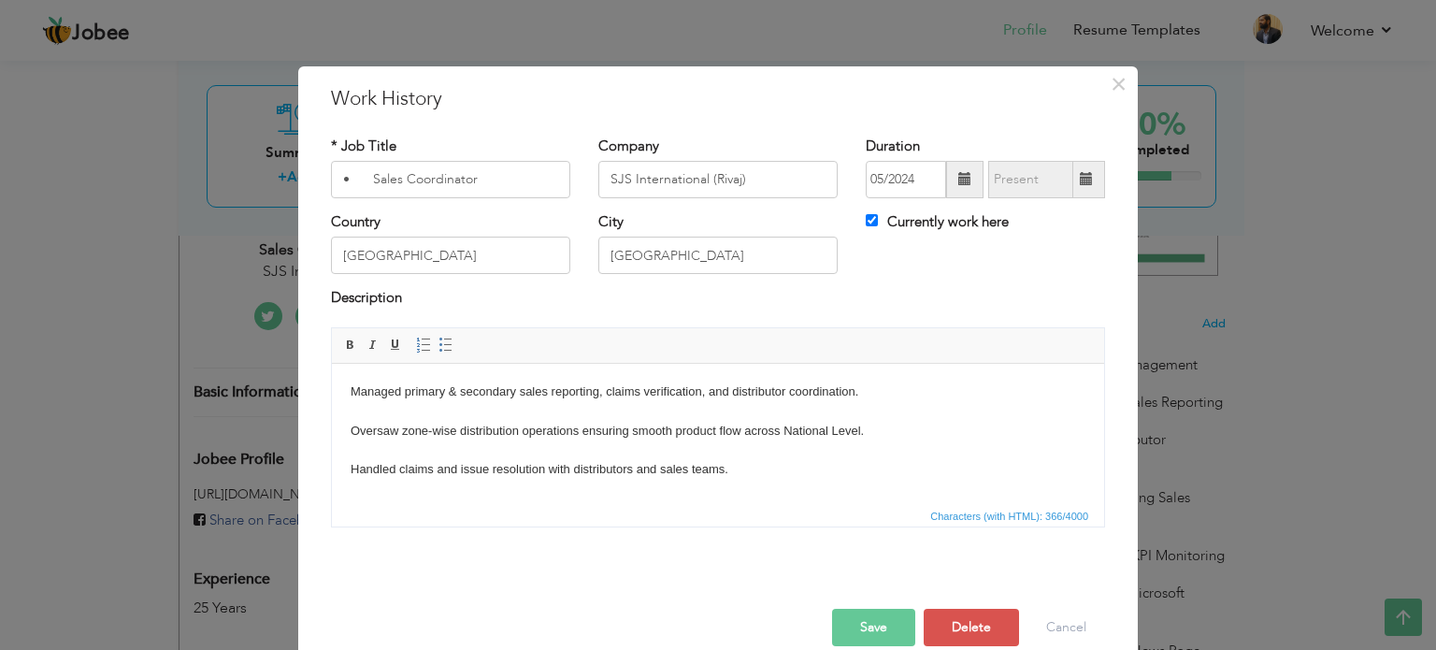
click at [348, 387] on html "Managed primary & secondary sales reporting, claims verification, and distribut…" at bounding box center [718, 450] width 772 height 174
click at [648, 388] on body "Sales Coordinator – SJS International (Brands: Rivaj UK, Amrij, Flormar, Unilev…" at bounding box center [717, 468] width 735 height 175
click at [743, 390] on body "Sales Coordinator – SJS International (Brands: Rivaj UK, Amrij, Flormar, Unilev…" at bounding box center [717, 468] width 735 height 175
click at [550, 389] on body "Sales Coordinator – SJS International (Brands: Rivaj UK, Amrij, Flormar, Unilev…" at bounding box center [717, 468] width 735 height 175
click at [736, 393] on body "Sales Coordination (Brands: Rivaj UK, Amrij, Flormar, Unilever products) Manage…" at bounding box center [717, 468] width 735 height 175
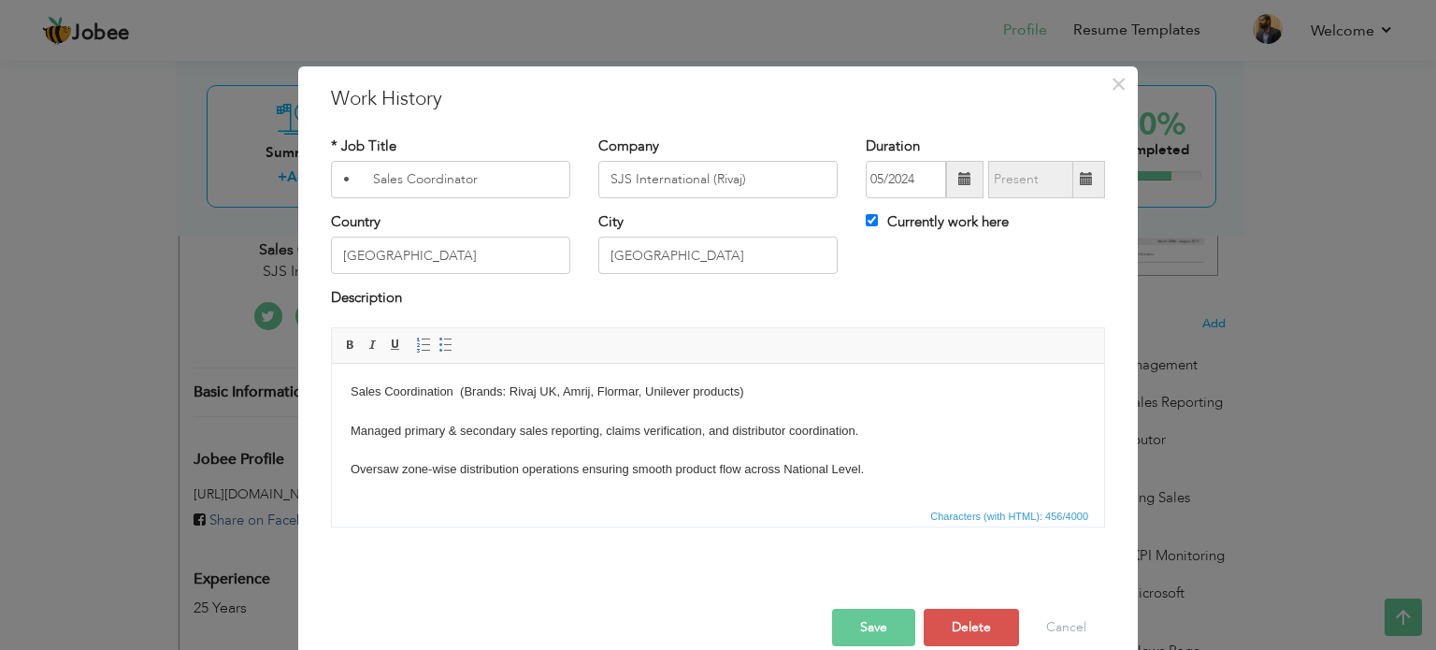
click at [741, 382] on body "Sales Coordination (Brands: Rivaj UK, Amrij, Flormar, Unilever products) Manage…" at bounding box center [717, 468] width 735 height 175
click at [845, 610] on button "Save" at bounding box center [873, 626] width 83 height 37
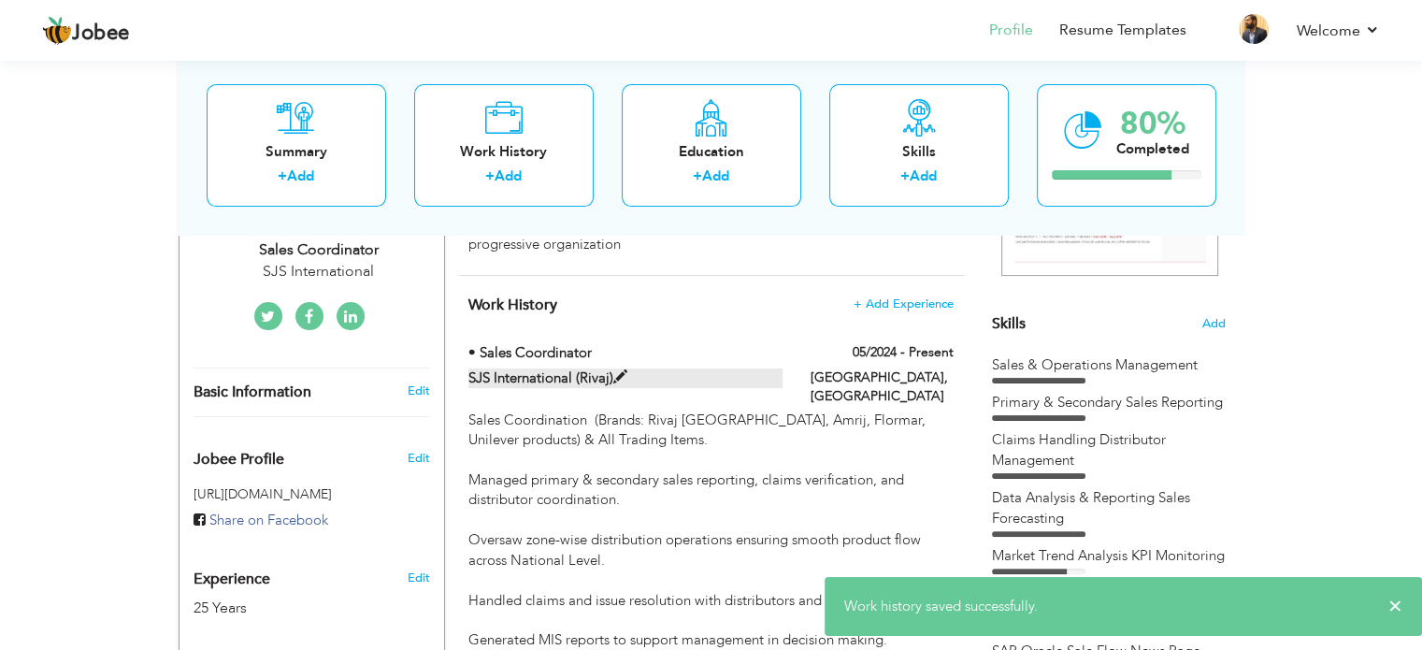
click at [624, 384] on span at bounding box center [620, 377] width 14 height 14
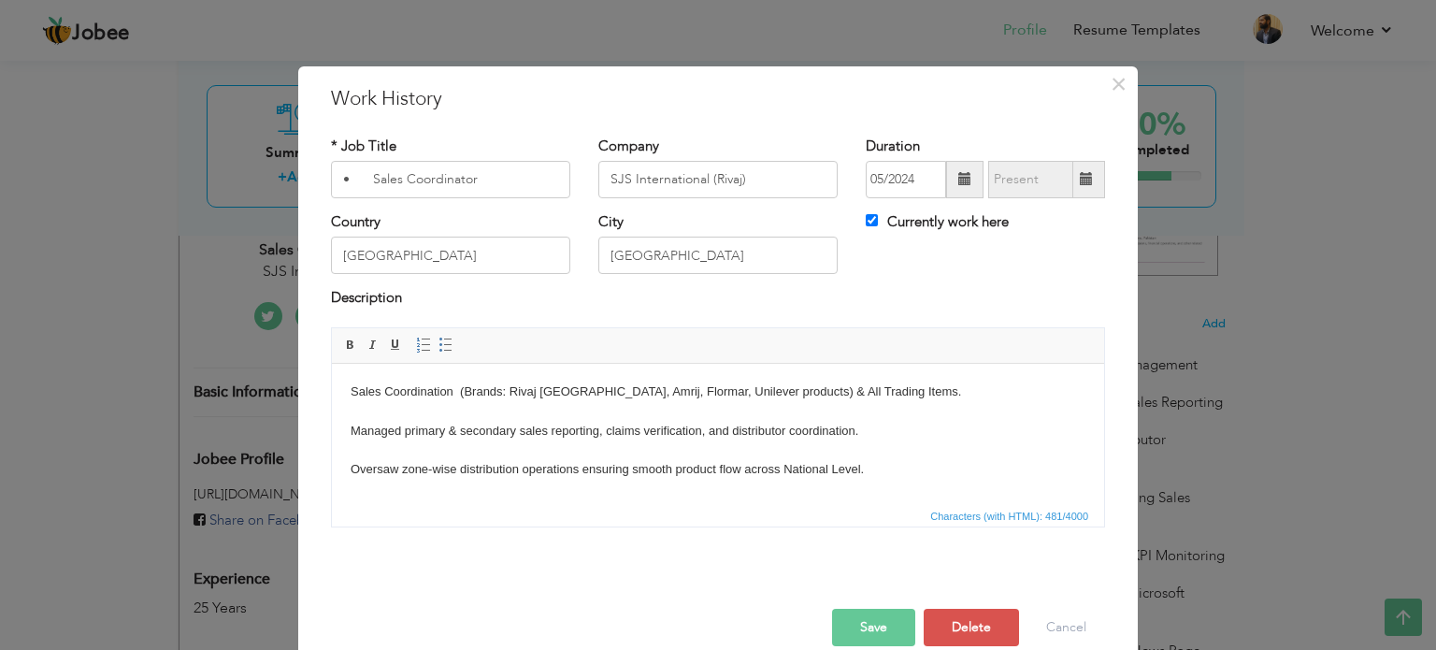
click at [636, 388] on body "Sales Coordination (Brands: Rivaj UK, Amrij, Flormar, Unilever products) & All …" at bounding box center [717, 468] width 735 height 175
click at [640, 389] on body "Sales Coordination (Brands: Rivaj UK, Amrij, Flormar, Unilever products) & All …" at bounding box center [717, 468] width 735 height 175
click at [861, 620] on button "Save" at bounding box center [873, 626] width 83 height 37
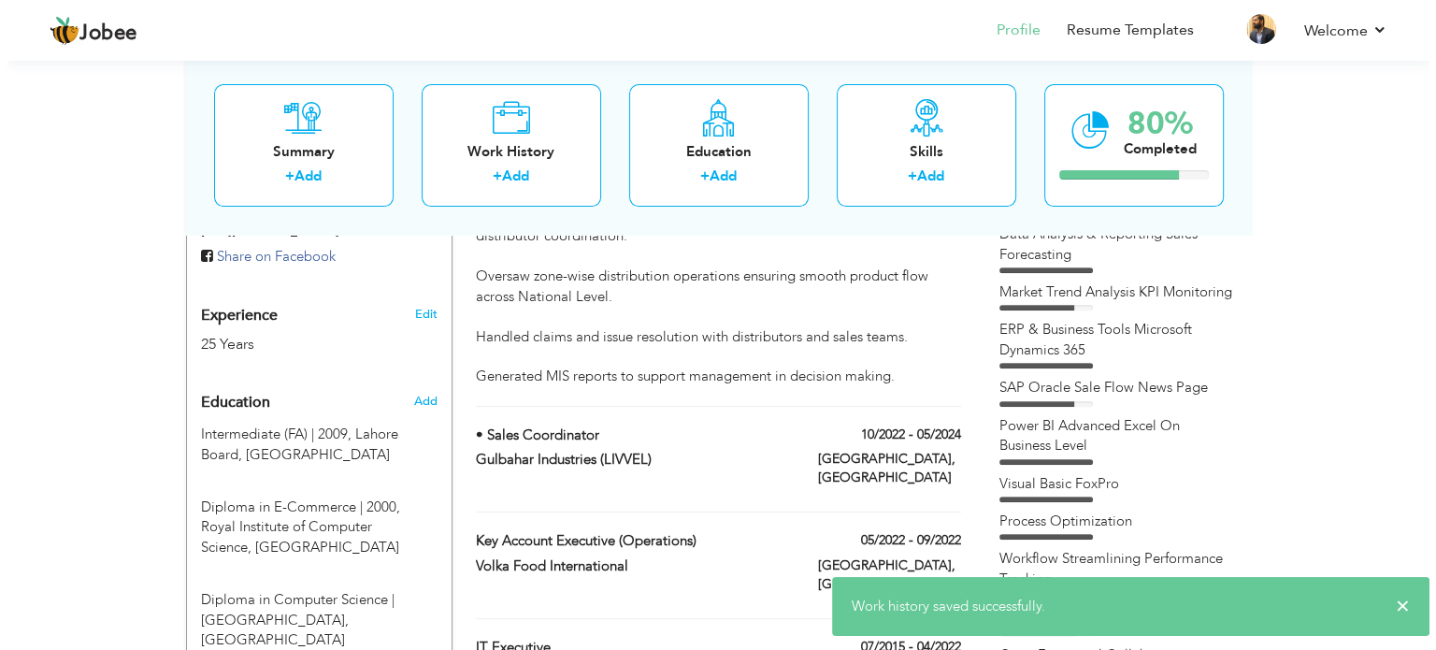
scroll to position [672, 0]
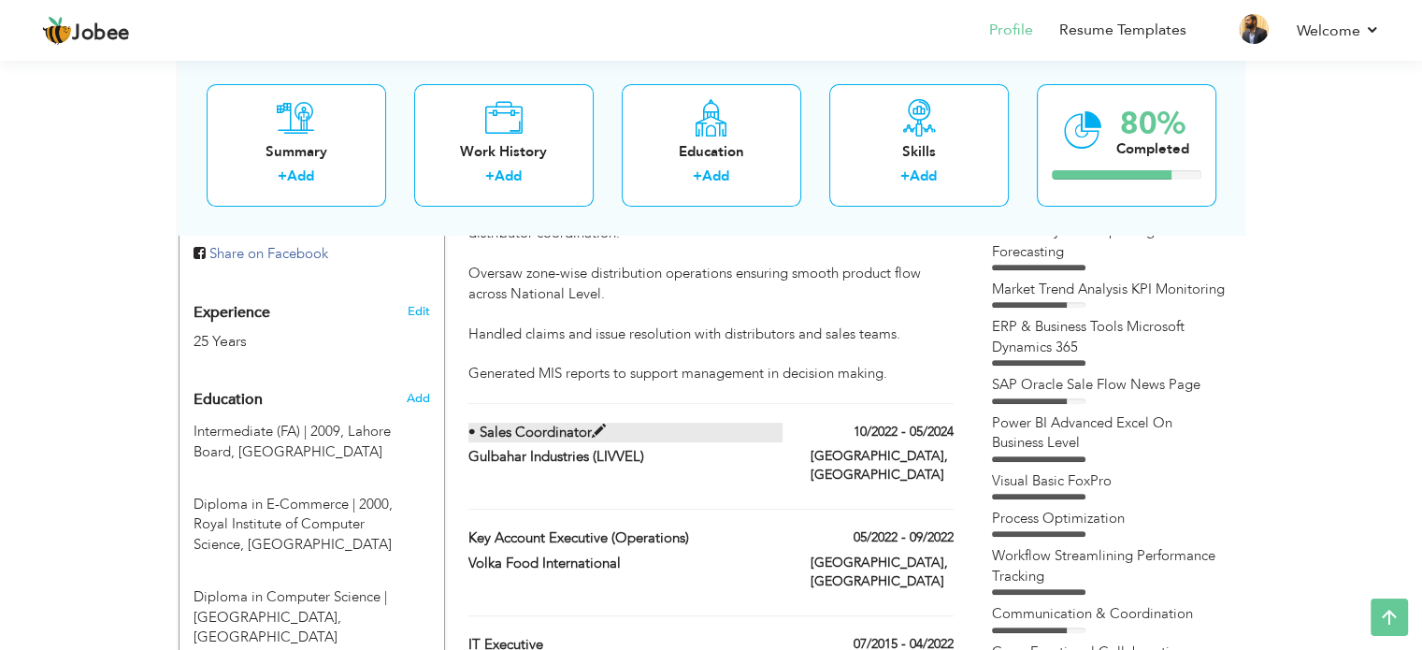
click at [594, 430] on span at bounding box center [599, 431] width 14 height 14
type input "Gulbahar Industries (LIVVEL)"
type input "10/2022"
type input "05/2024"
checkbox input "false"
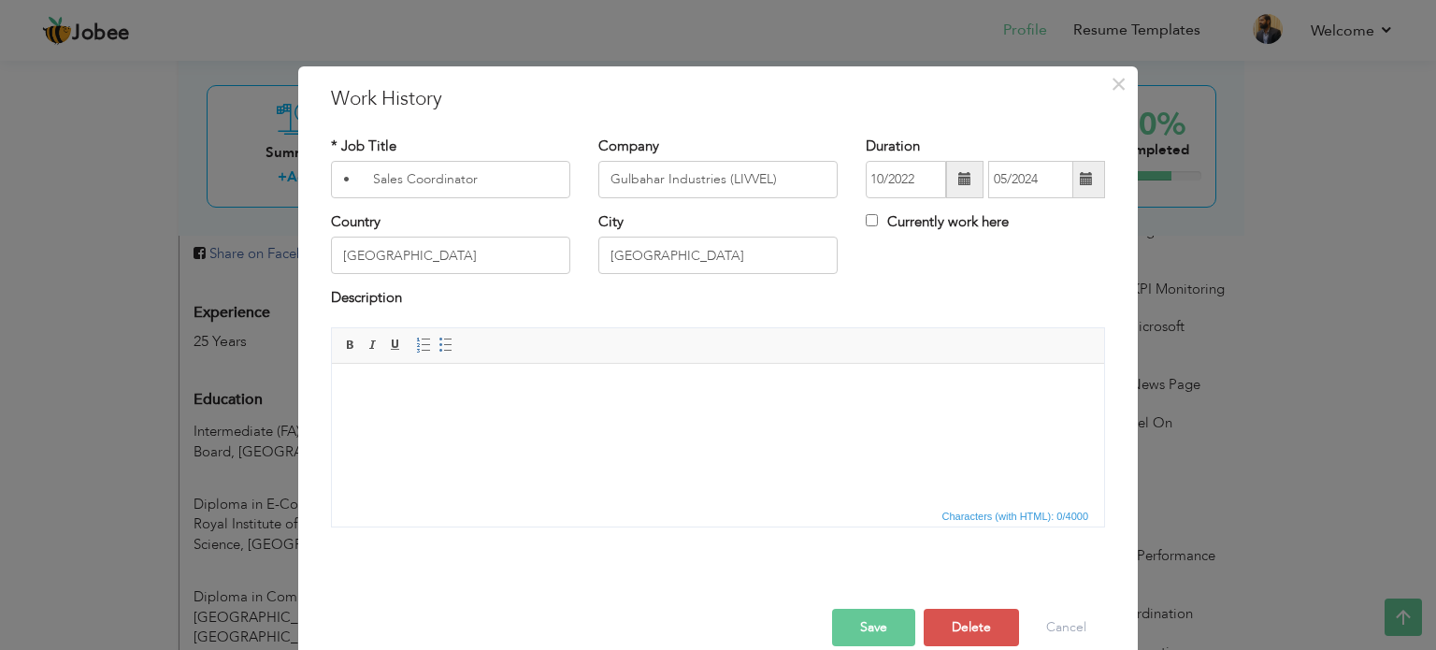
click at [441, 400] on html at bounding box center [718, 391] width 772 height 57
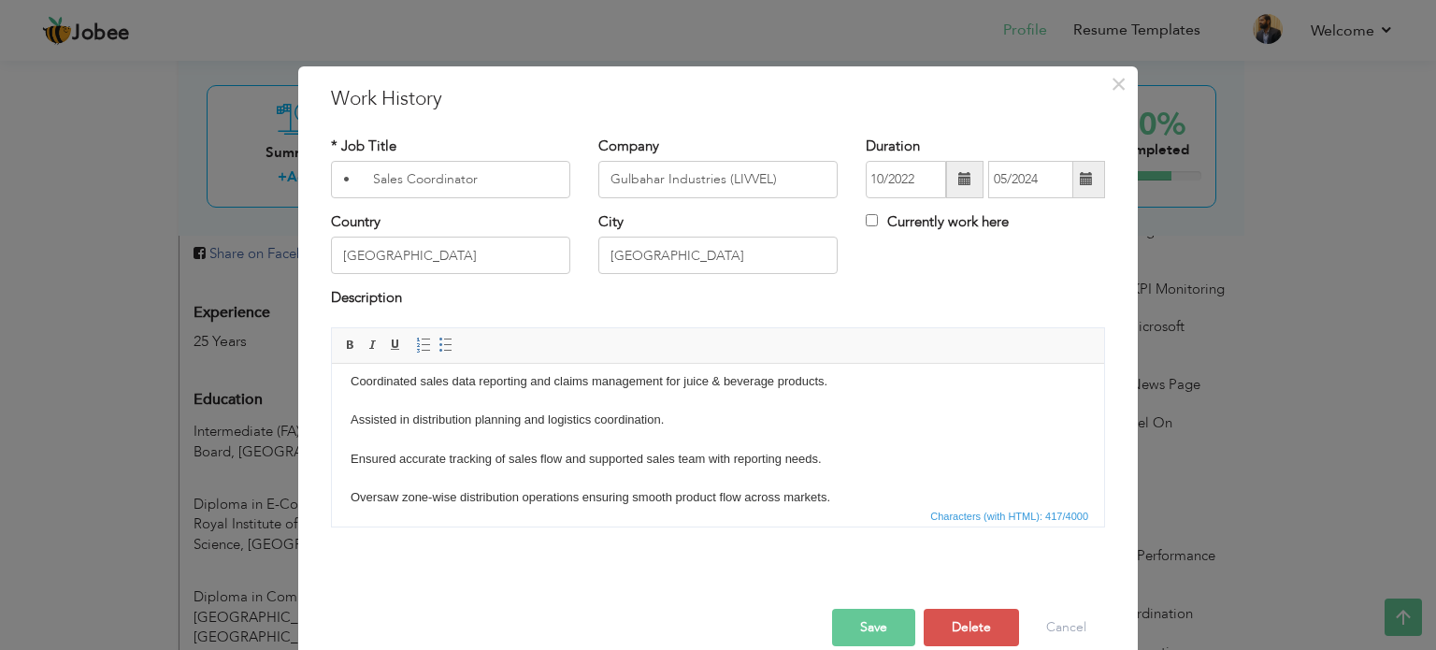
scroll to position [69, 0]
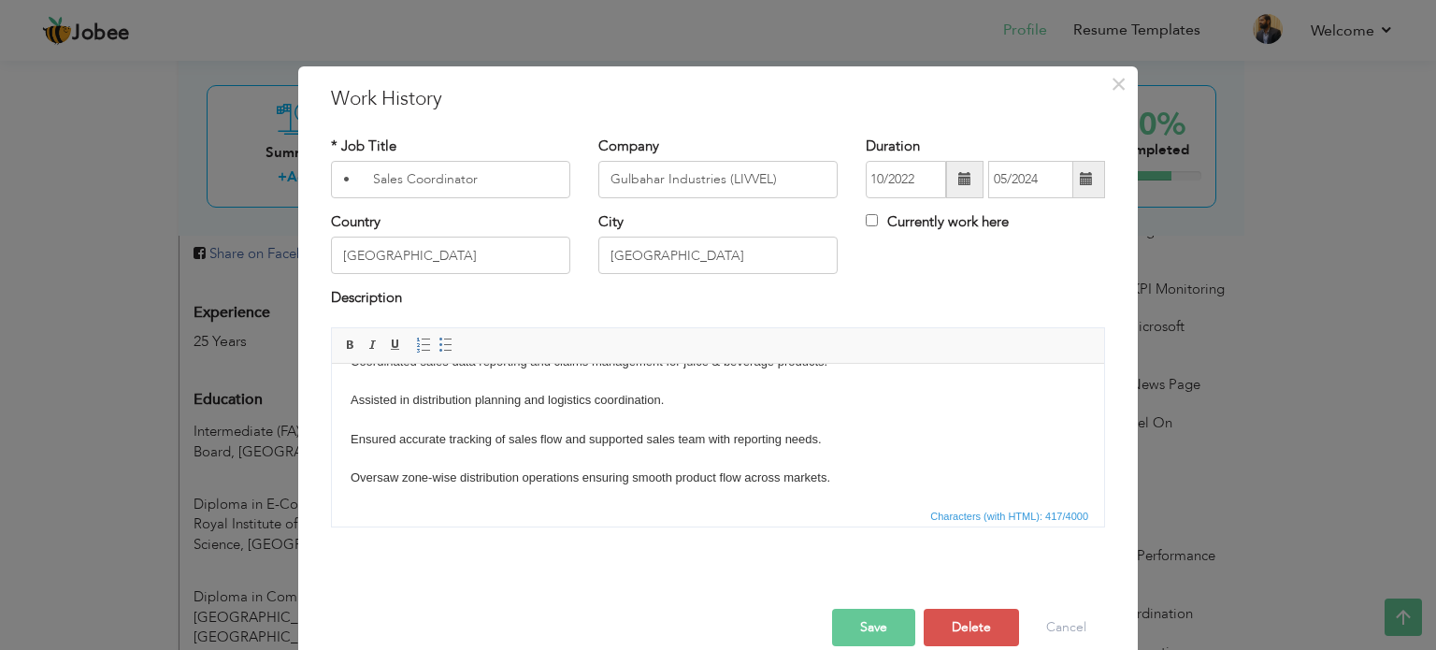
click at [834, 479] on body "(Juices & Beverages) Coordinated sales data reporting and claims management for…" at bounding box center [717, 419] width 735 height 214
click at [875, 636] on button "Save" at bounding box center [873, 626] width 83 height 37
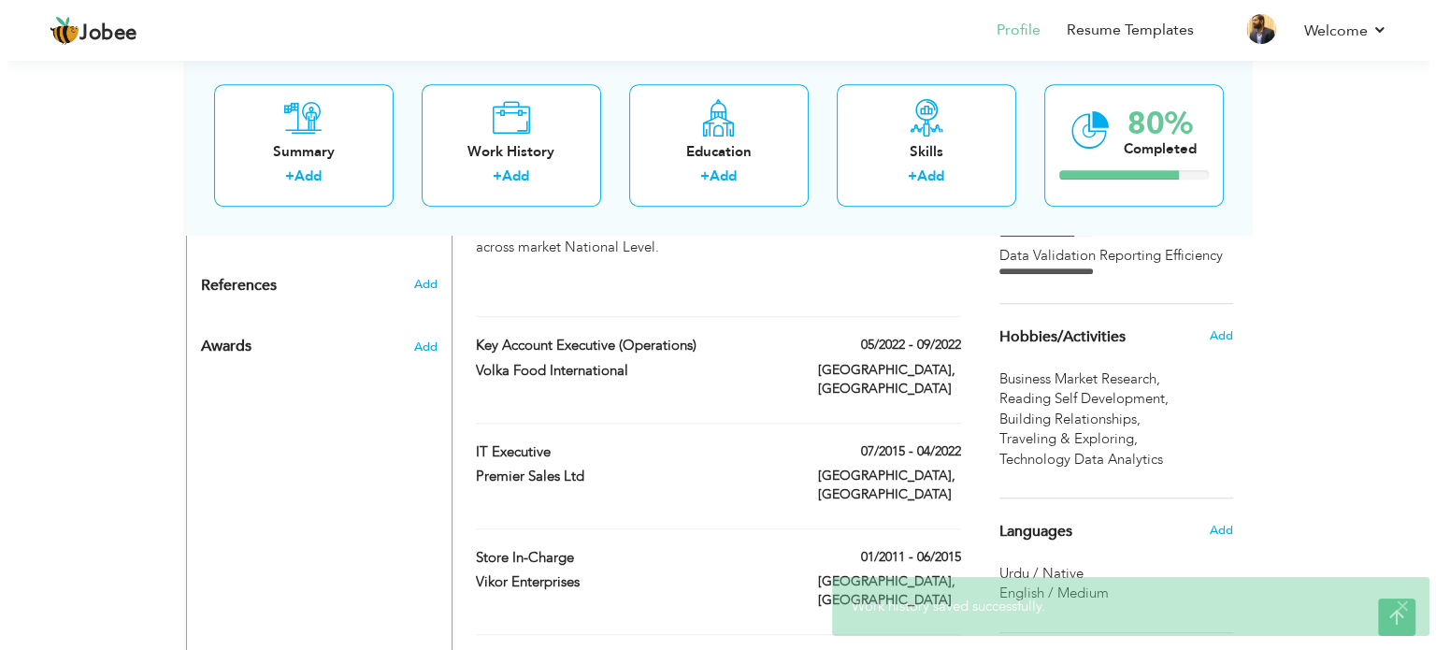
scroll to position [1147, 0]
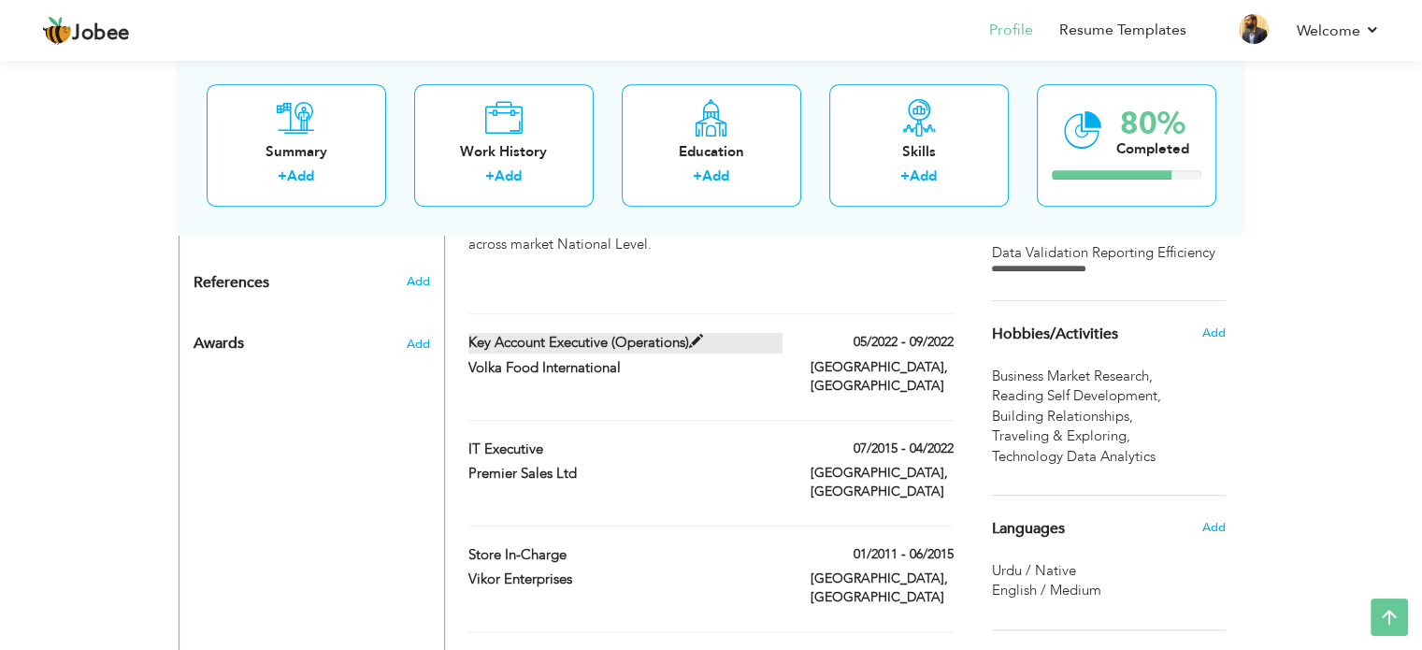
click at [695, 335] on span at bounding box center [696, 342] width 14 height 14
type input "Key Account Executive (Operations)"
type input "Volka Food International"
type input "05/2022"
type input "09/2022"
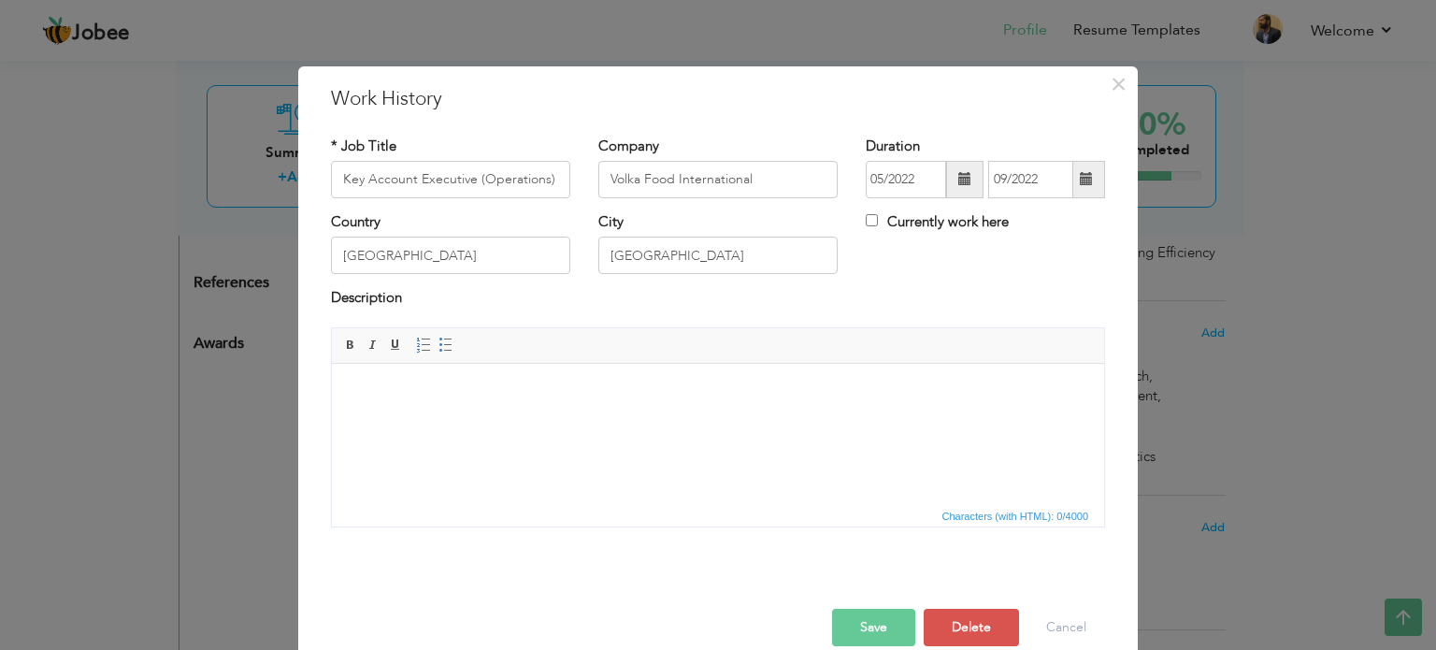
click at [381, 404] on html at bounding box center [718, 391] width 772 height 57
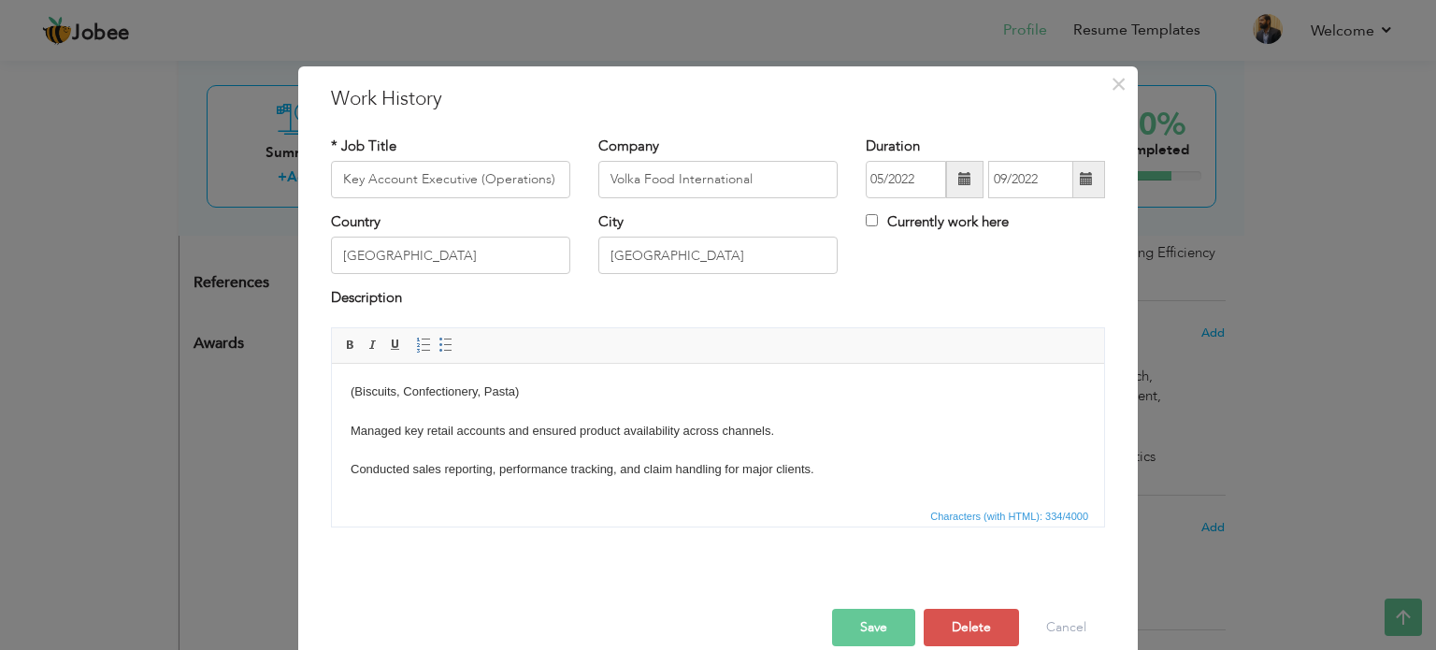
scroll to position [11, 0]
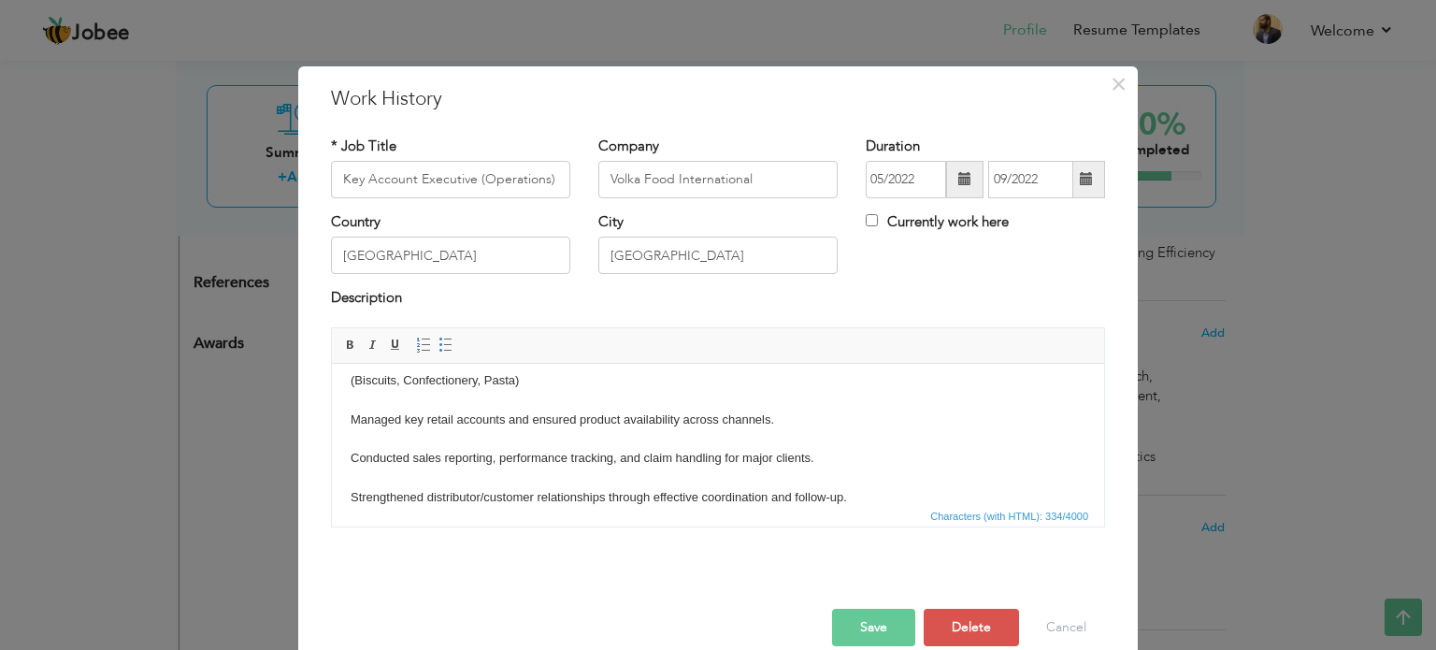
click at [855, 619] on button "Save" at bounding box center [873, 626] width 83 height 37
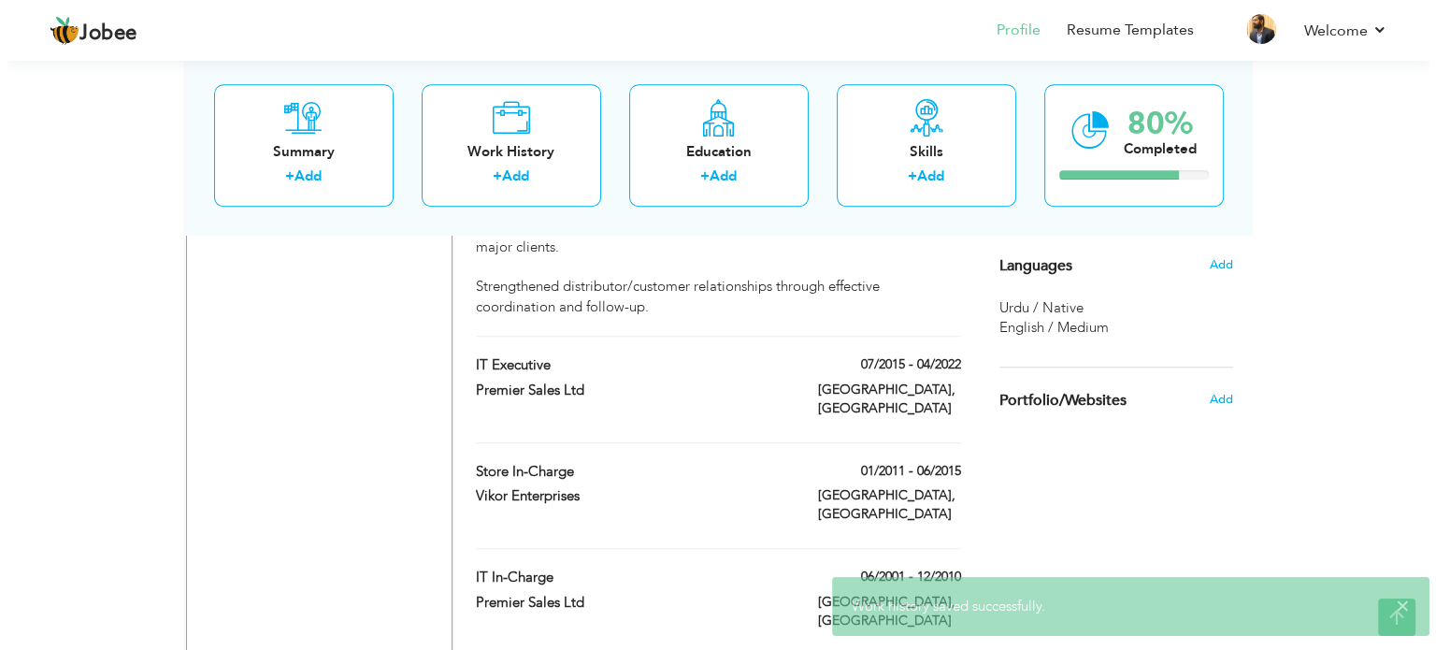
scroll to position [1405, 0]
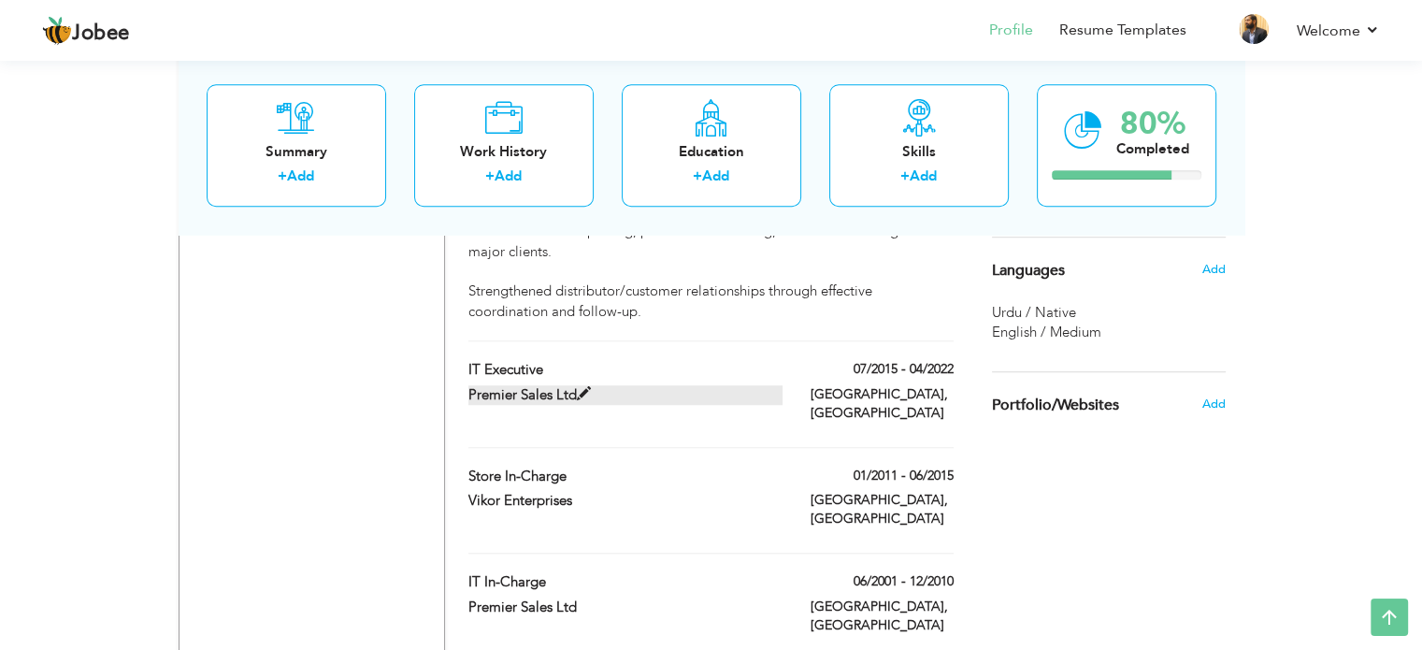
click at [587, 387] on span at bounding box center [584, 394] width 14 height 14
type input "IT Executive"
type input "Premier Sales Ltd"
type input "07/2015"
type input "04/2022"
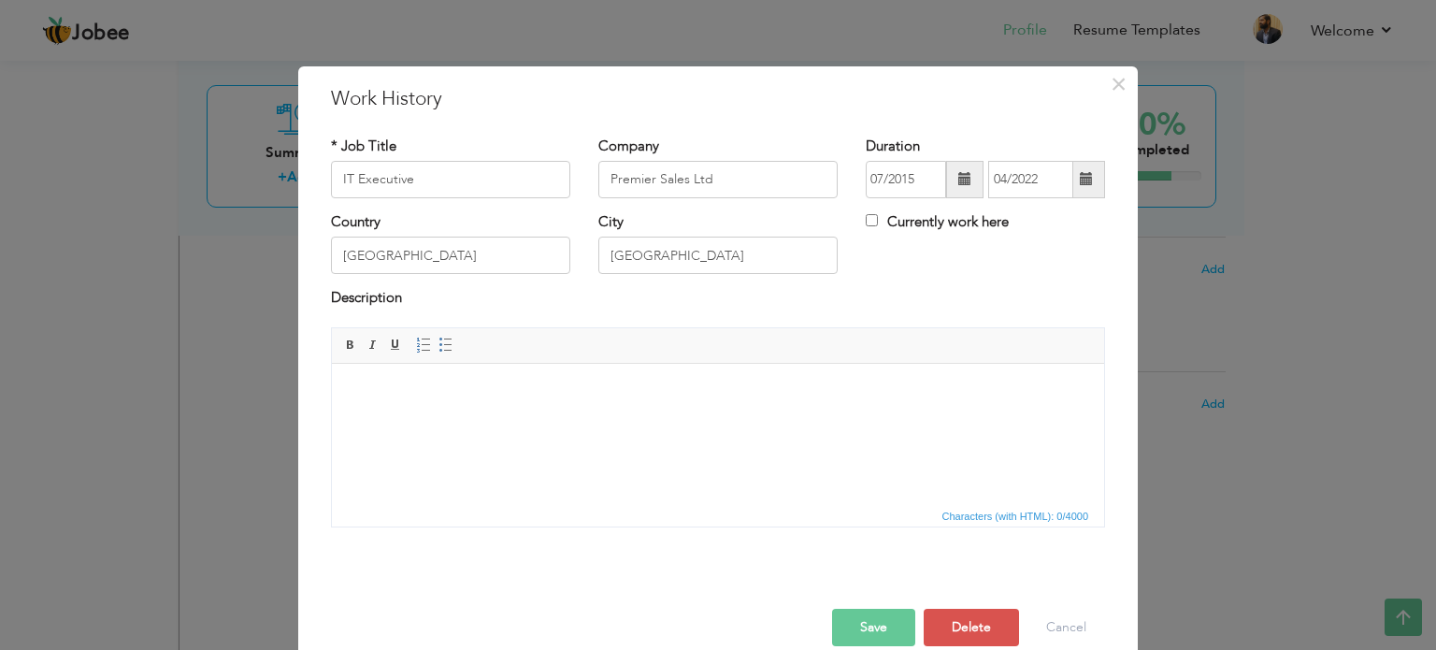
click at [493, 381] on body at bounding box center [717, 391] width 735 height 20
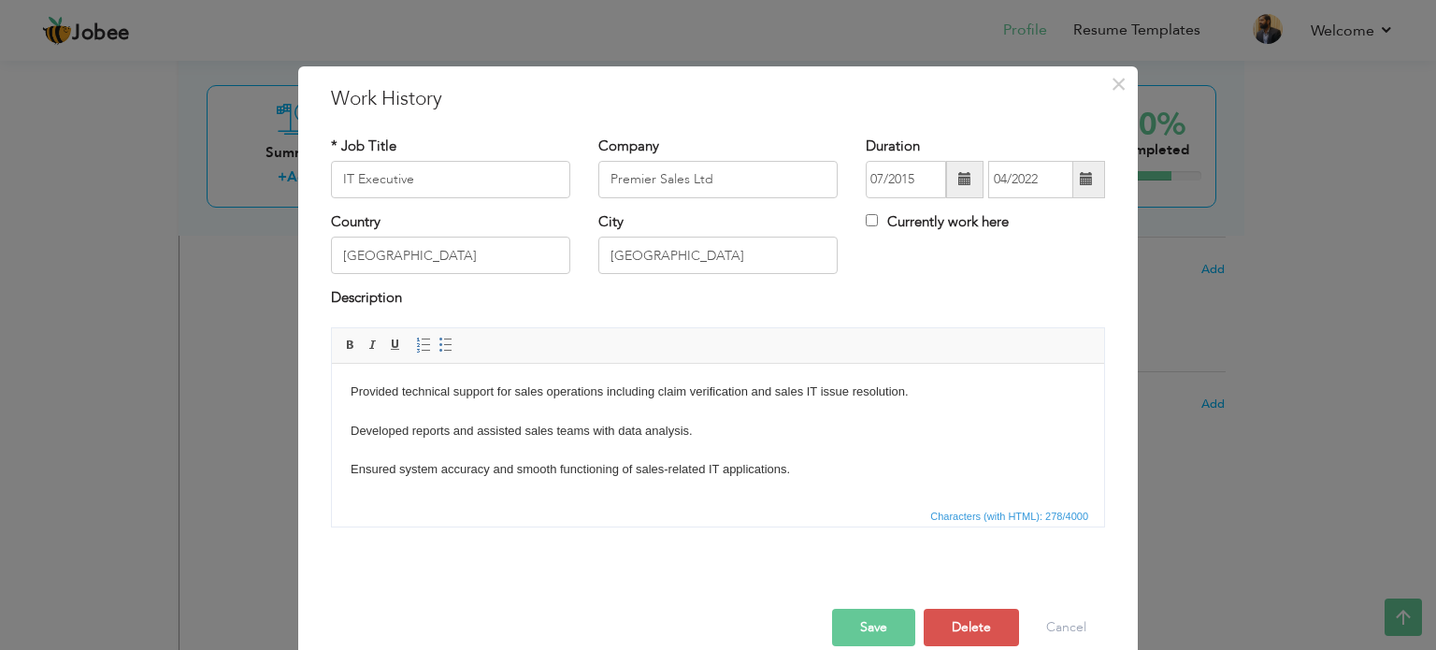
click at [865, 623] on button "Save" at bounding box center [873, 626] width 83 height 37
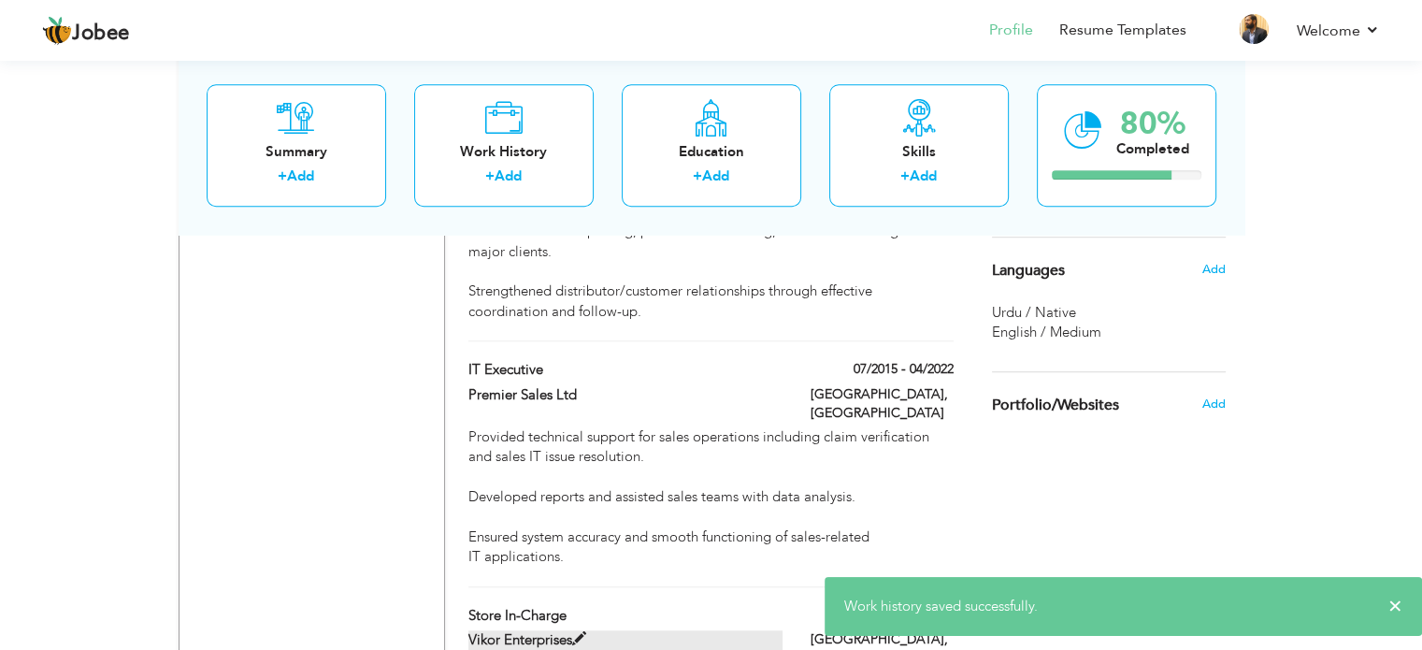
click at [579, 632] on span at bounding box center [579, 639] width 14 height 14
type input "Store In-Charge"
type input "Vikor Enterprises"
type input "01/2011"
type input "06/2015"
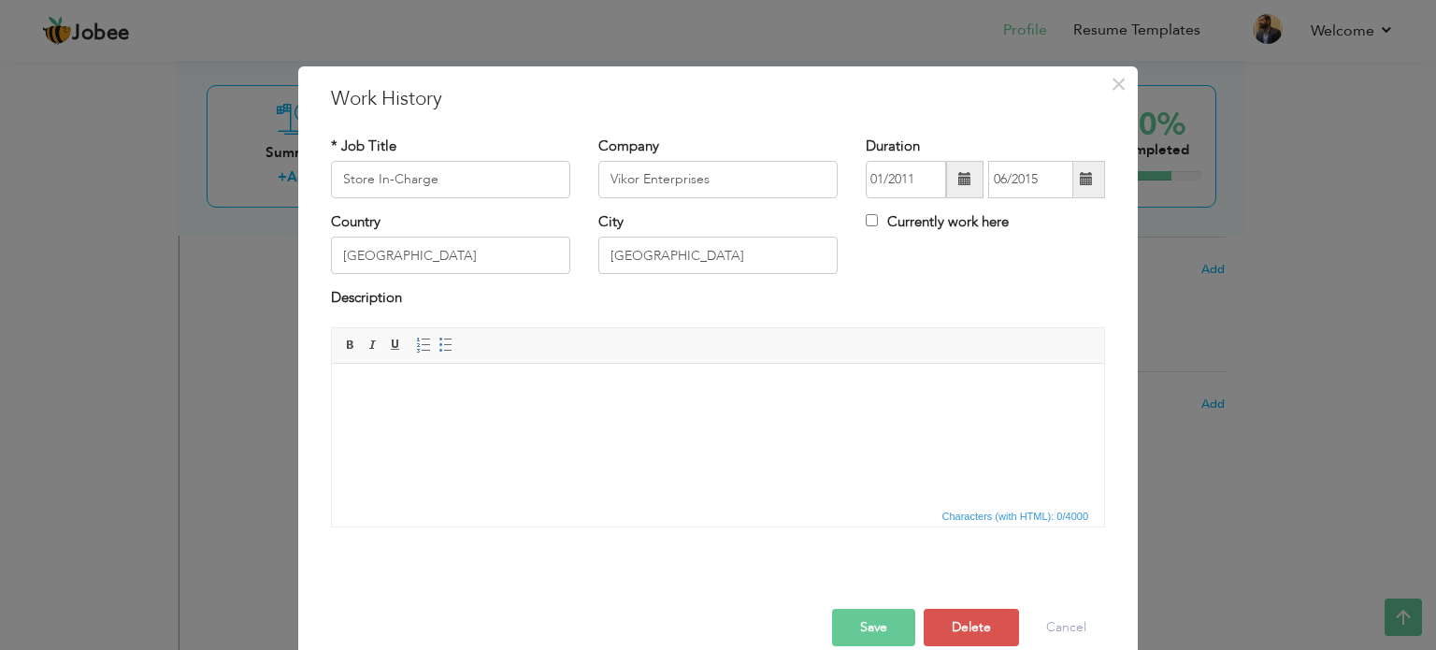
click at [433, 377] on html at bounding box center [718, 391] width 772 height 57
paste body
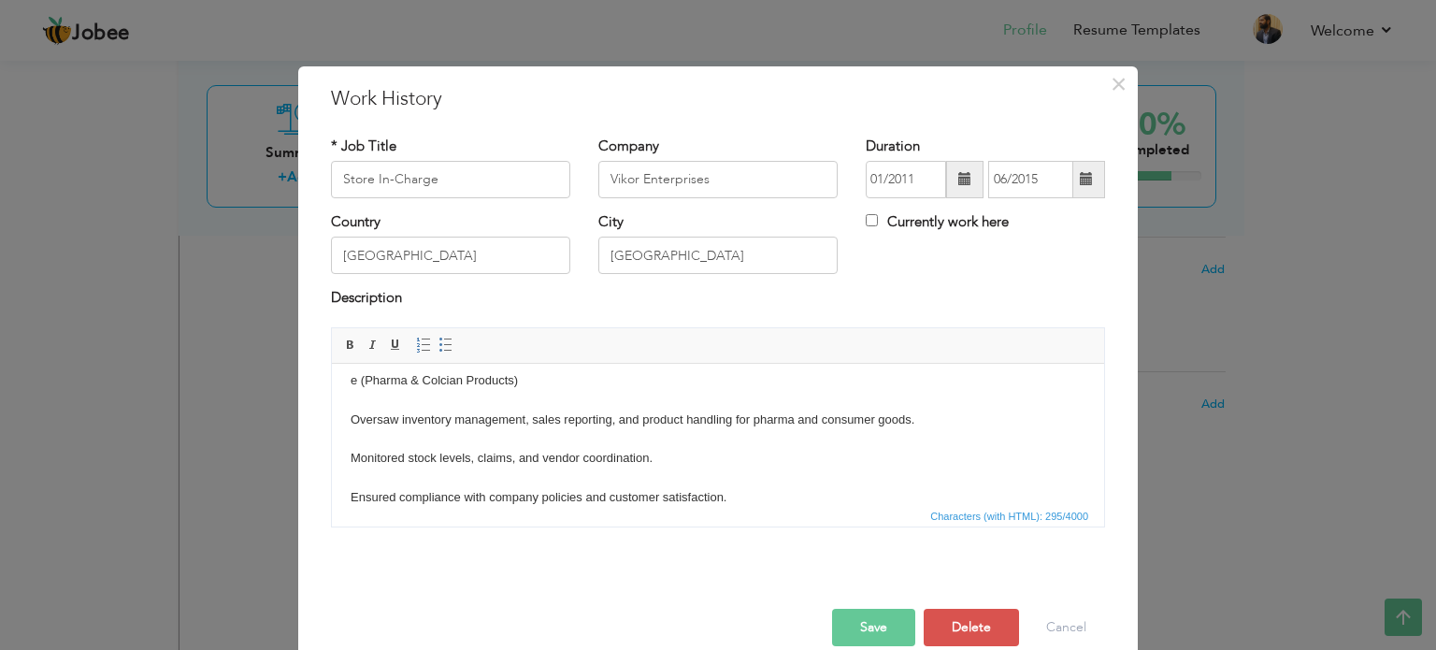
click at [357, 384] on body "e (Pharma & Colcian Products) Oversaw inventory management, sales reporting, an…" at bounding box center [717, 438] width 735 height 136
click at [432, 379] on body "(Pharma & Colcian Products) Oversaw inventory management, sales reporting, and …" at bounding box center [717, 438] width 735 height 136
click at [865, 615] on button "Save" at bounding box center [873, 626] width 83 height 37
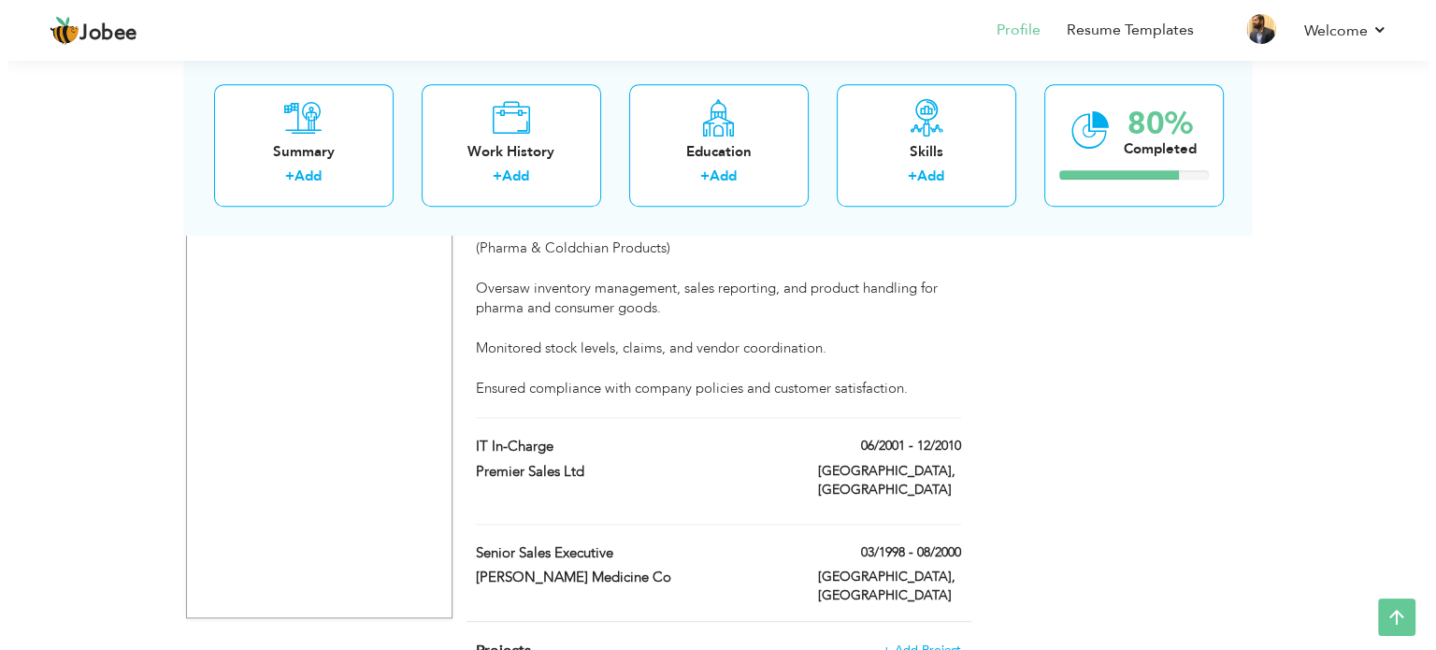
scroll to position [1857, 0]
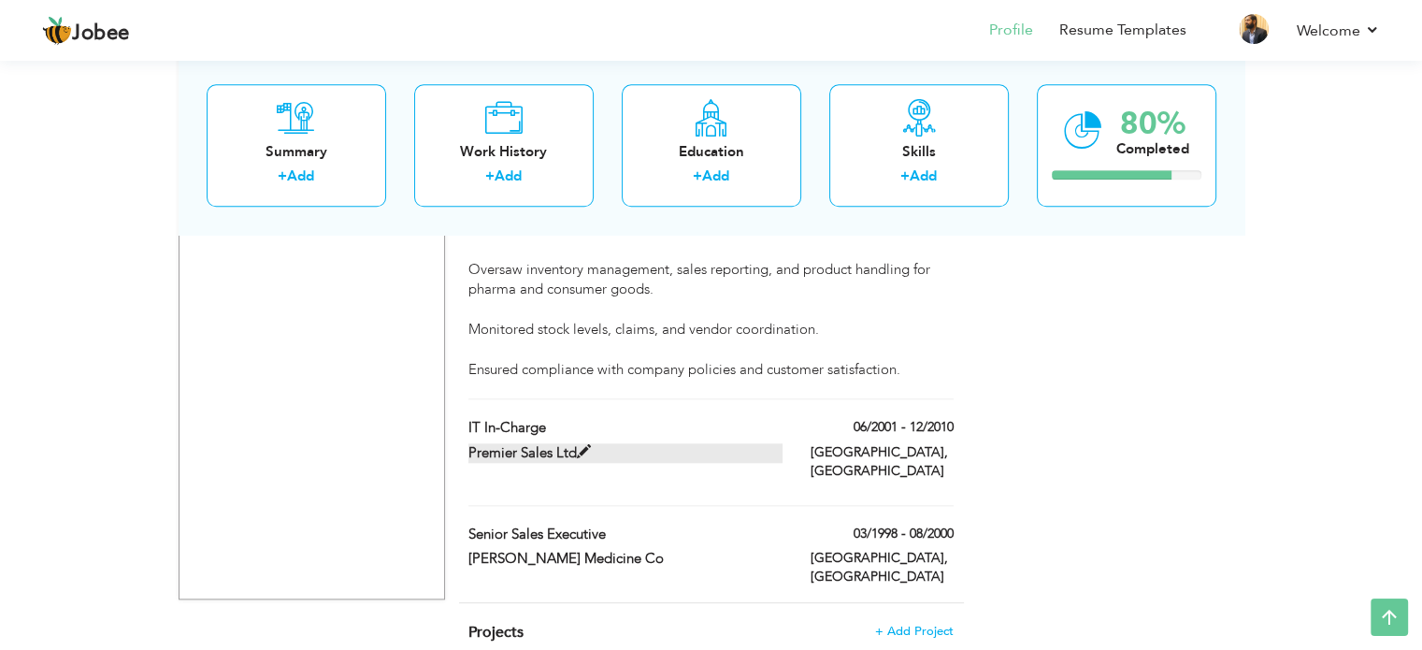
click at [583, 445] on span at bounding box center [584, 452] width 14 height 14
type input "IT In-Charge"
type input "Premier Sales Ltd"
type input "06/2001"
type input "12/2010"
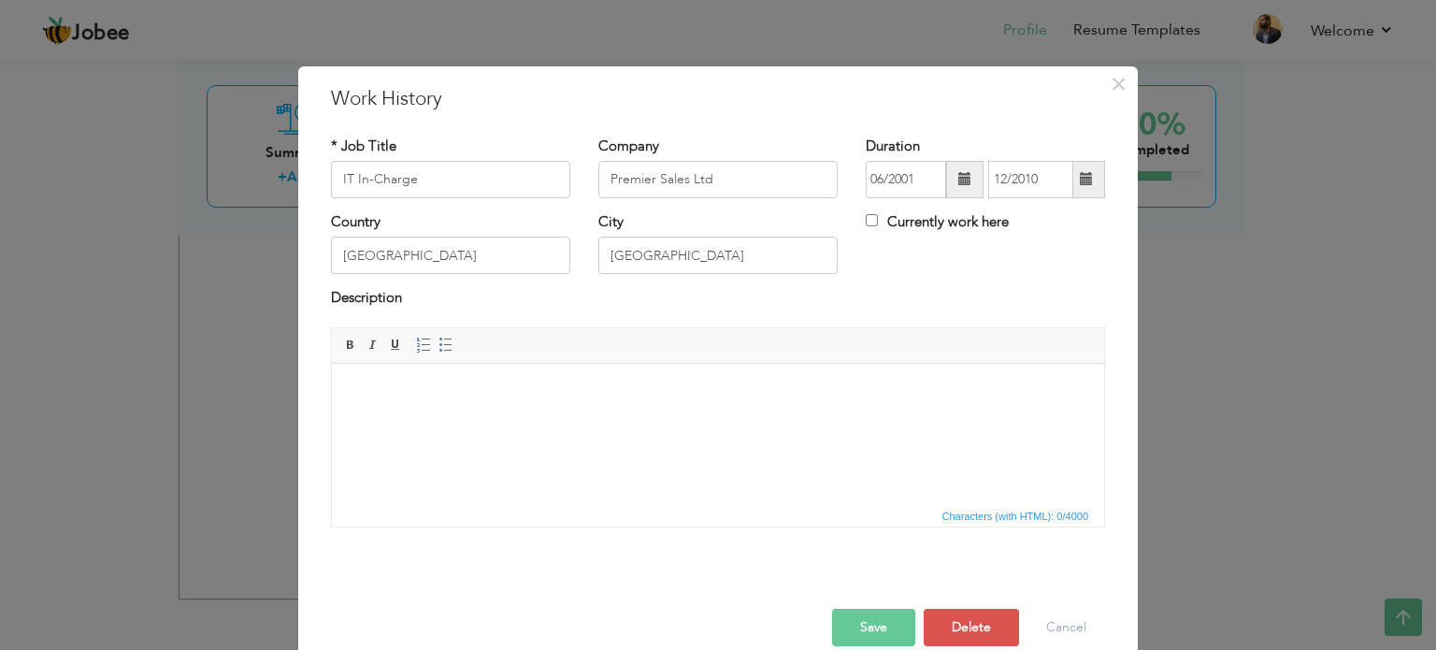
click at [451, 385] on body at bounding box center [717, 391] width 735 height 20
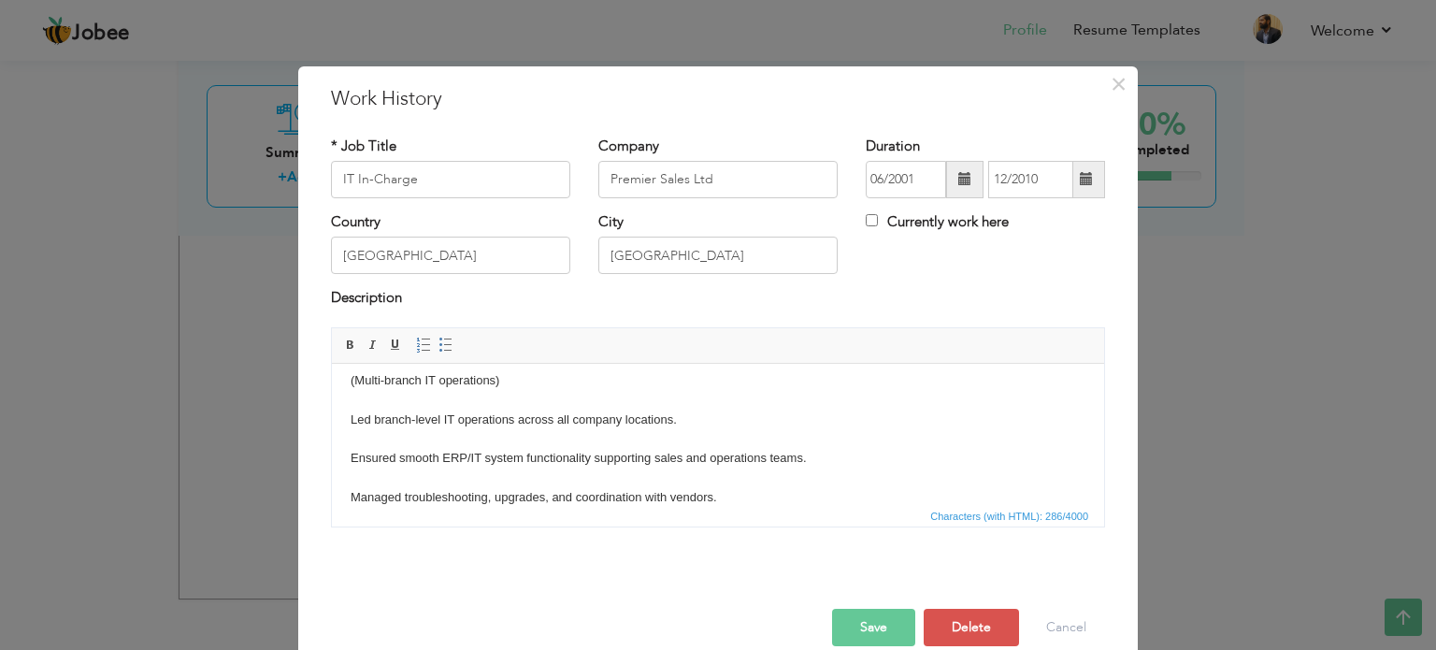
click at [870, 623] on button "Save" at bounding box center [873, 626] width 83 height 37
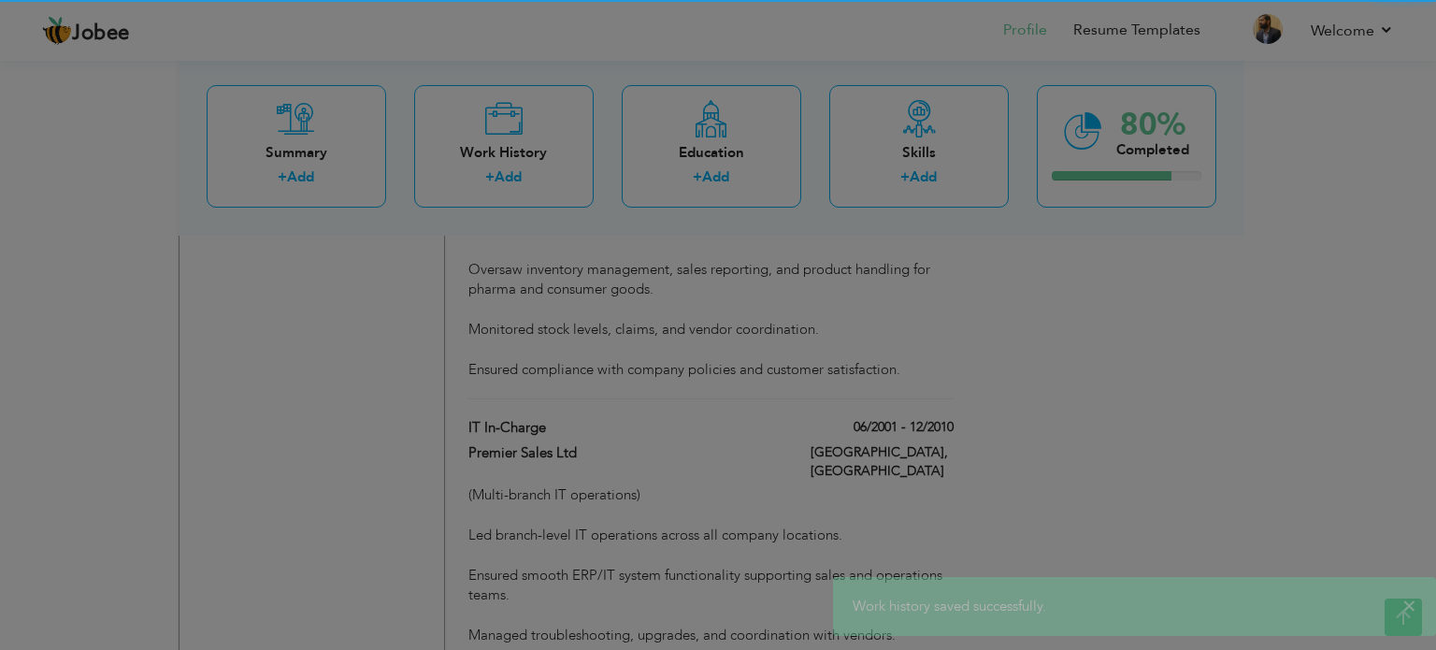
scroll to position [0, 0]
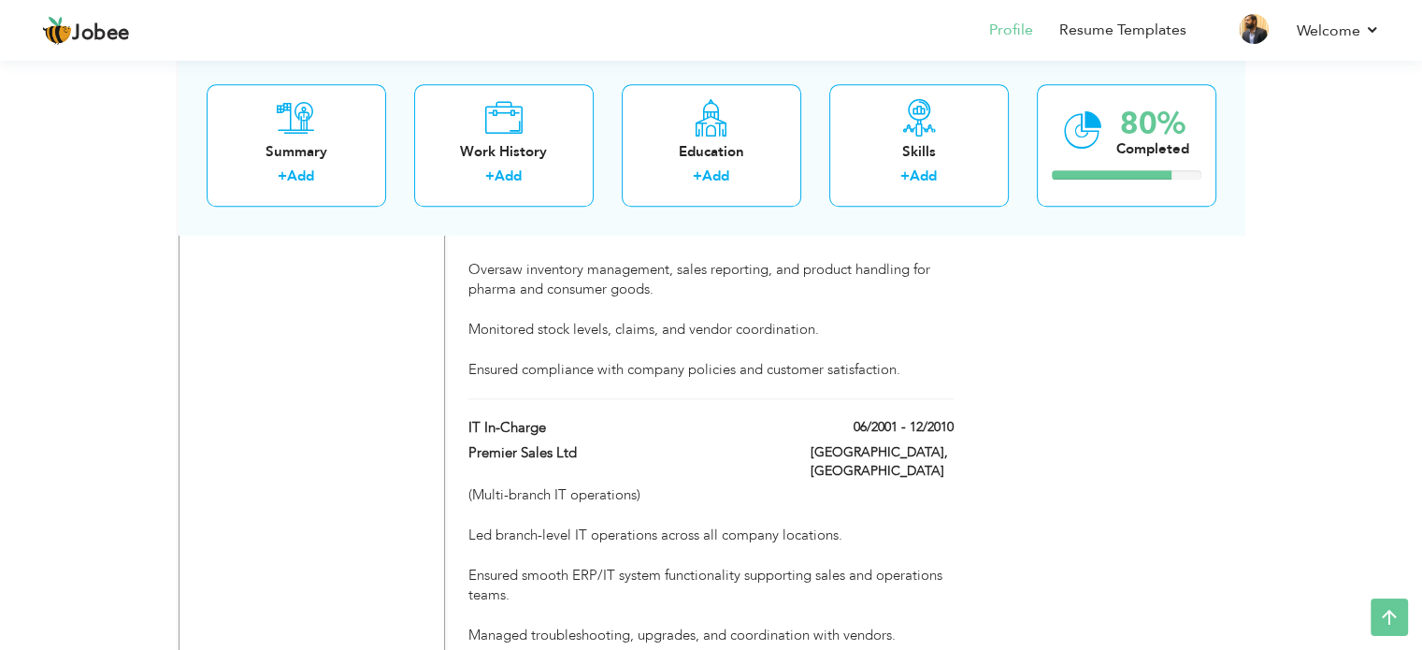
type input "Senior Sales Executive"
type input "[PERSON_NAME] Medicine Co"
type input "03/1998"
type input "08/2000"
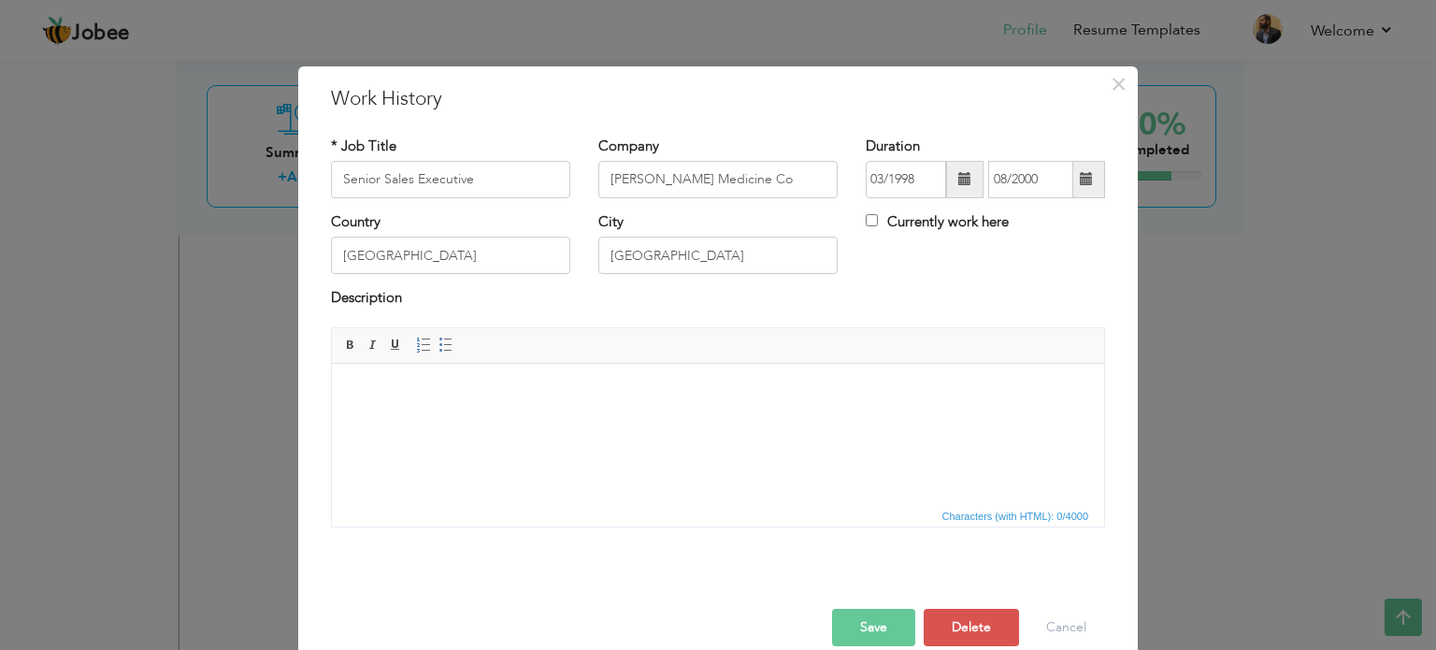
click at [529, 399] on body at bounding box center [717, 391] width 735 height 20
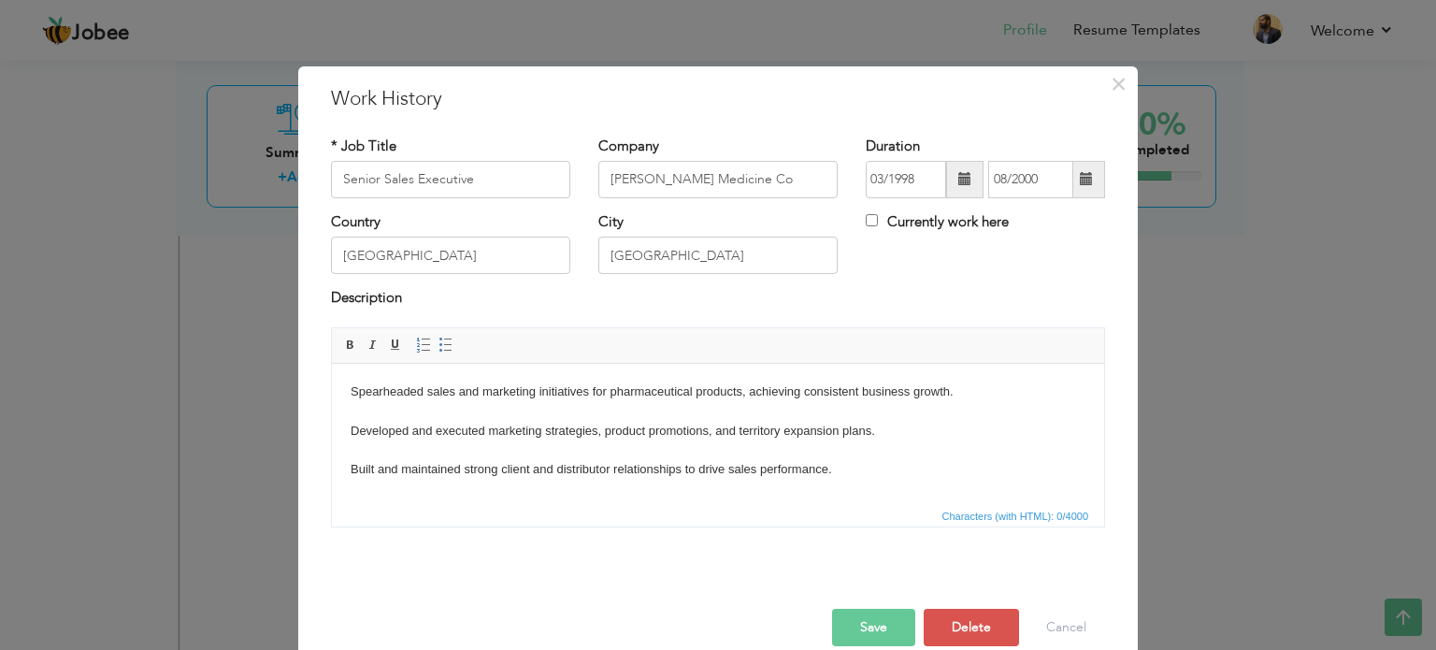
scroll to position [11, 0]
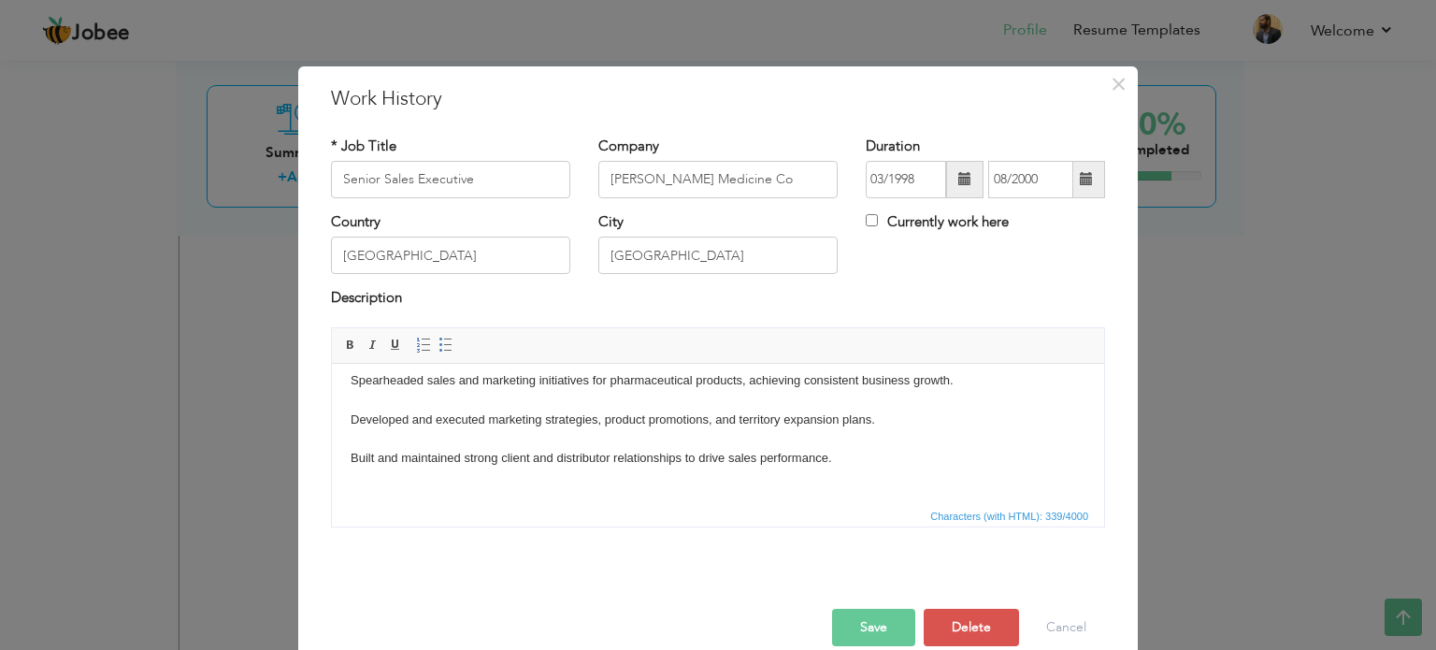
click at [562, 478] on body "Spearheaded sales and marketing initiatives for pharmaceutical products, achiev…" at bounding box center [717, 438] width 735 height 136
click at [856, 620] on button "Save" at bounding box center [873, 626] width 83 height 37
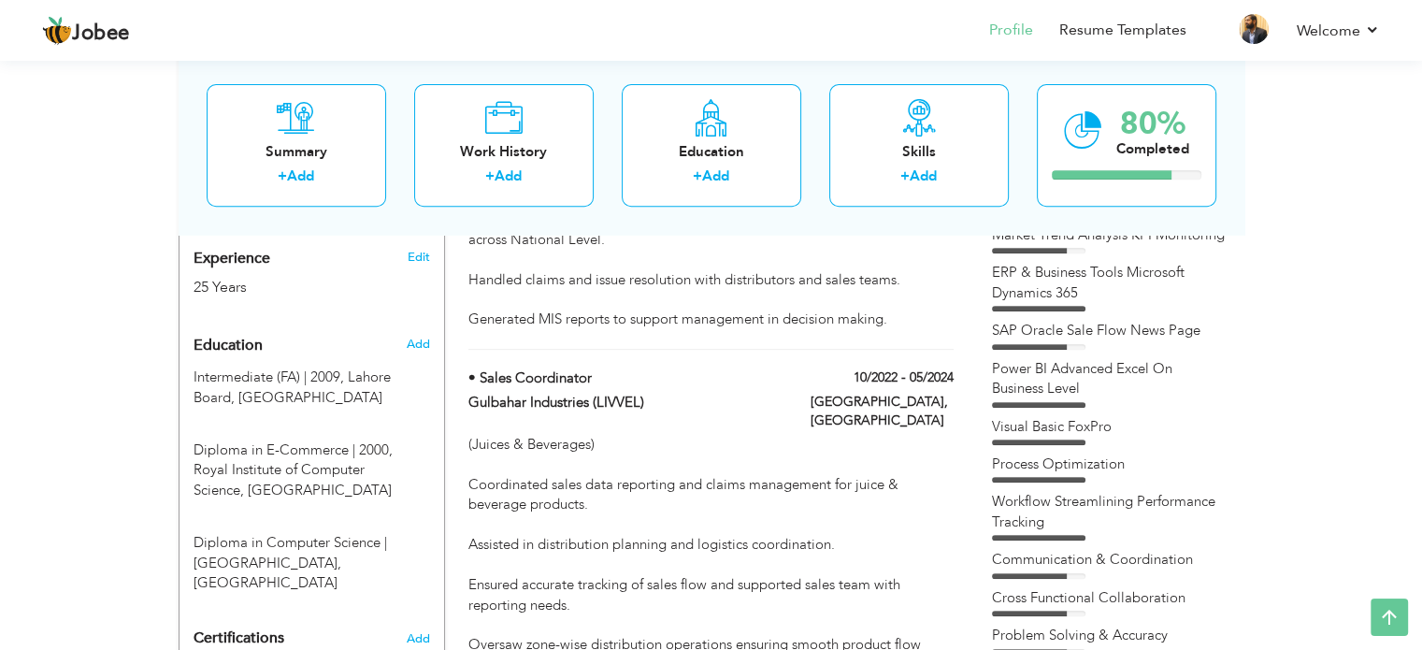
scroll to position [158, 0]
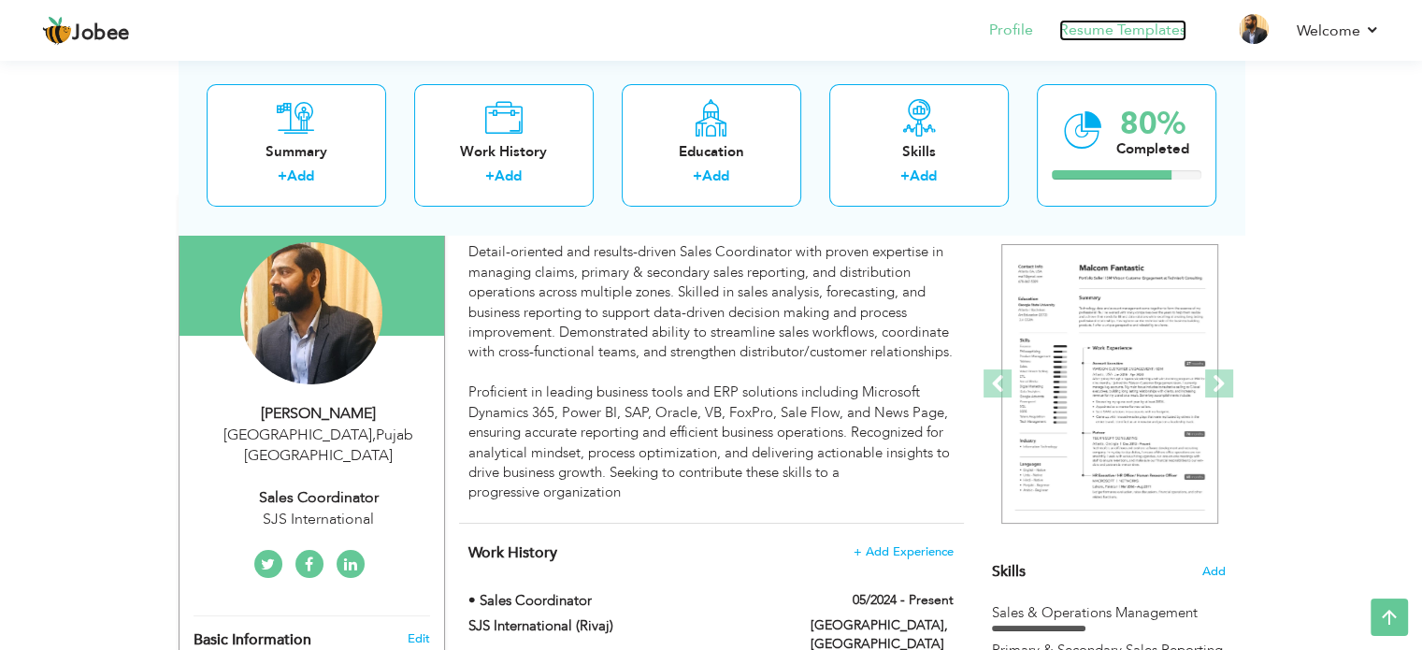
click at [1144, 32] on link "Resume Templates" at bounding box center [1122, 30] width 127 height 21
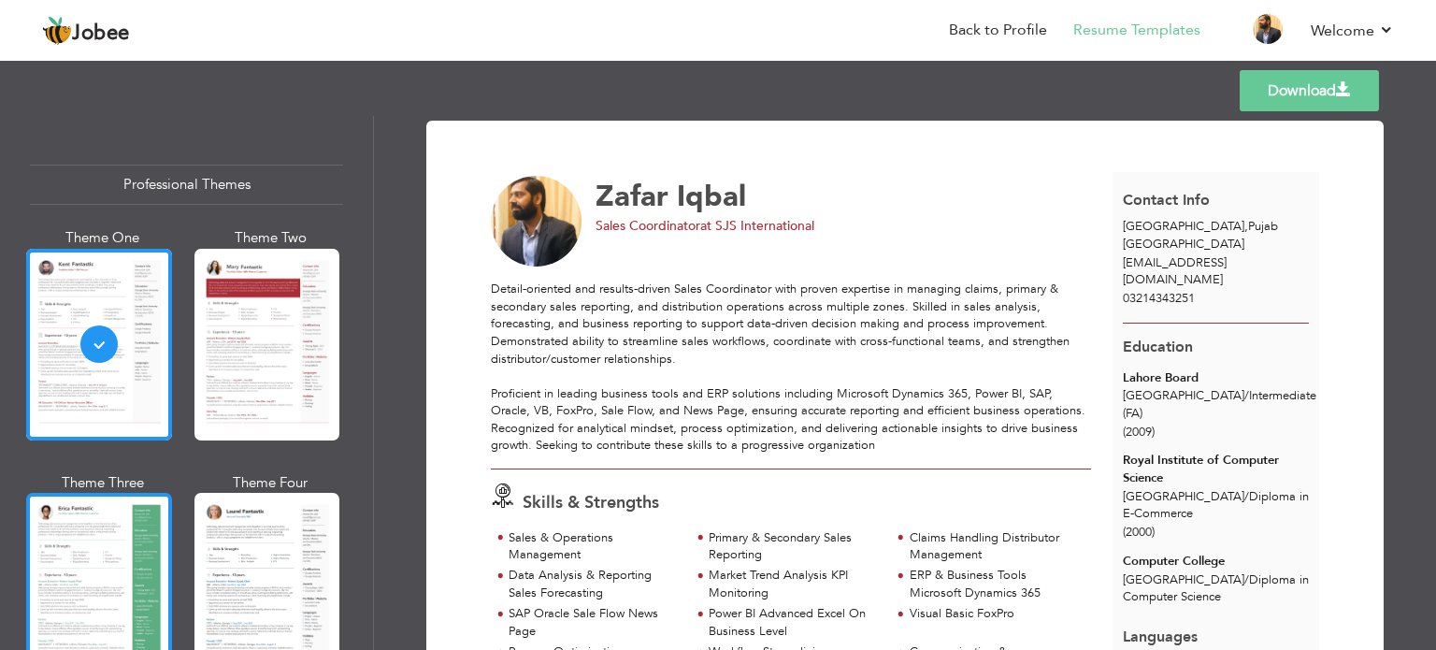
click at [34, 567] on div at bounding box center [99, 589] width 146 height 192
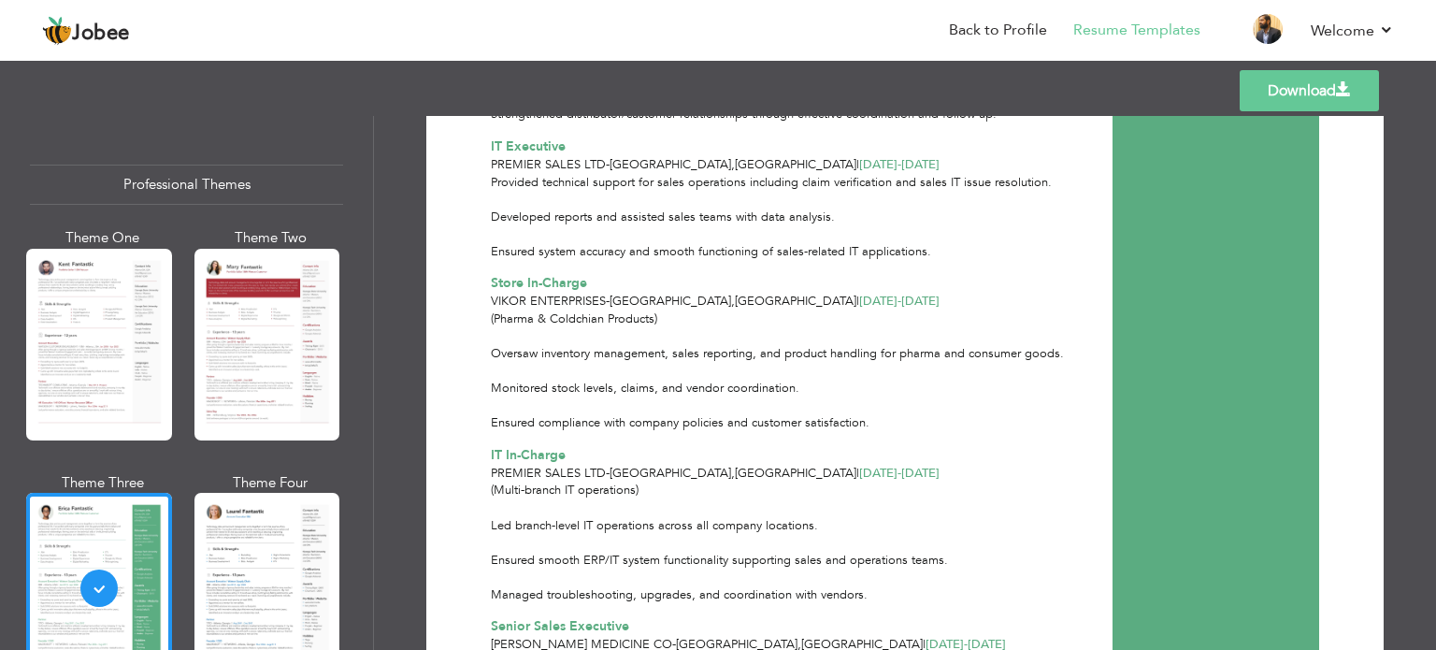
scroll to position [1494, 0]
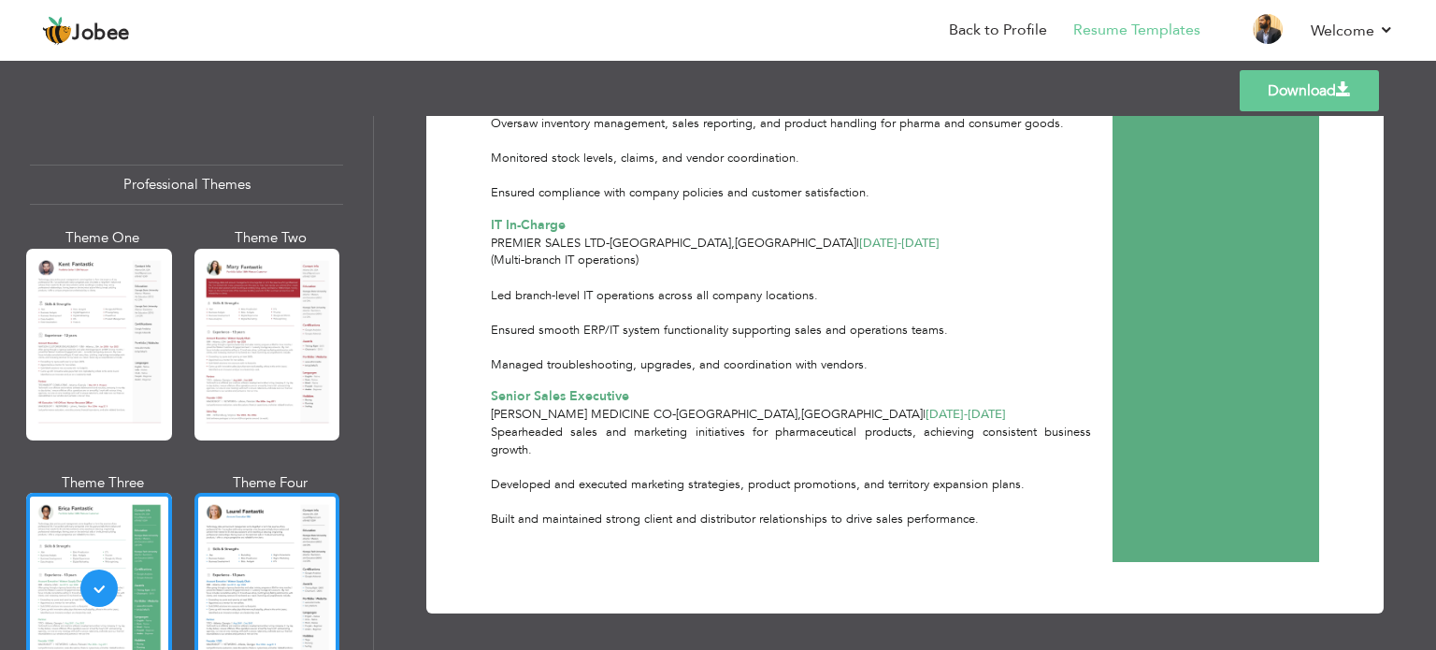
click at [250, 540] on div at bounding box center [267, 589] width 146 height 192
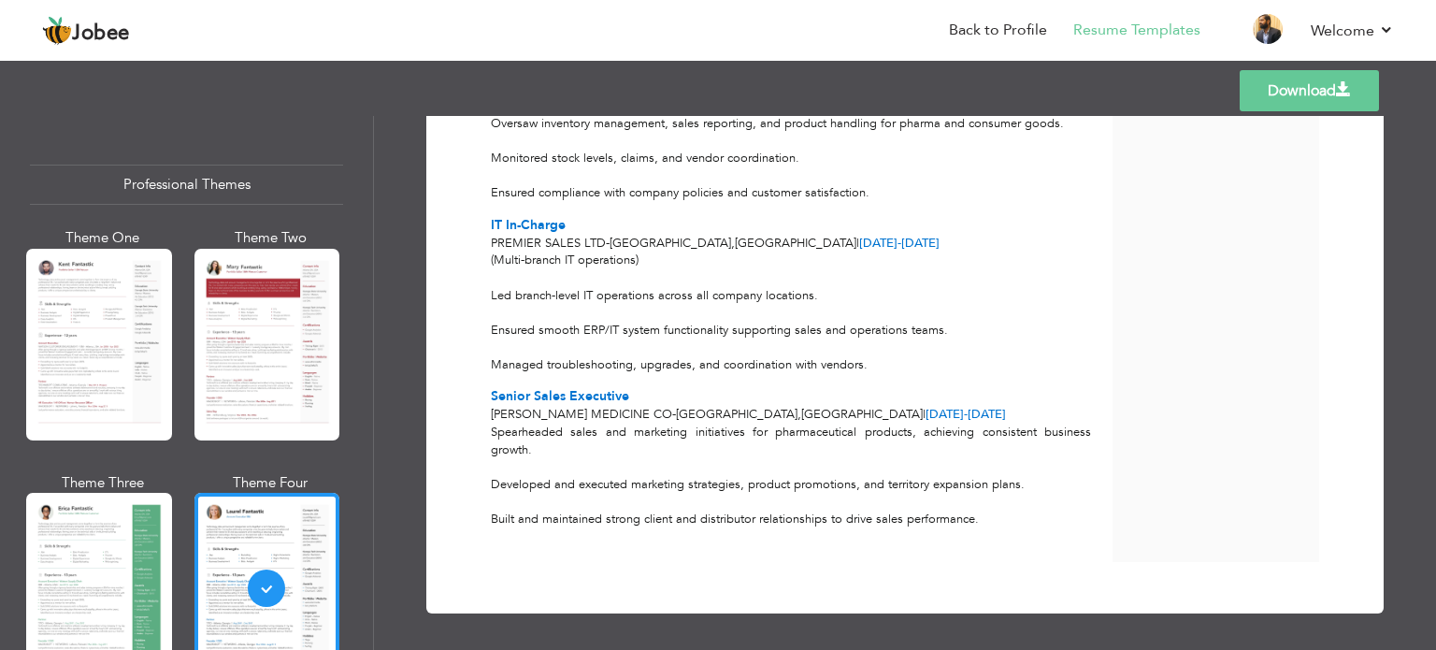
click at [361, 517] on div "Professional Themes Theme One Theme Two Theme Three Theme Six" at bounding box center [186, 383] width 373 height 534
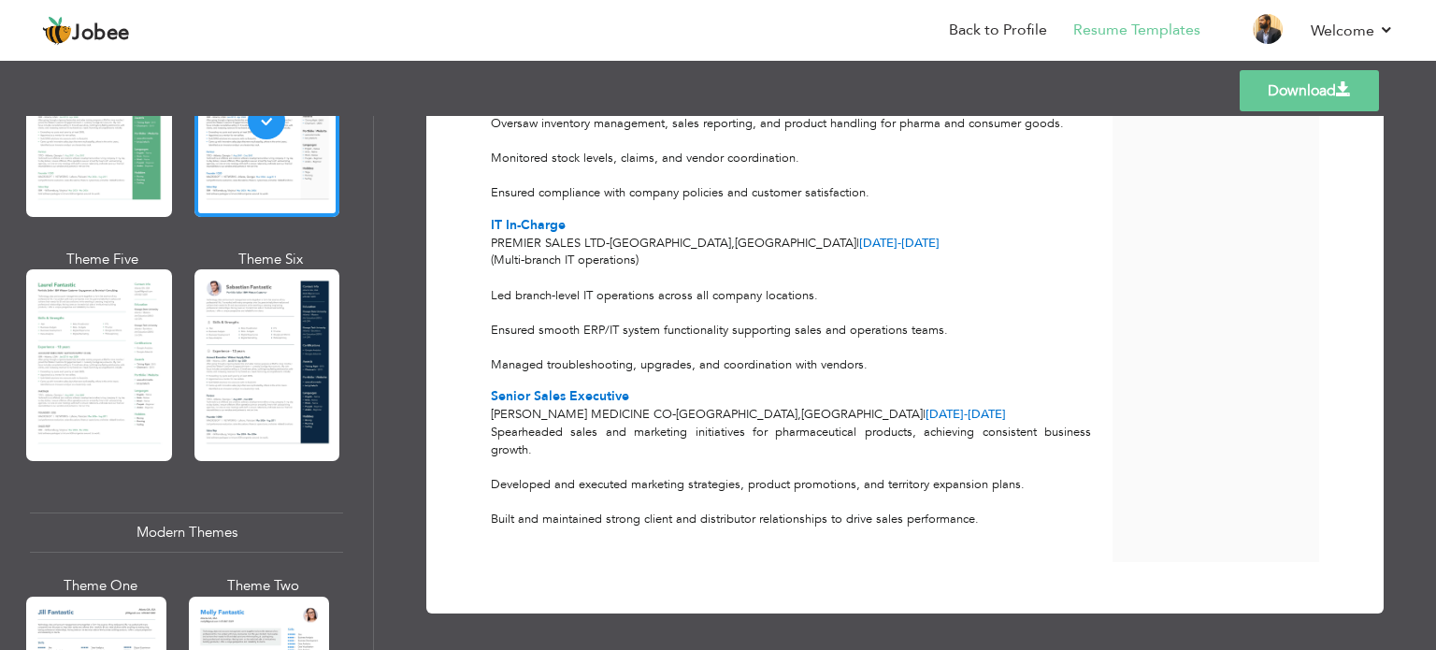
scroll to position [935, 0]
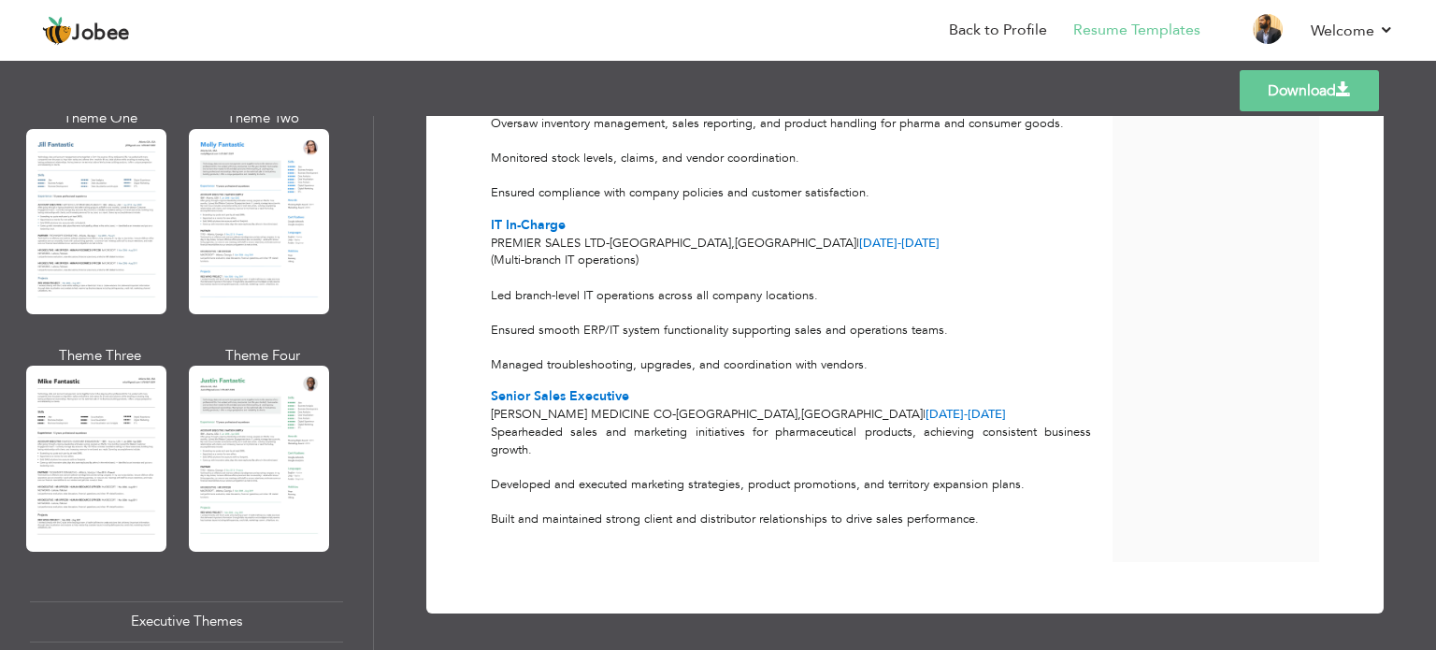
click at [366, 408] on div "Professional Themes Theme One Theme Two Theme Three Theme Six" at bounding box center [186, 383] width 373 height 534
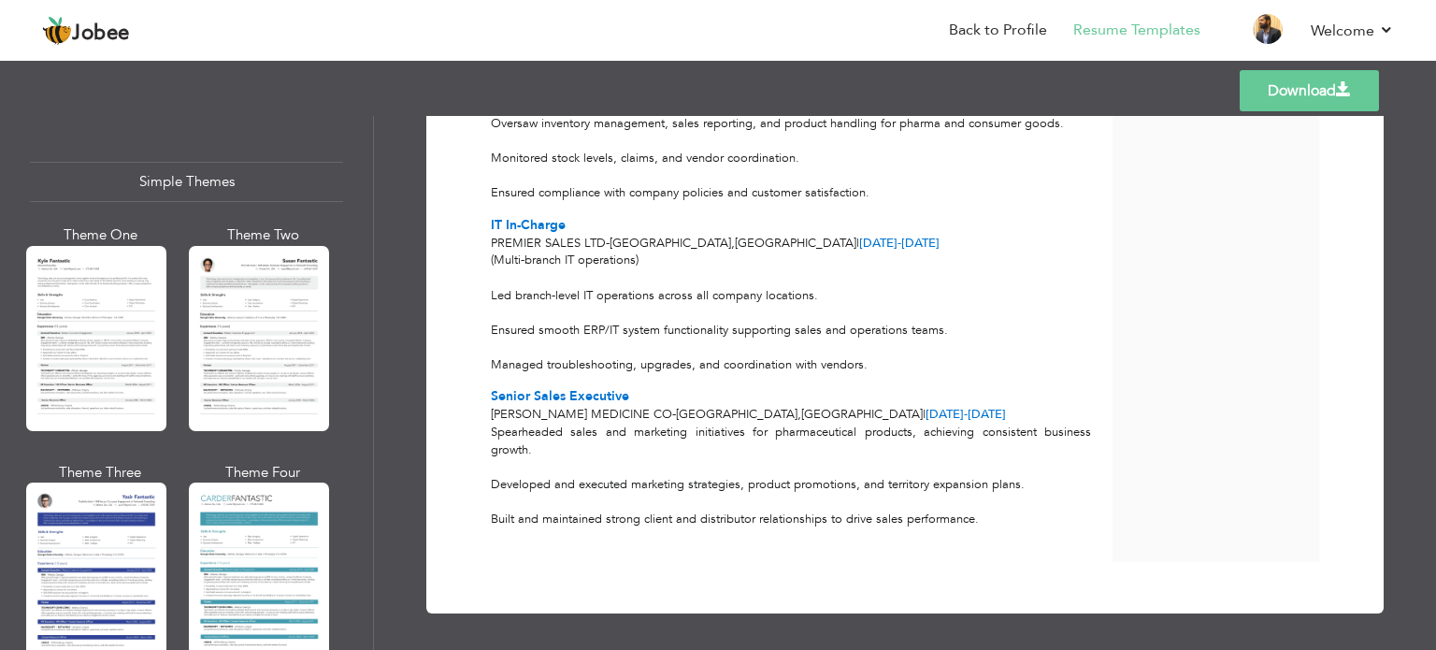
scroll to position [3280, 0]
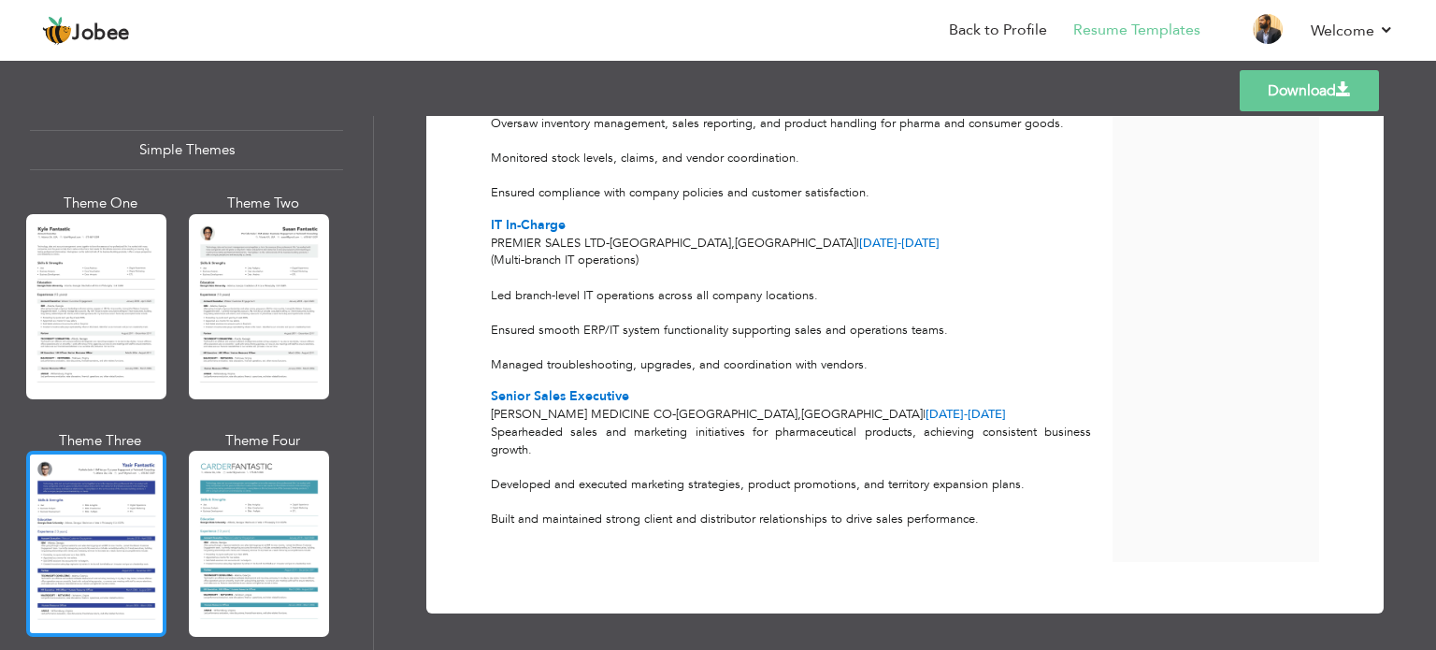
click at [108, 532] on div at bounding box center [96, 542] width 140 height 185
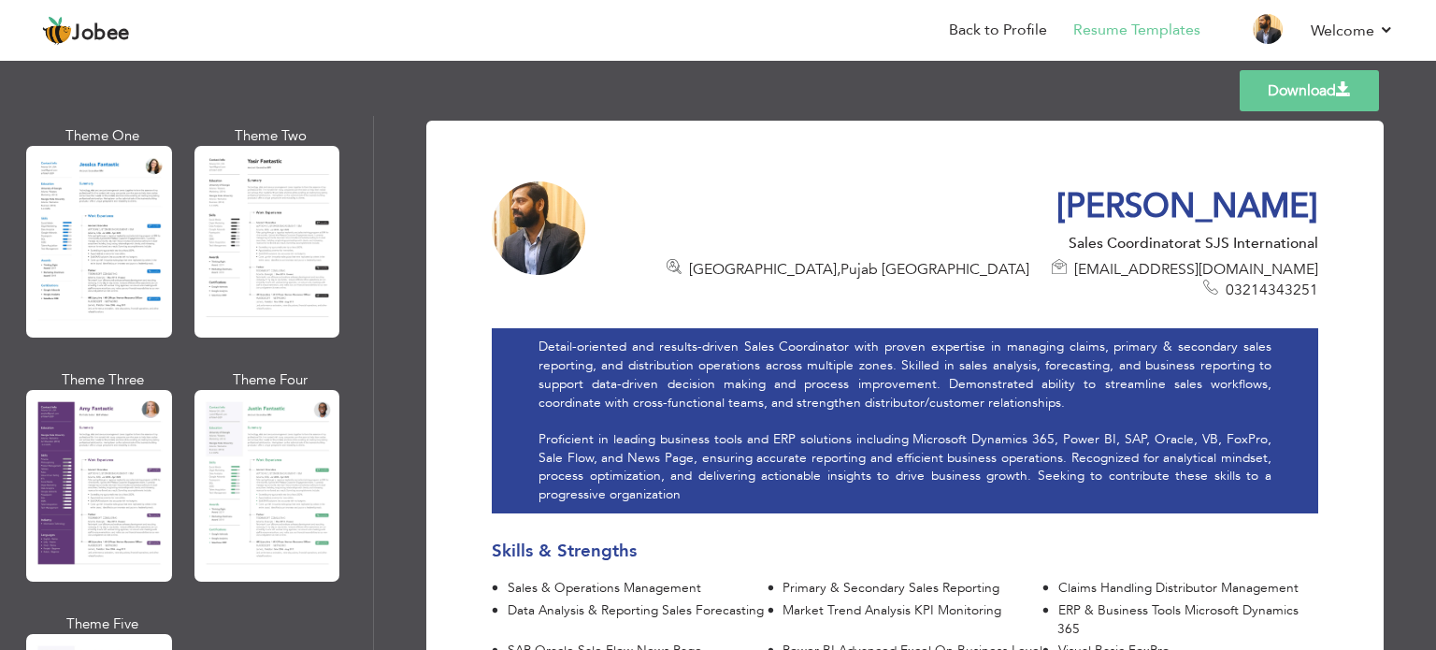
scroll to position [1495, 0]
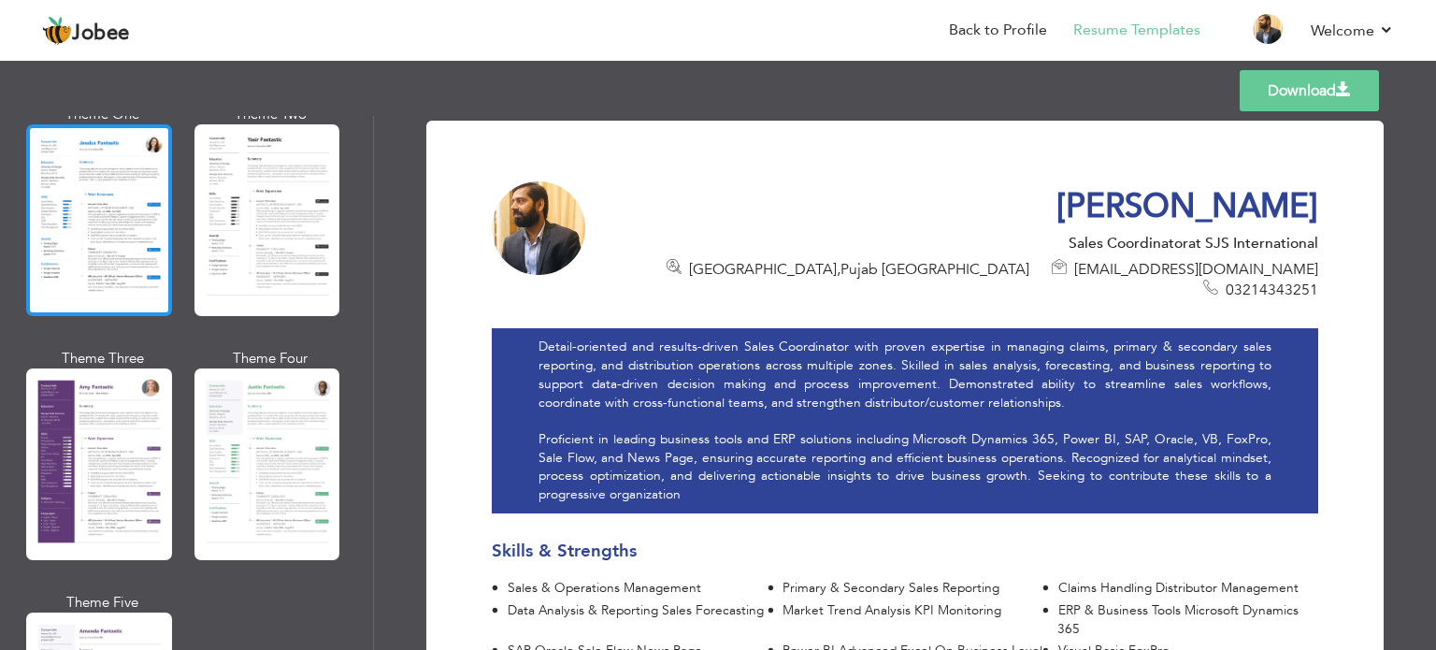
click at [85, 224] on div at bounding box center [99, 220] width 146 height 192
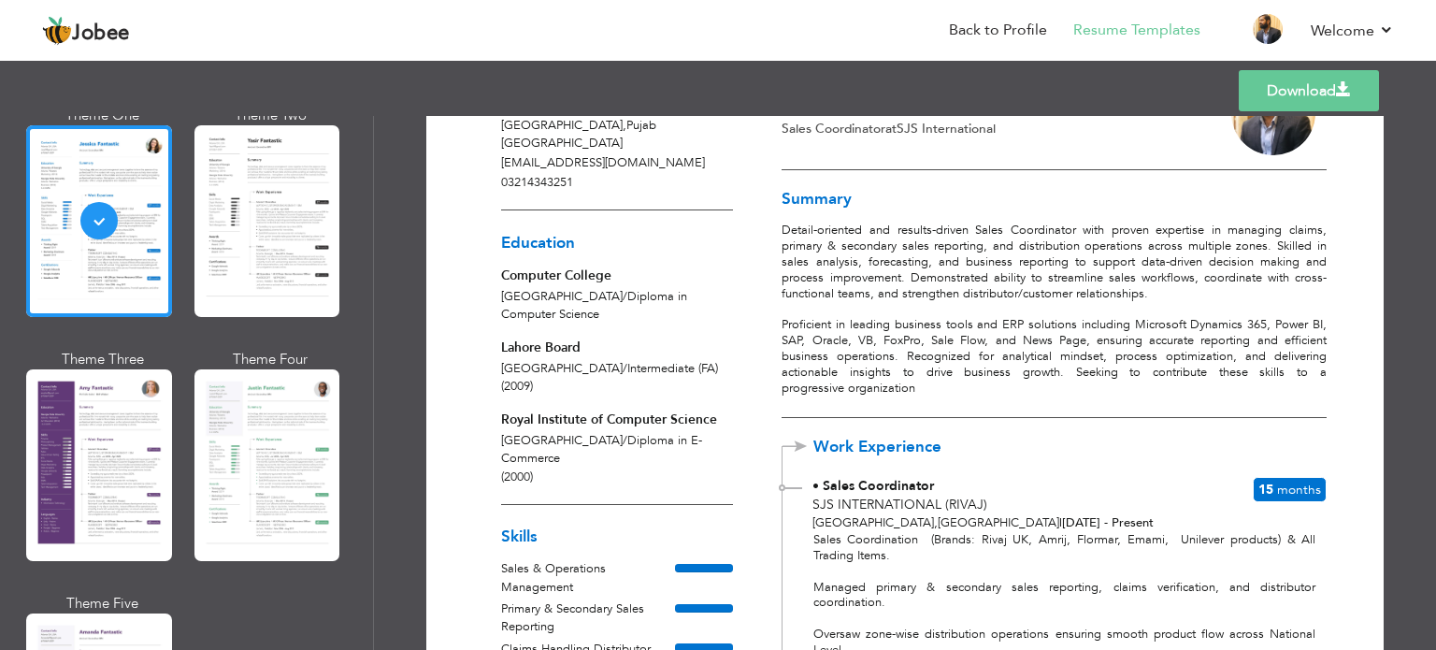
scroll to position [0, 0]
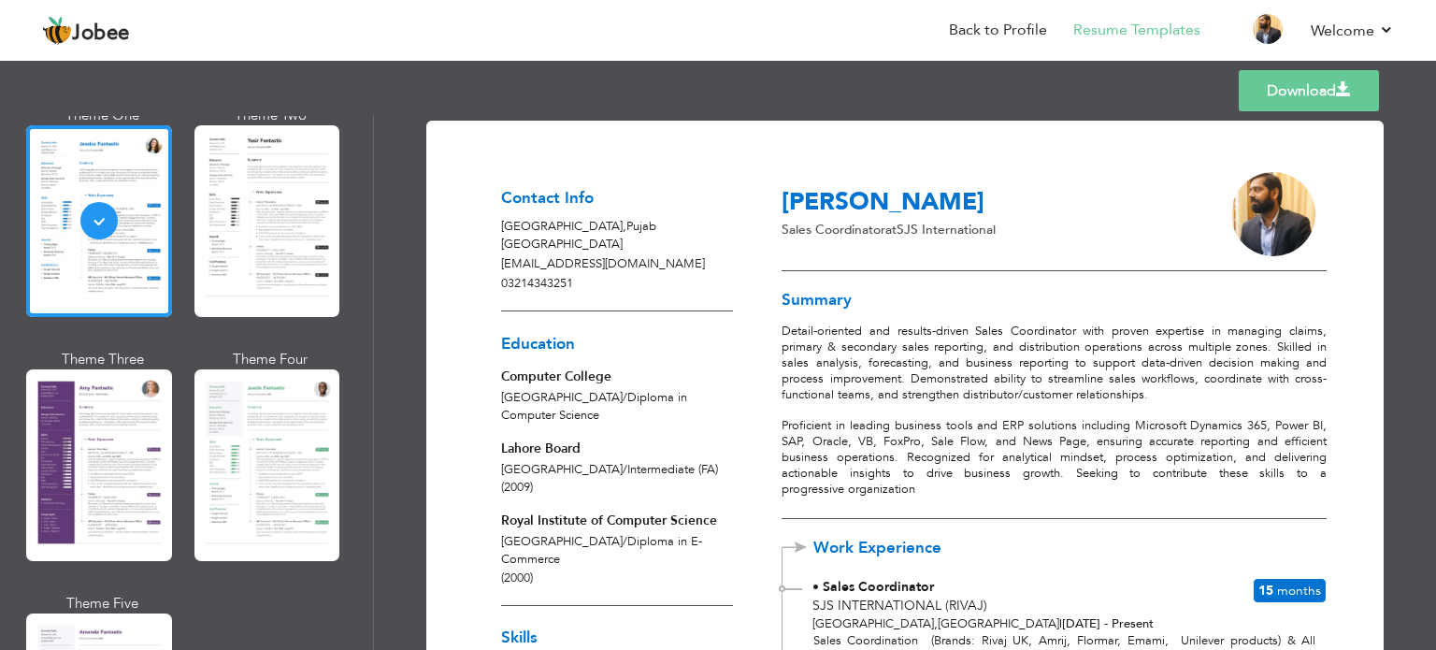
click at [1338, 85] on span at bounding box center [1343, 89] width 15 height 15
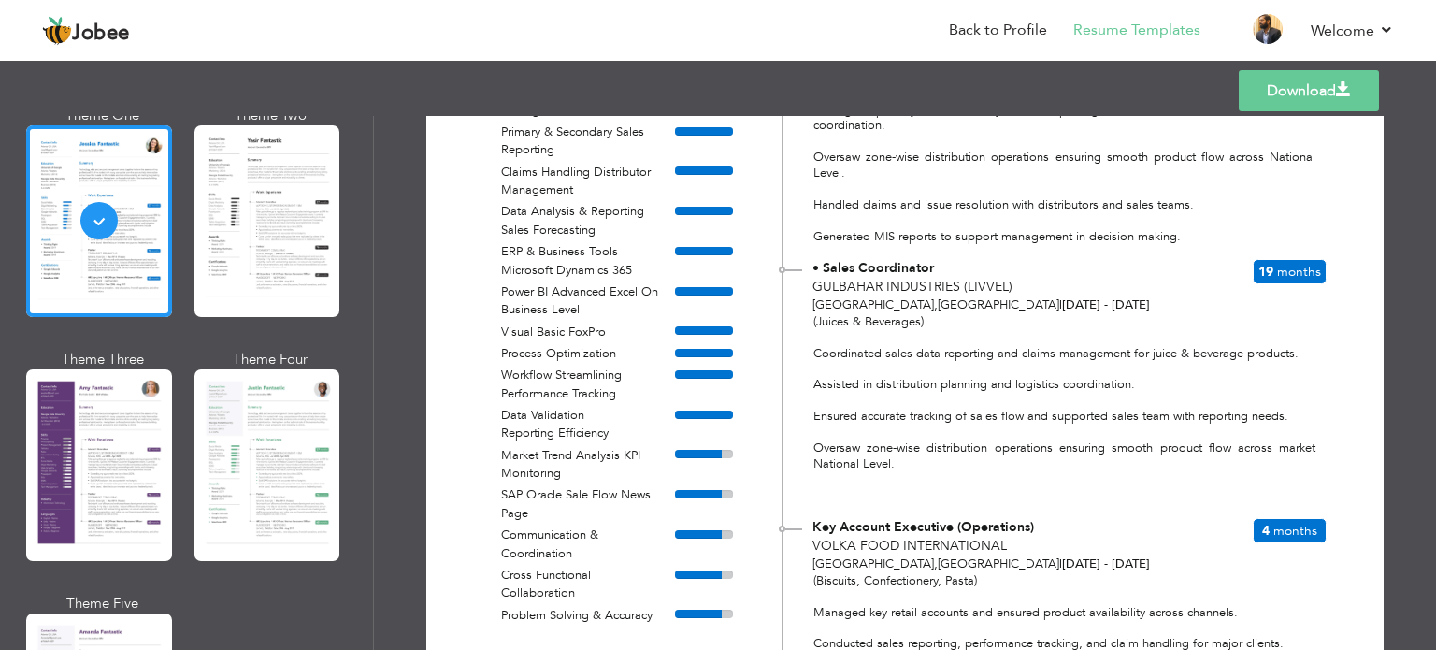
scroll to position [583, 0]
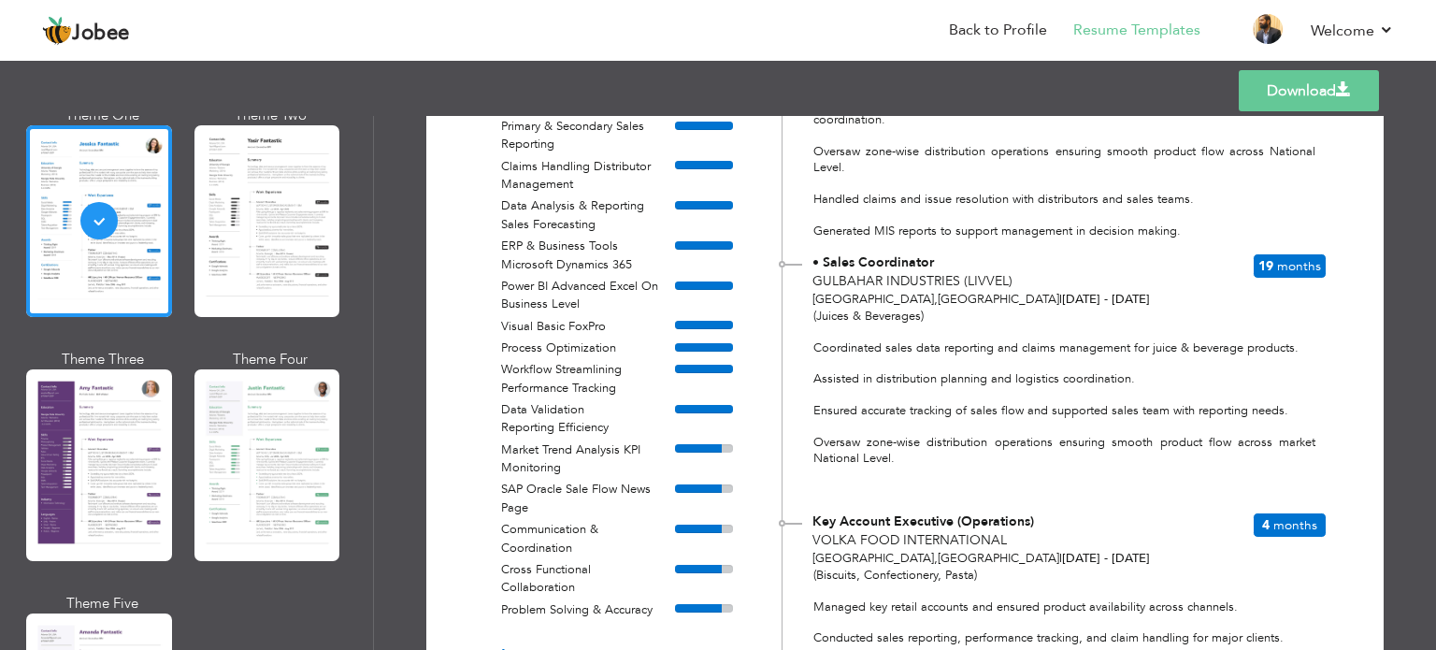
drag, startPoint x: 811, startPoint y: 346, endPoint x: 978, endPoint y: 458, distance: 200.6
click at [978, 458] on div "(Juices & Beverages) Coordinated sales data reporting and claims management for…" at bounding box center [1053, 403] width 543 height 190
copy div "Coordinated sales data reporting and claims management for juice & beverage pro…"
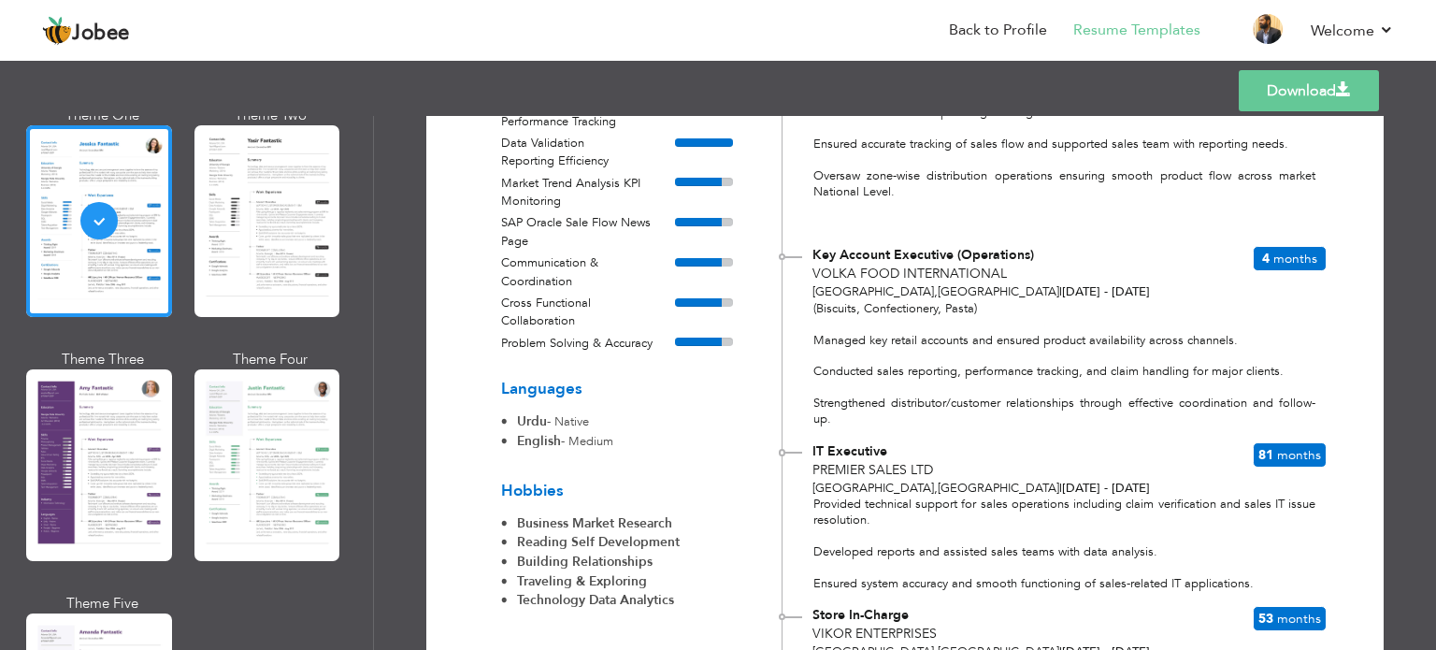
scroll to position [880, 0]
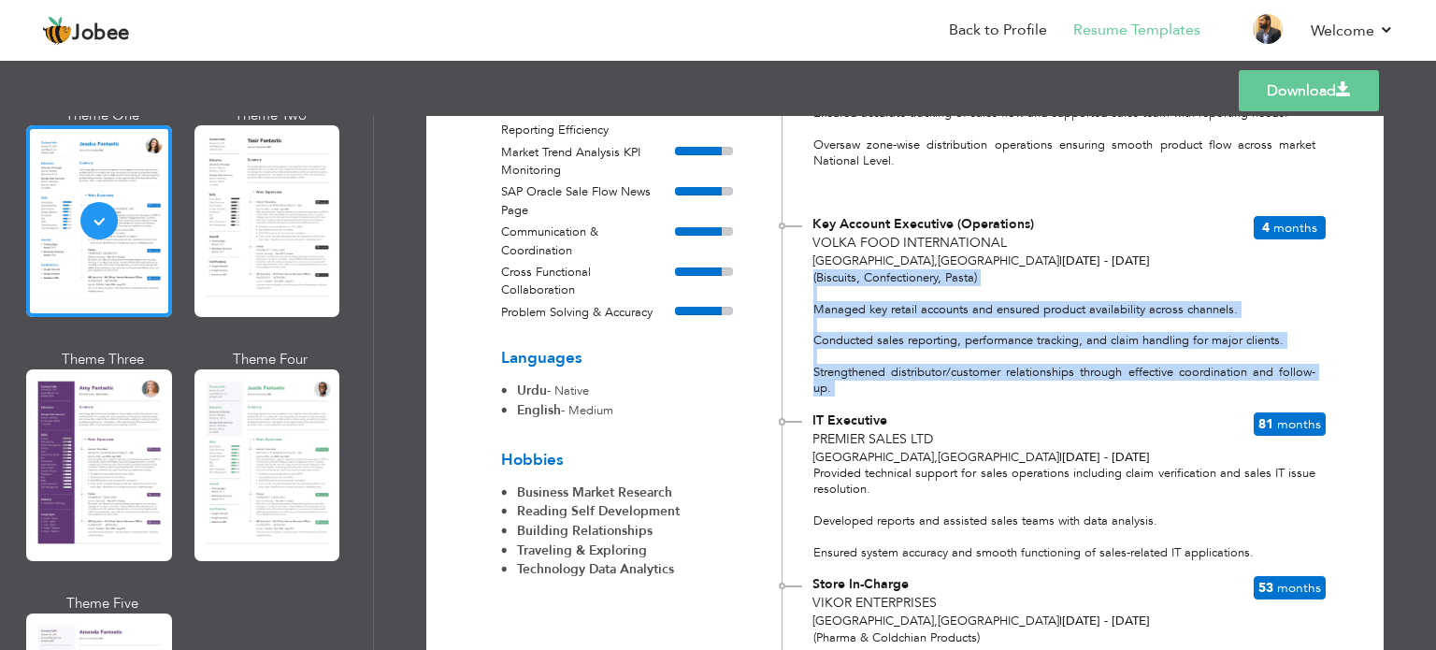
drag, startPoint x: 808, startPoint y: 275, endPoint x: 1053, endPoint y: 407, distance: 278.5
click at [1053, 407] on div "Work Experience • Sales Coordinator SJS International ([GEOGRAPHIC_DATA]) [GEOG…" at bounding box center [1053, 407] width 544 height 1482
copy div "(Biscuits, Confectionery, Pasta) Managed key retail accounts and ensured produc…"
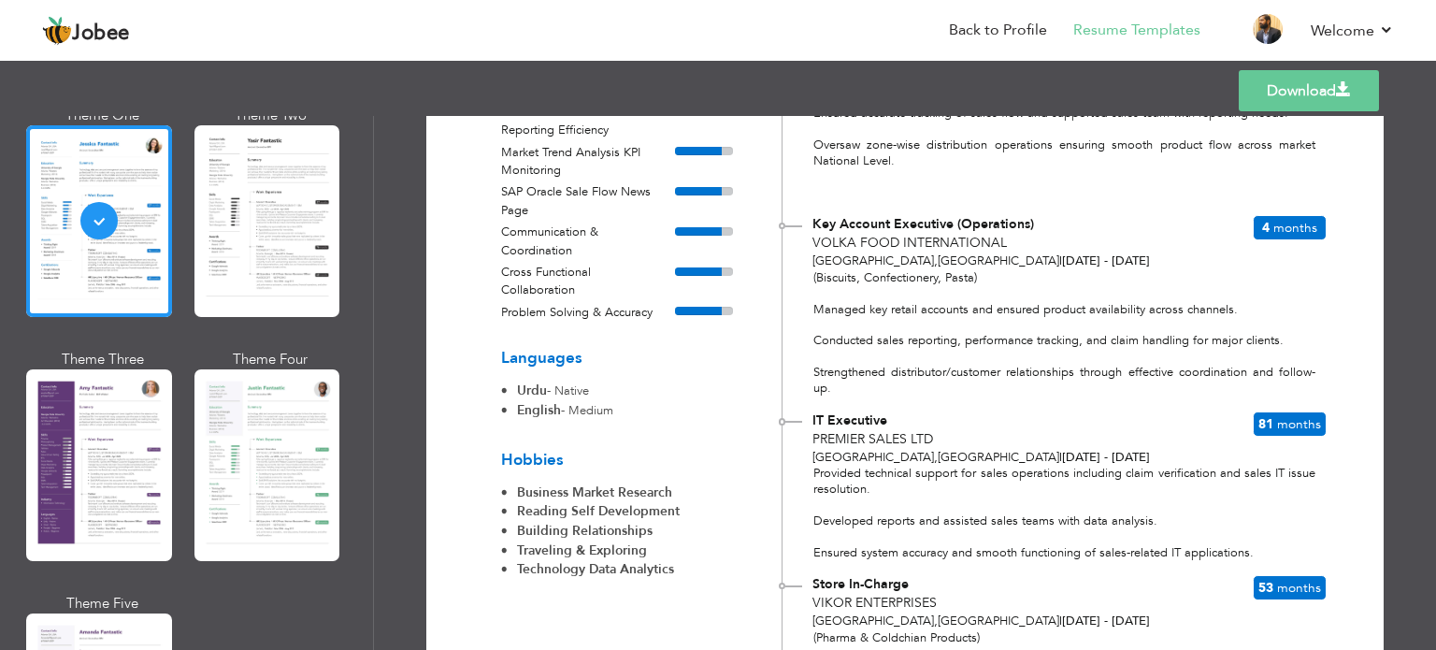
click at [809, 470] on div "Provided technical support for sales operations including claim verification an…" at bounding box center [1053, 512] width 543 height 95
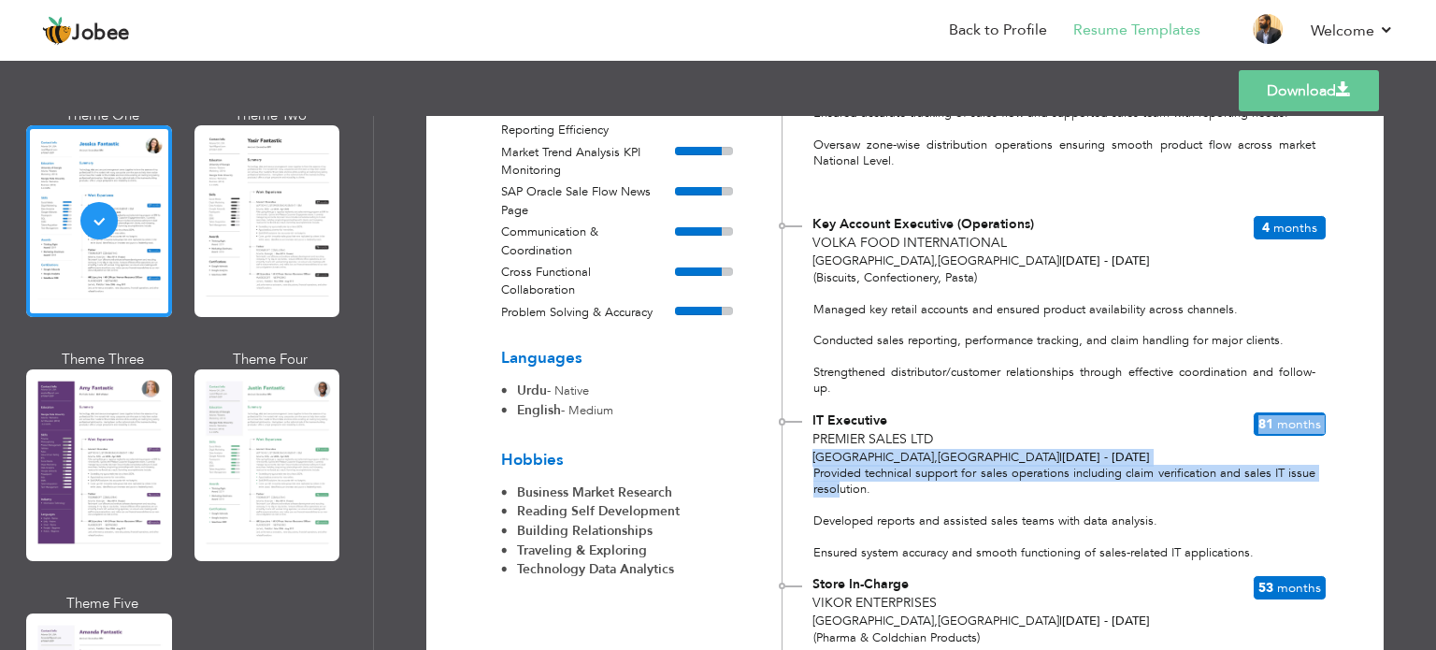
drag, startPoint x: 811, startPoint y: 453, endPoint x: 834, endPoint y: 485, distance: 38.9
click at [834, 411] on div "IT Executive Premier Sales Ltd [GEOGRAPHIC_DATA] , [GEOGRAPHIC_DATA] | [DATE] -…" at bounding box center [1053, 411] width 543 height 0
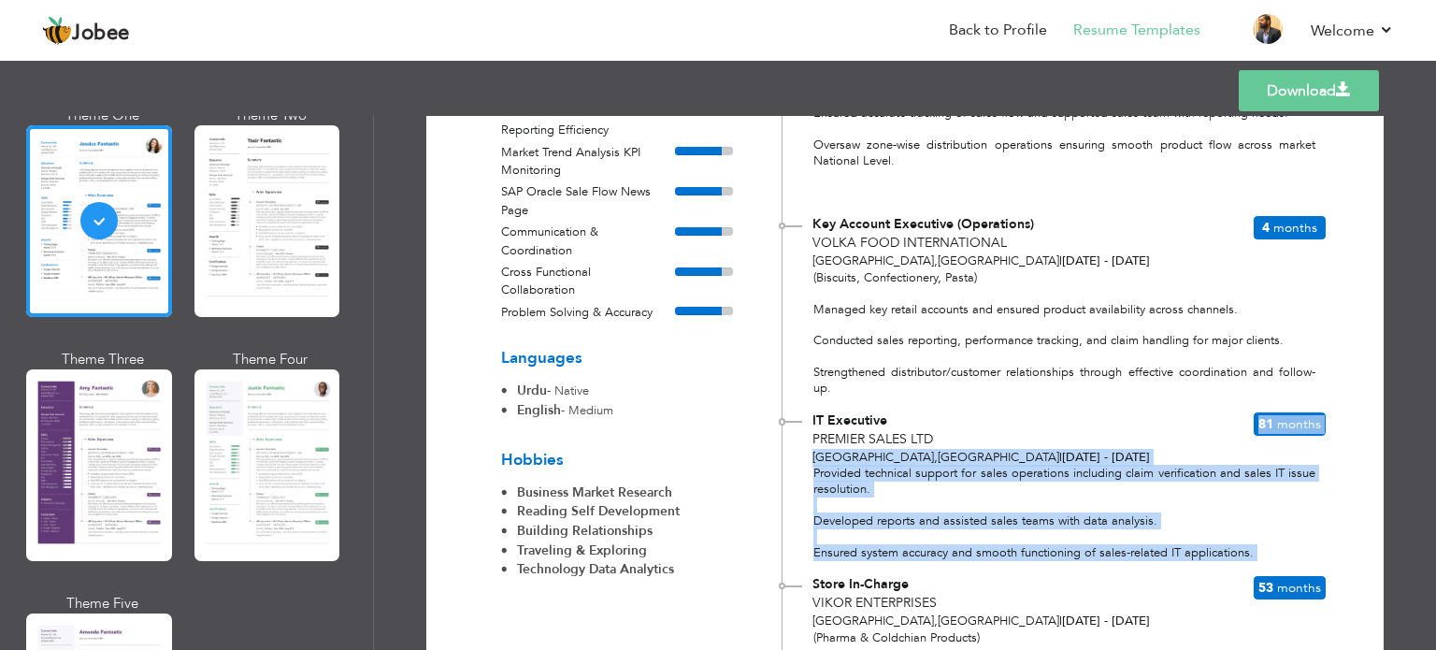
copy div "[GEOGRAPHIC_DATA] , [GEOGRAPHIC_DATA] | [DATE] - [DATE] 81 Months Provided tech…"
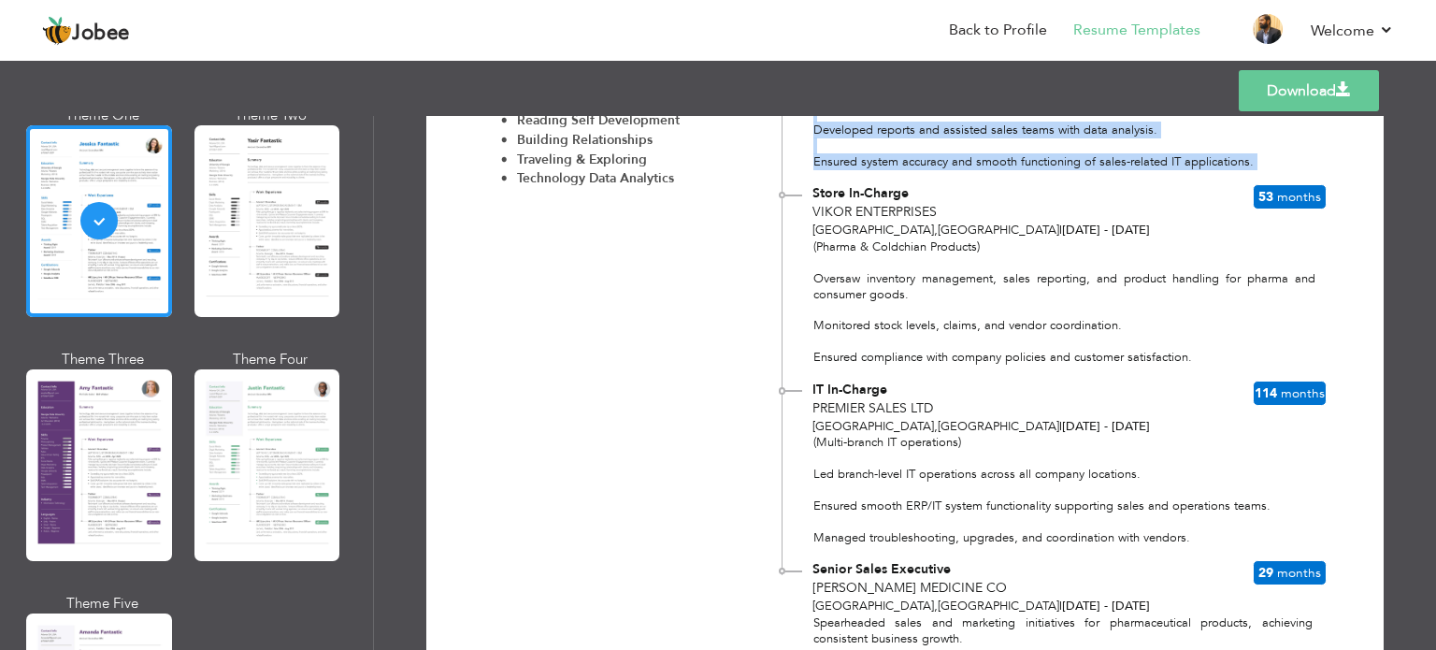
scroll to position [1291, 0]
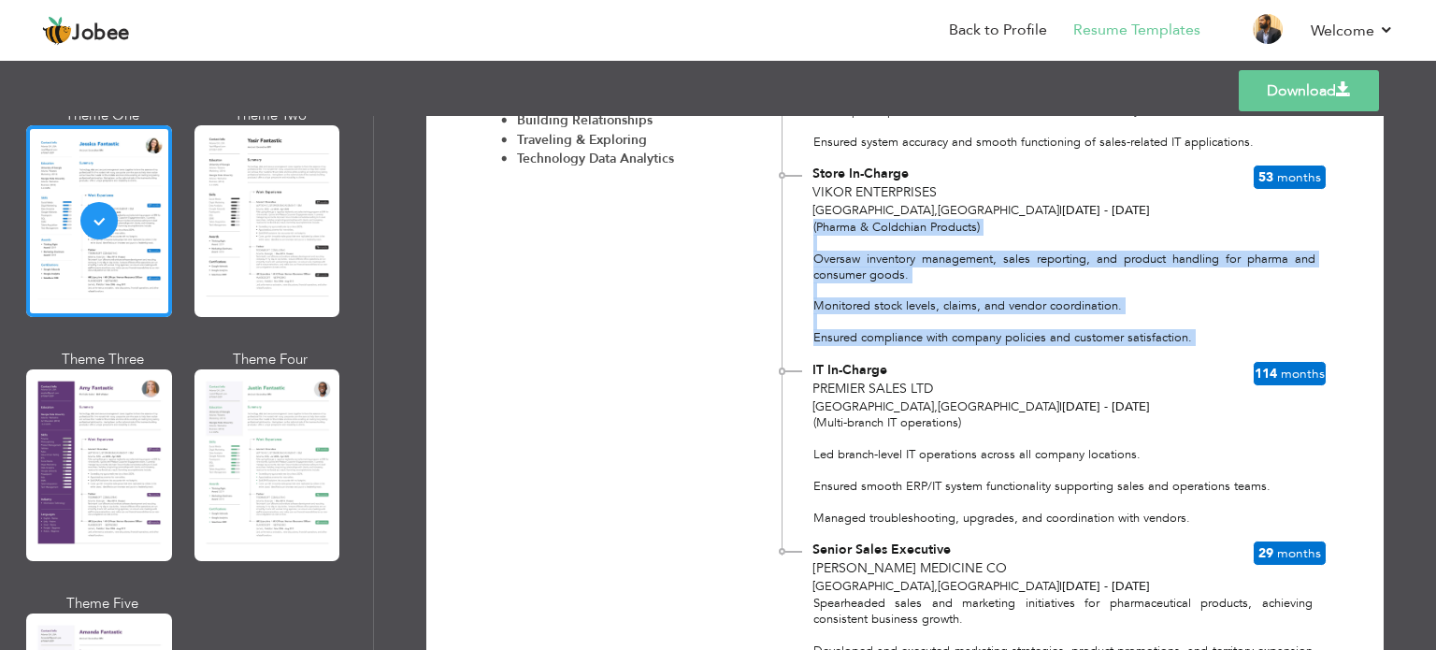
drag, startPoint x: 810, startPoint y: 229, endPoint x: 1107, endPoint y: 354, distance: 321.7
copy div "(Pharma & Coldchian Products) Oversaw inventory management, sales reporting, an…"
drag, startPoint x: 815, startPoint y: 421, endPoint x: 1250, endPoint y: 519, distance: 445.5
click at [1250, 519] on div "(Multi-branch IT operations) Led branch-level IT operations across all company …" at bounding box center [1053, 470] width 543 height 111
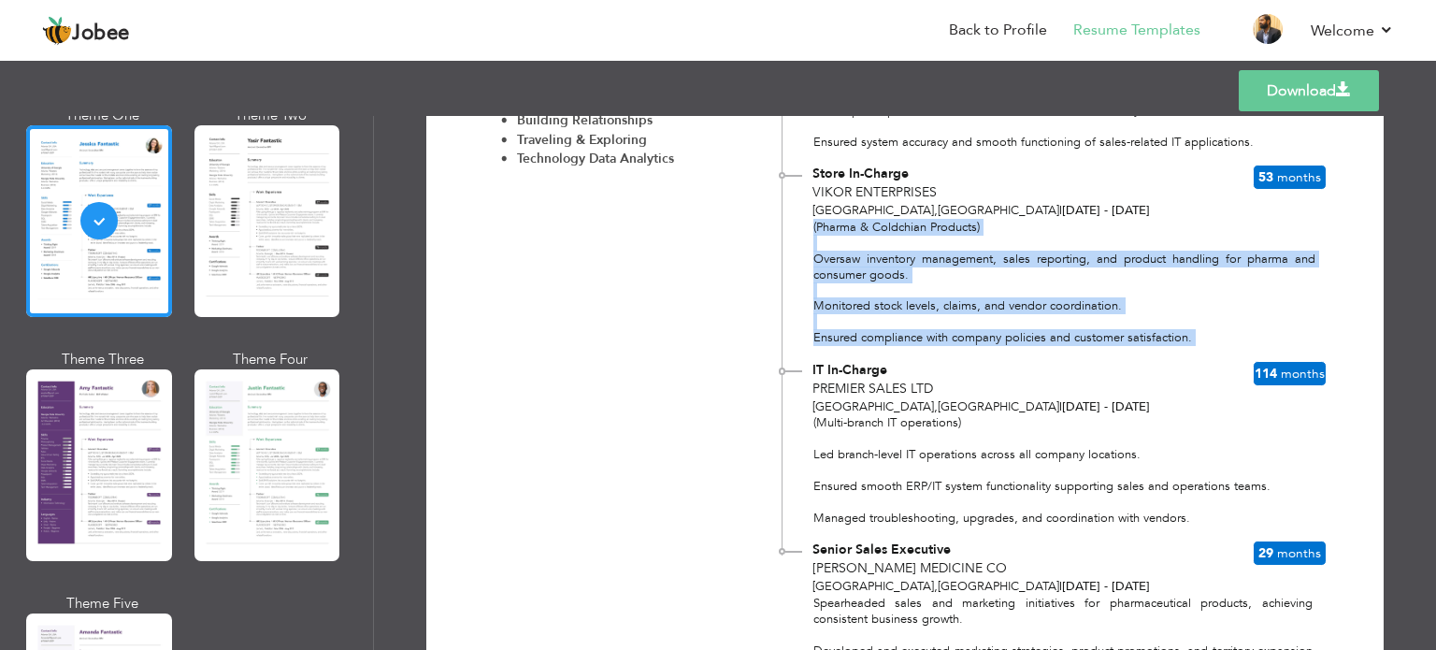
copy div "Multi-branch IT operations) Led branch-level IT operations across all company l…"
